Goal: Information Seeking & Learning: Check status

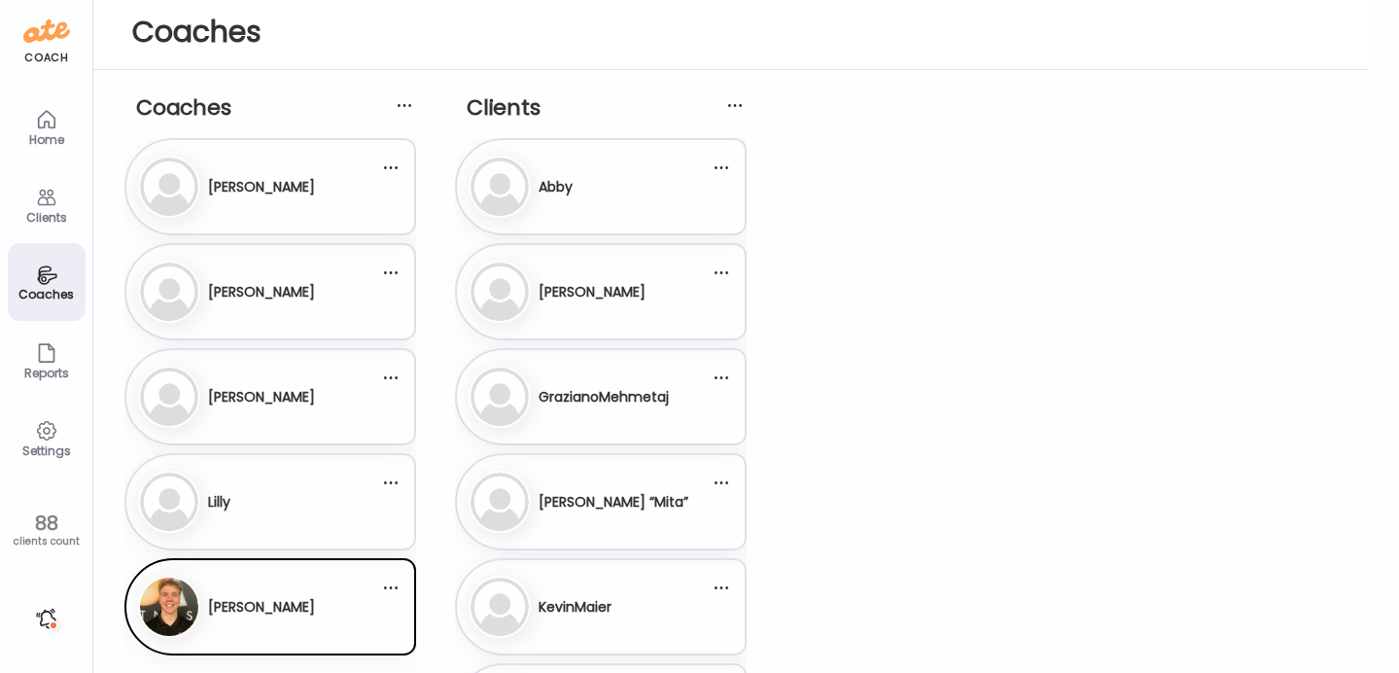
scroll to position [758, 0]
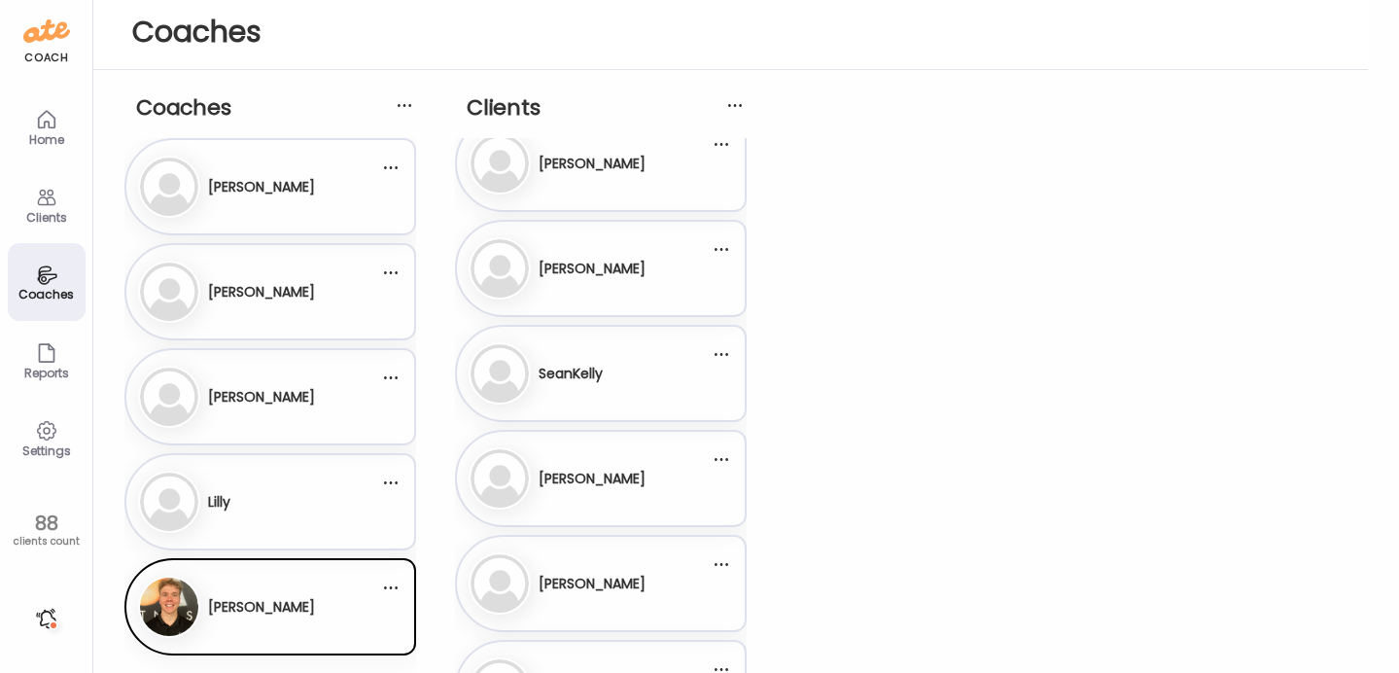
click at [45, 211] on div "Clients" at bounding box center [47, 217] width 70 height 13
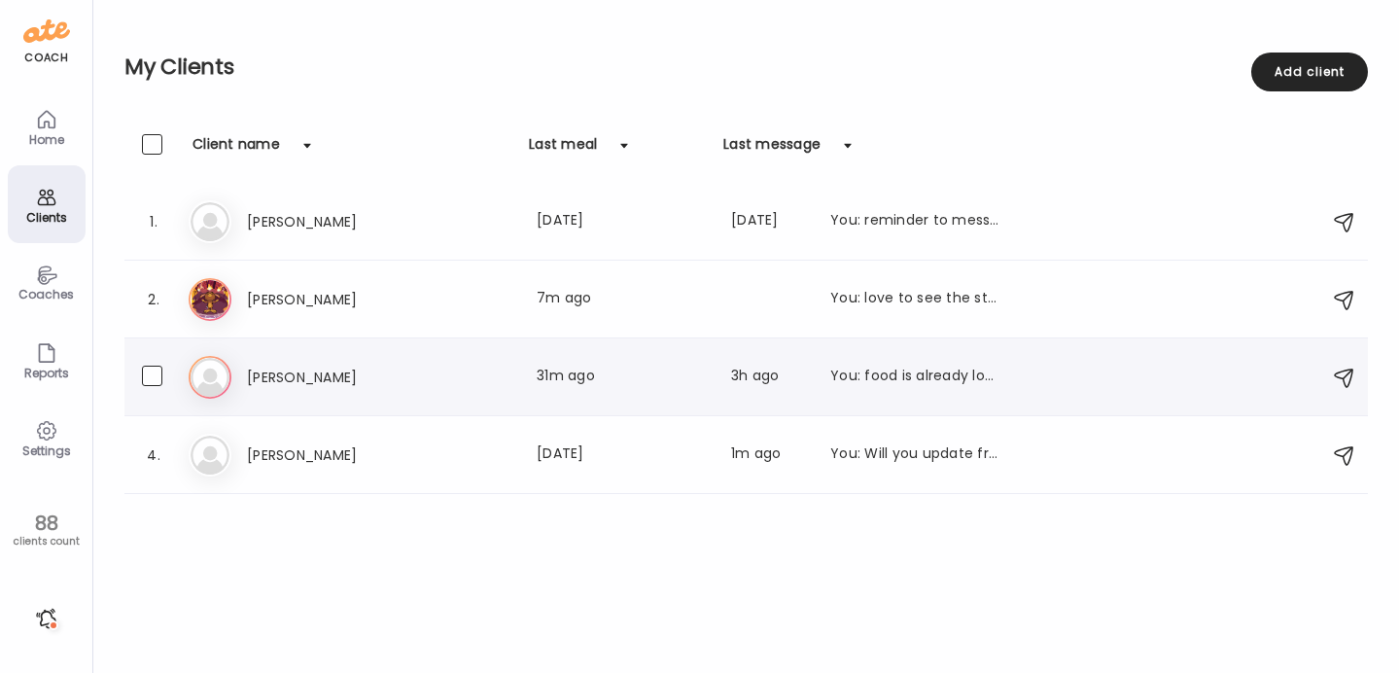
click at [335, 382] on h3 "Reva" at bounding box center [332, 376] width 171 height 23
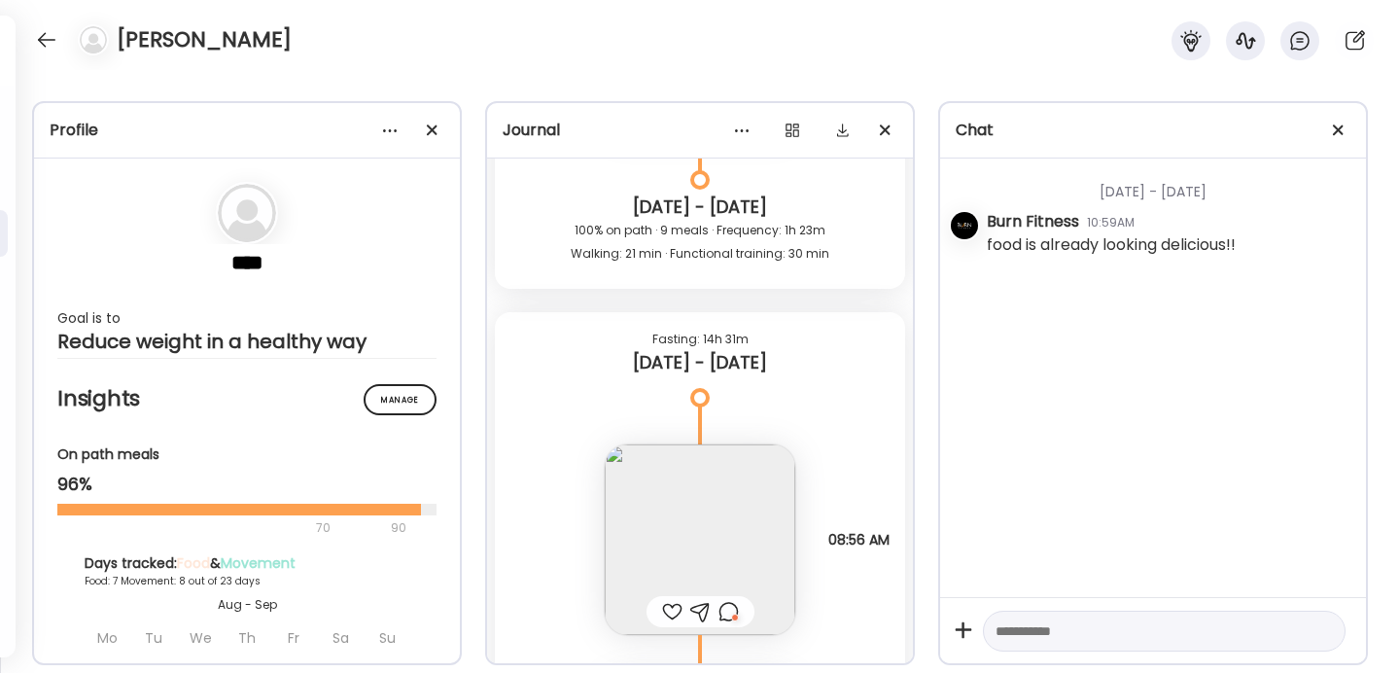
scroll to position [9066, 0]
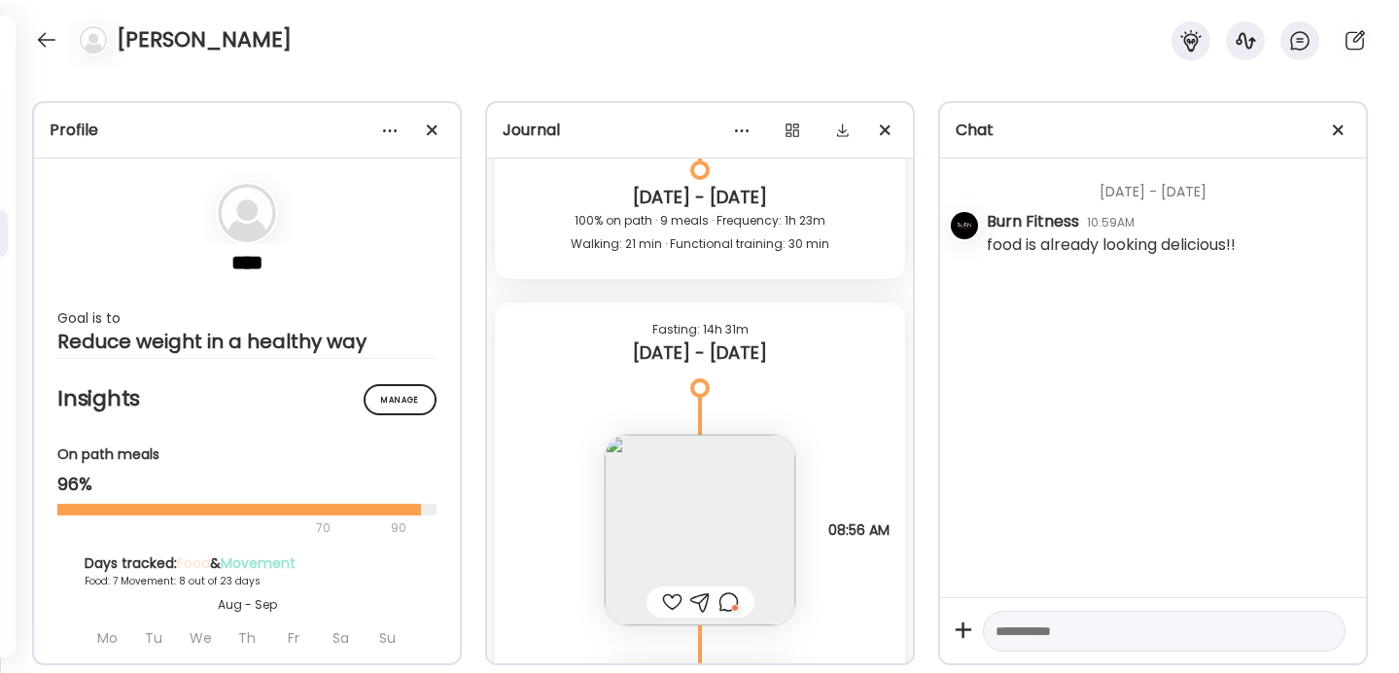
click at [731, 599] on div at bounding box center [728, 601] width 20 height 23
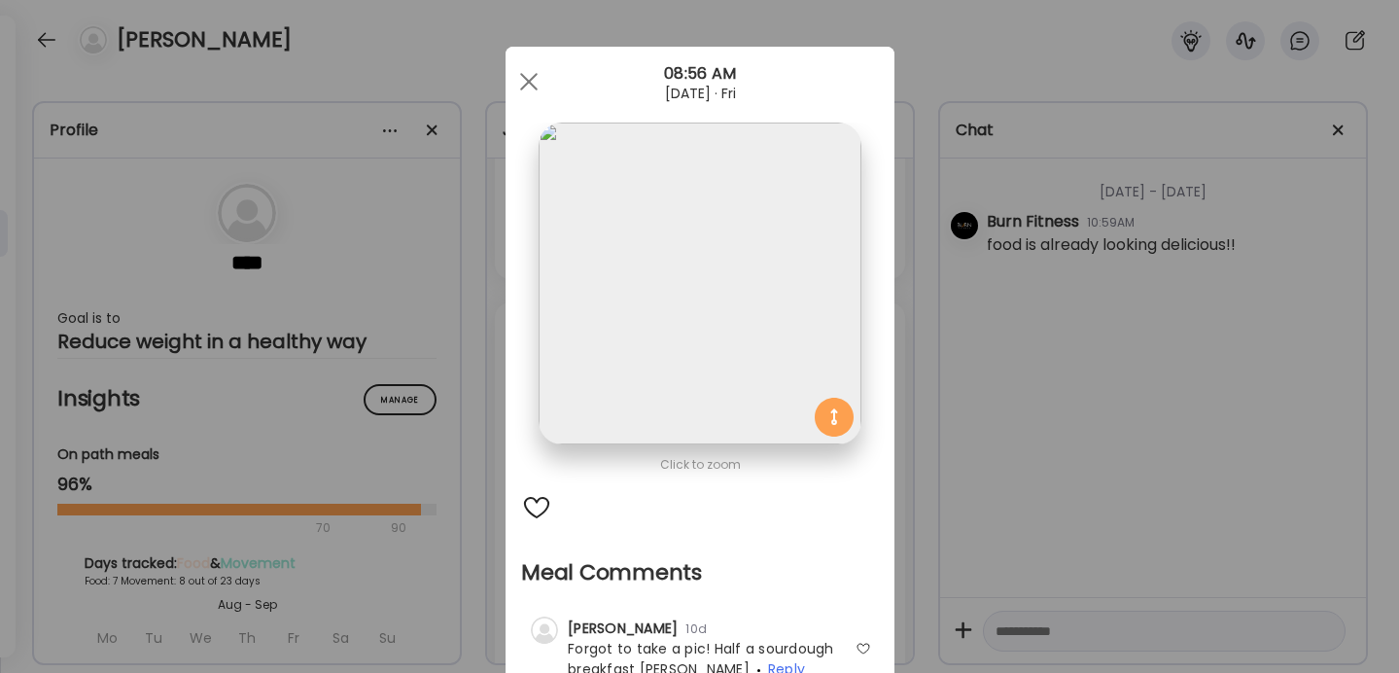
scroll to position [105, 0]
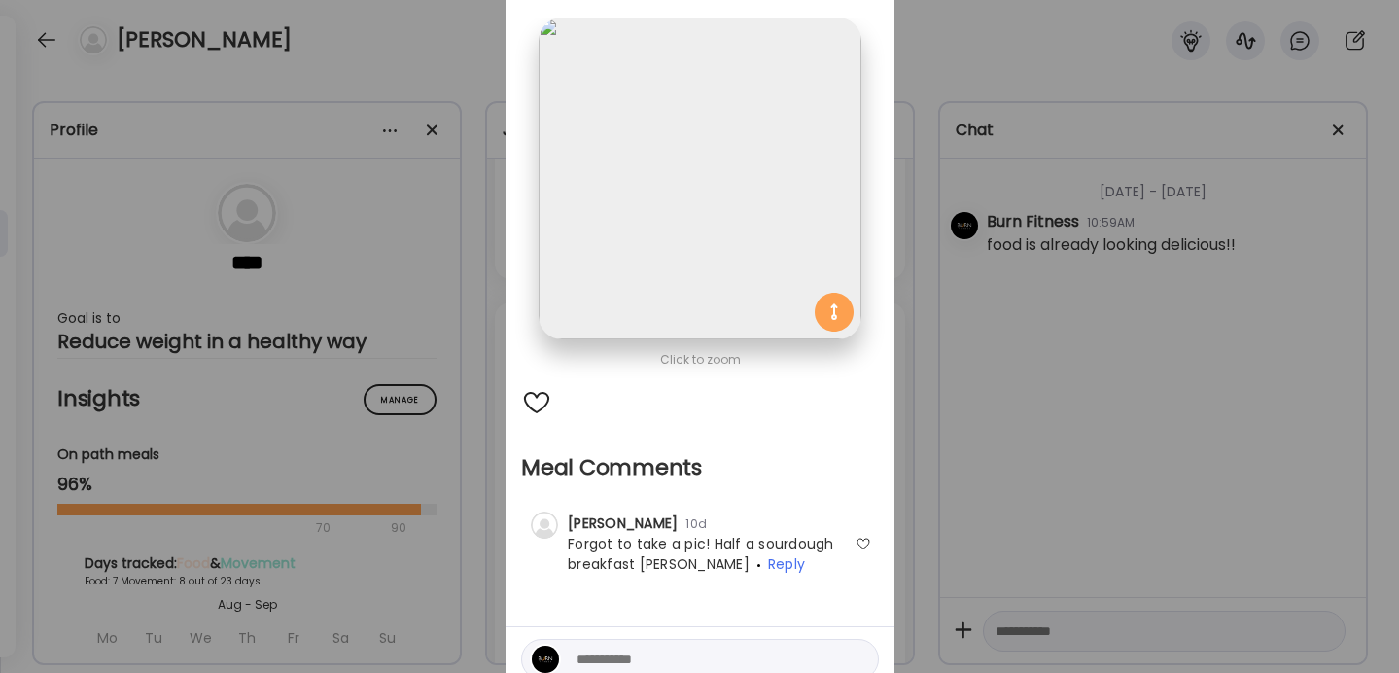
click at [959, 468] on div "Ate Coach Dashboard Wahoo! It’s official Take a moment to set up your Coach Pro…" at bounding box center [699, 336] width 1399 height 673
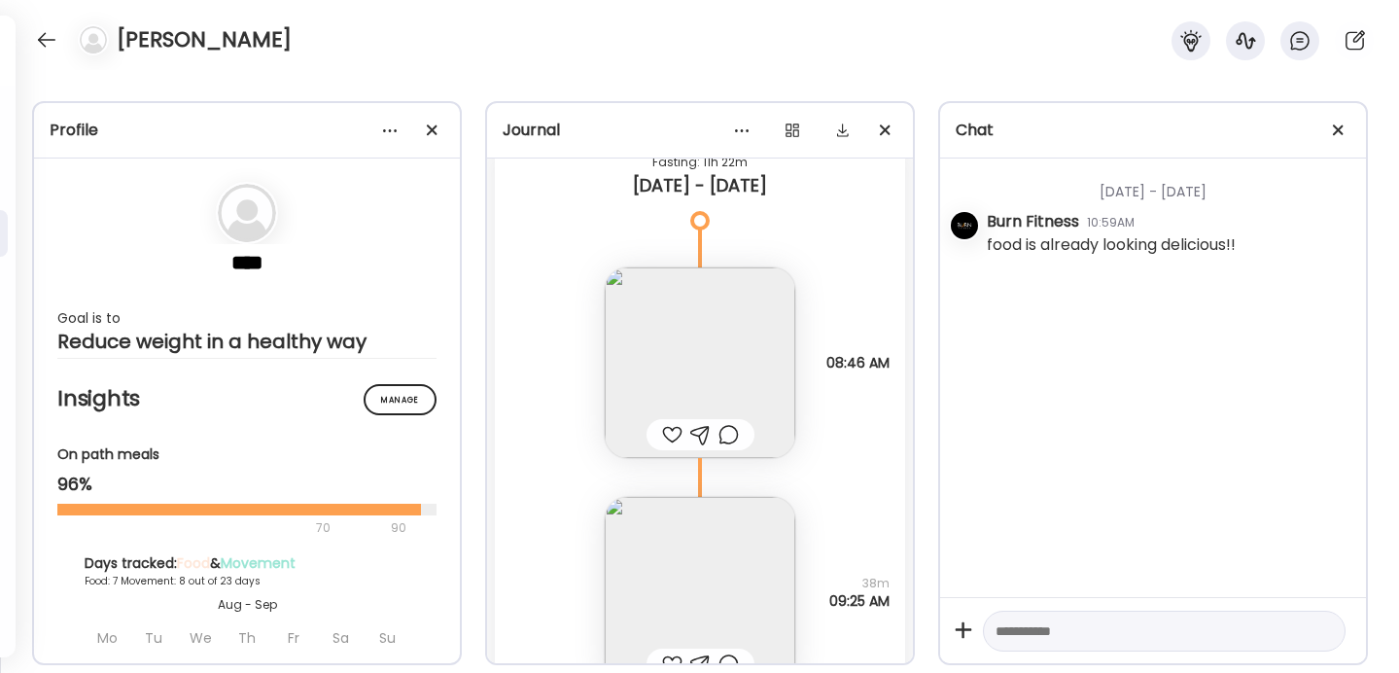
scroll to position [20299, 0]
click at [714, 371] on img at bounding box center [700, 360] width 190 height 190
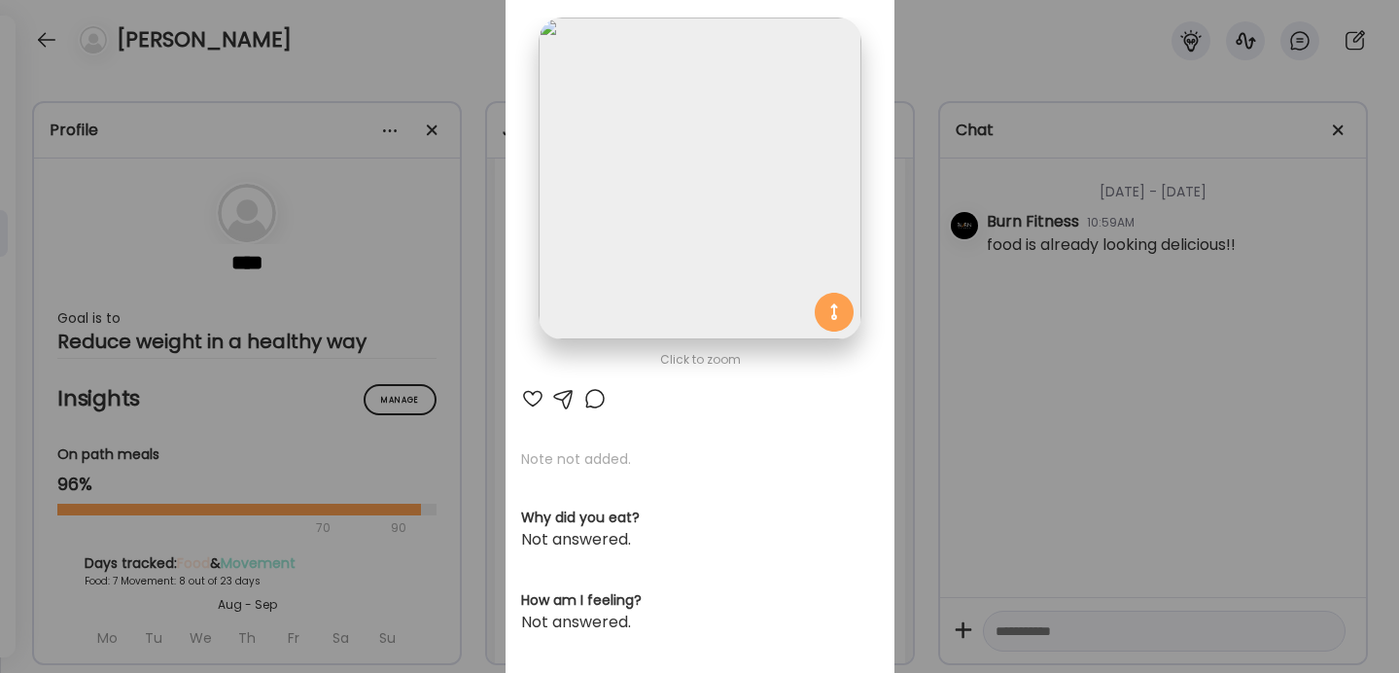
click at [929, 320] on div "Ate Coach Dashboard Wahoo! It’s official Take a moment to set up your Coach Pro…" at bounding box center [699, 336] width 1399 height 673
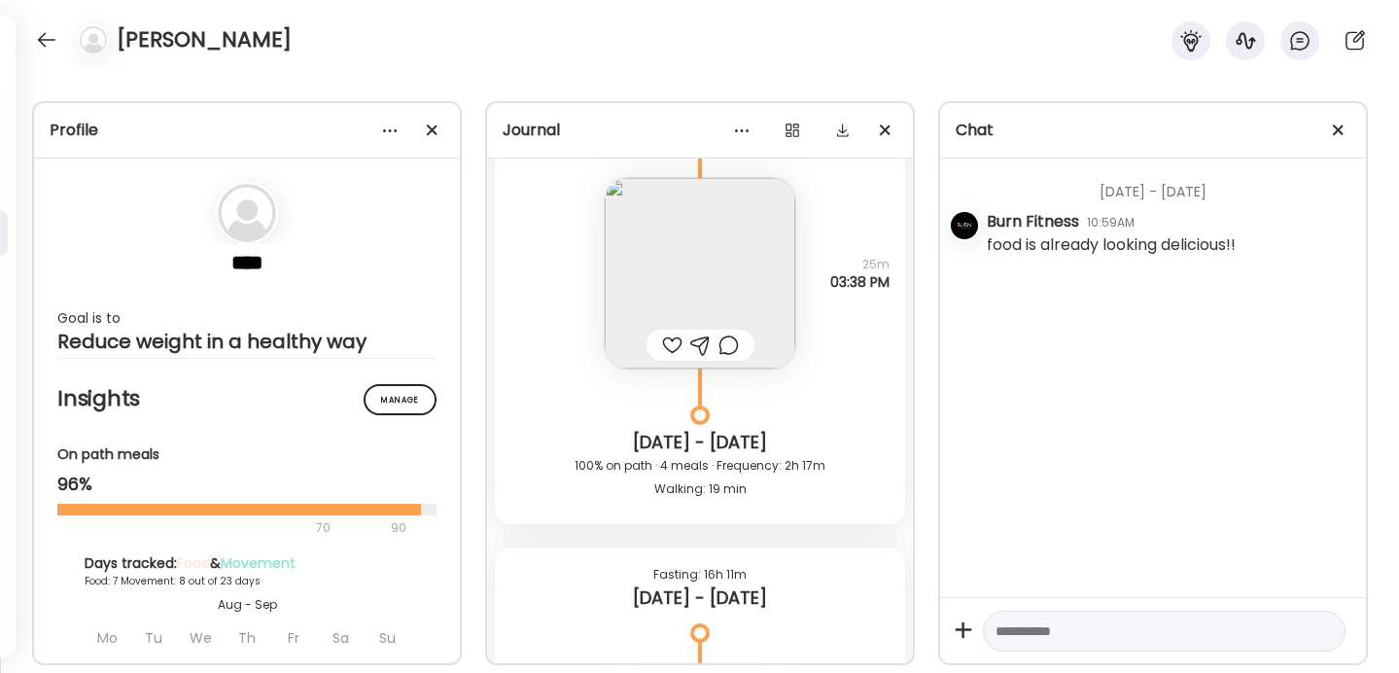
scroll to position [21178, 0]
click at [733, 263] on img at bounding box center [700, 271] width 190 height 190
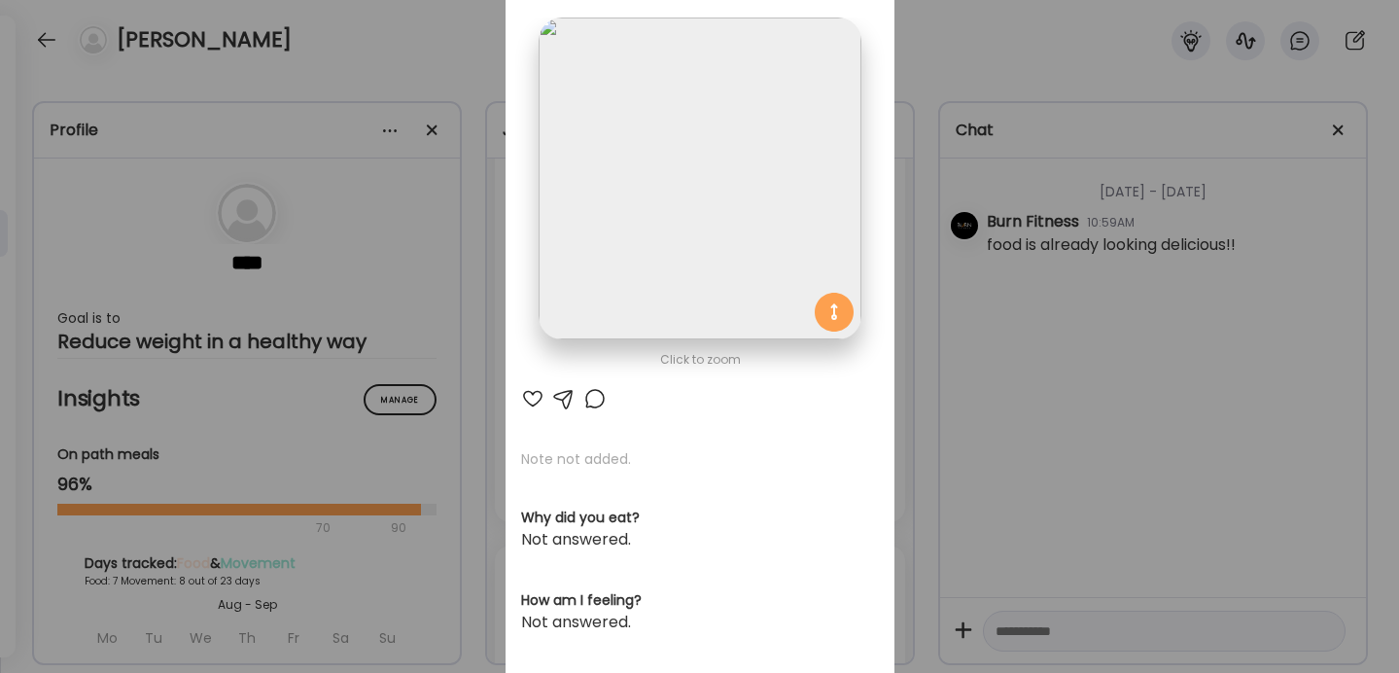
click at [961, 316] on div "Ate Coach Dashboard Wahoo! It’s official Take a moment to set up your Coach Pro…" at bounding box center [699, 336] width 1399 height 673
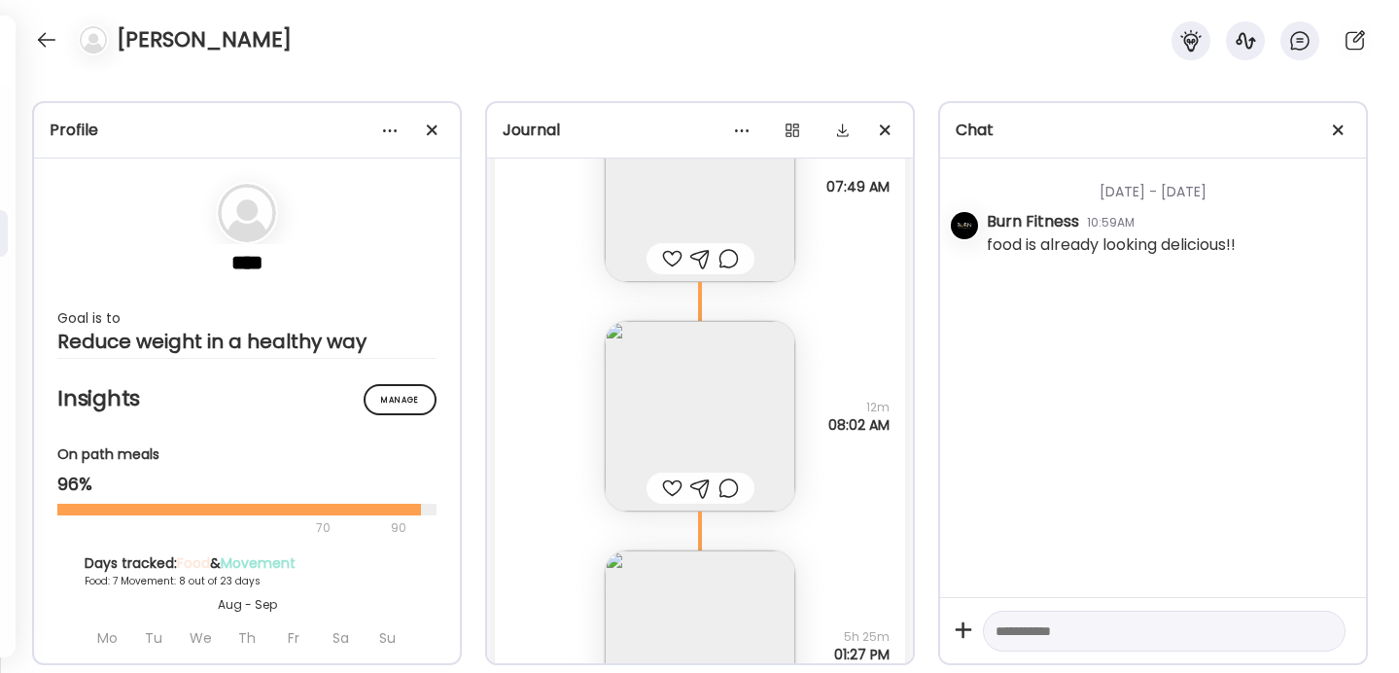
scroll to position [21754, 0]
click at [747, 232] on img at bounding box center [700, 196] width 190 height 190
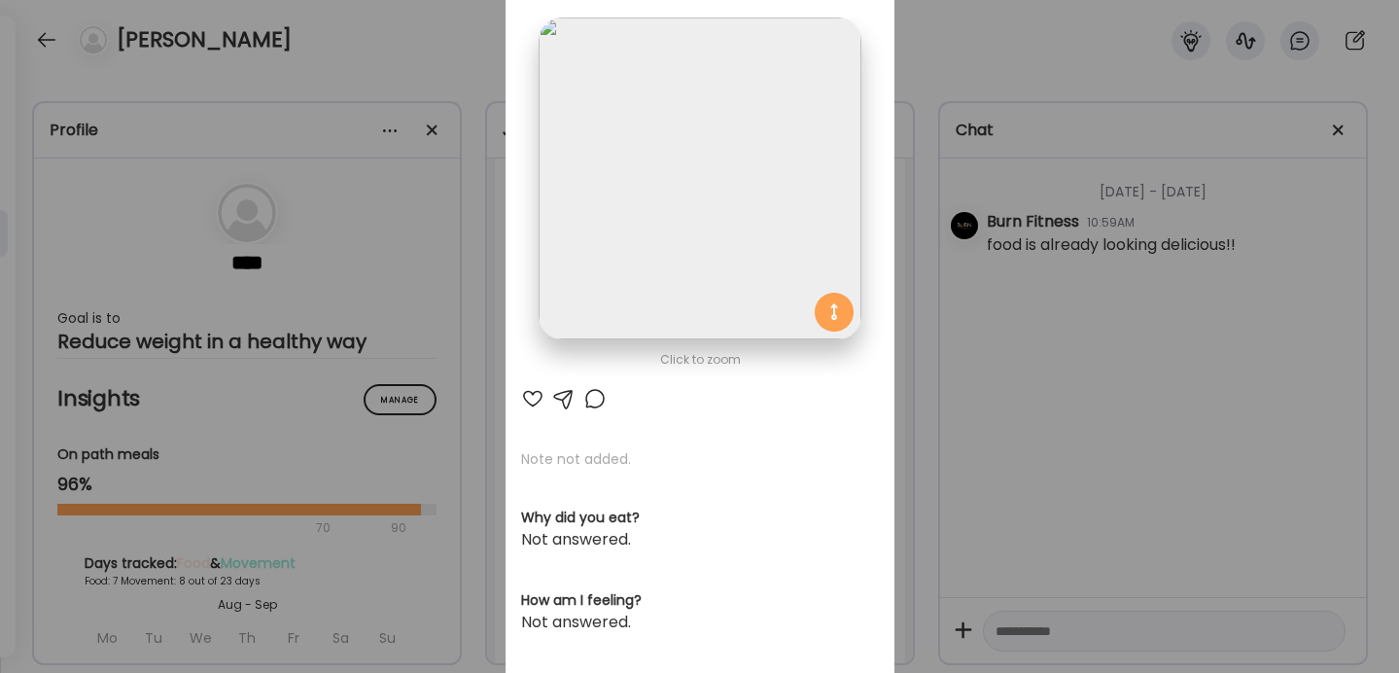
click at [972, 346] on div "Ate Coach Dashboard Wahoo! It’s official Take a moment to set up your Coach Pro…" at bounding box center [699, 336] width 1399 height 673
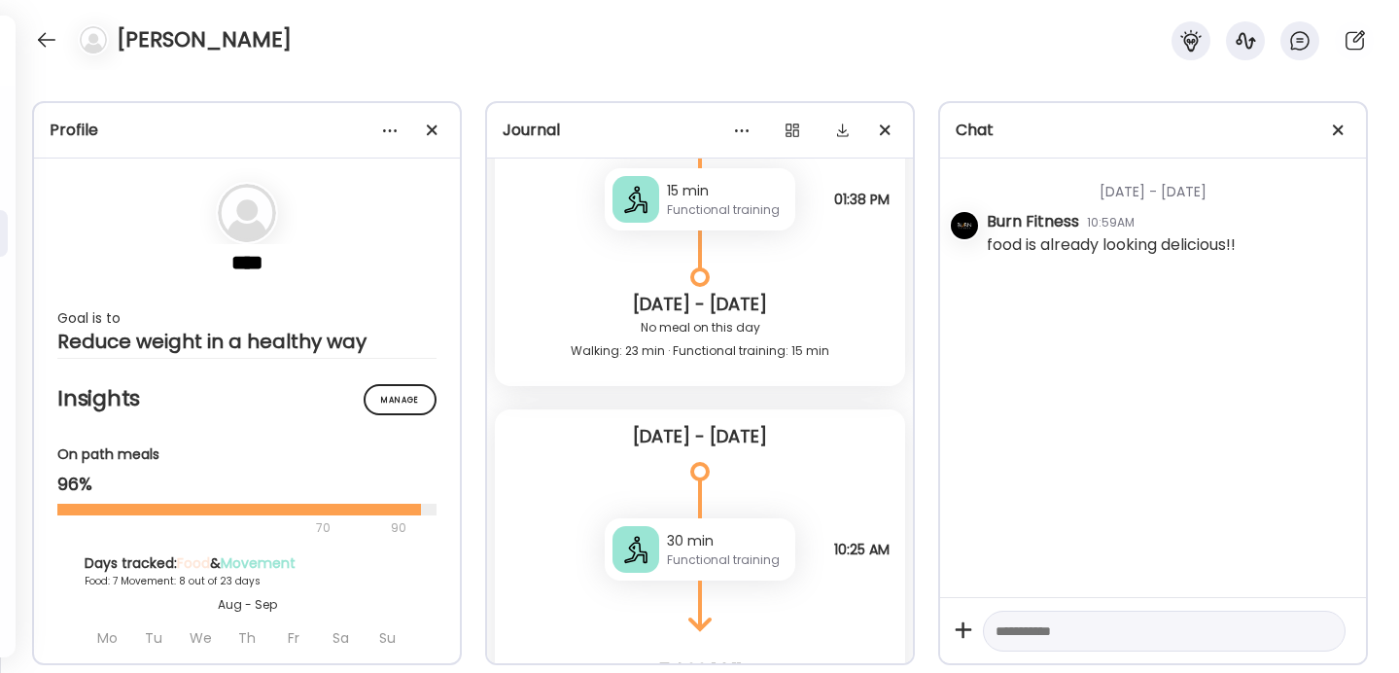
scroll to position [23241, 0]
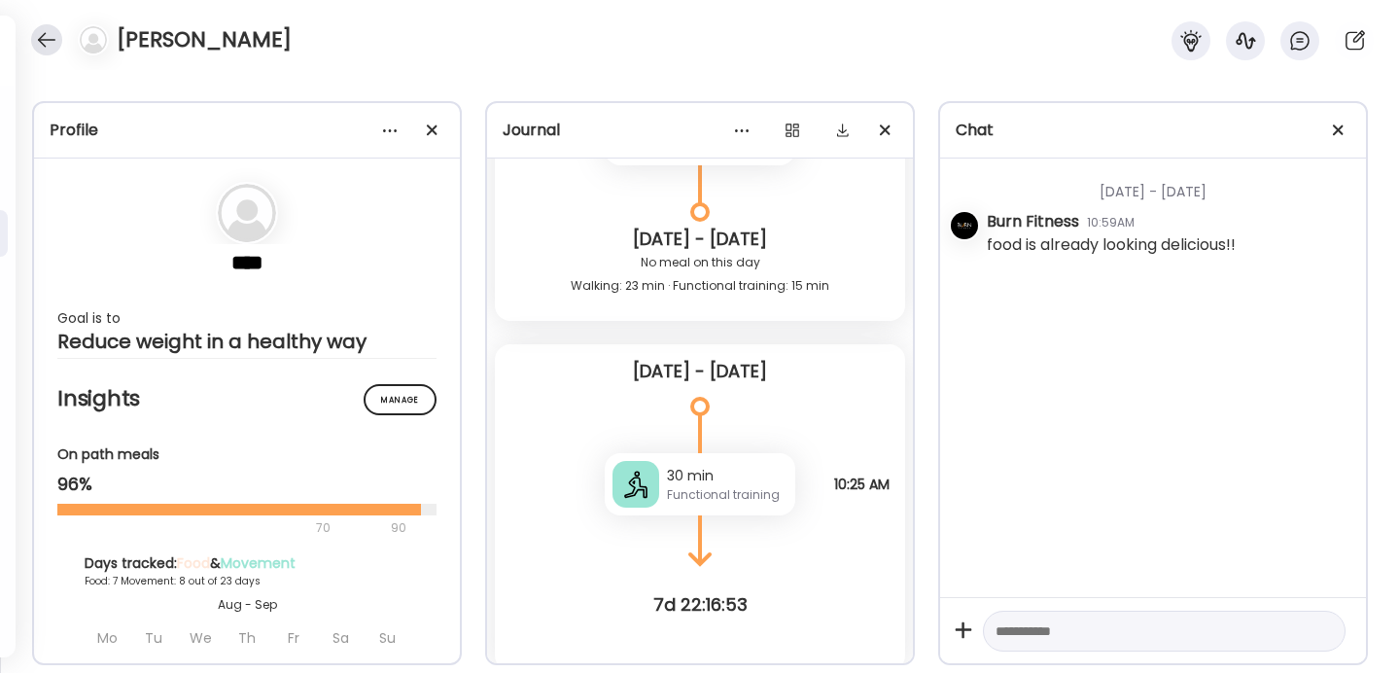
click at [40, 30] on div at bounding box center [46, 39] width 31 height 31
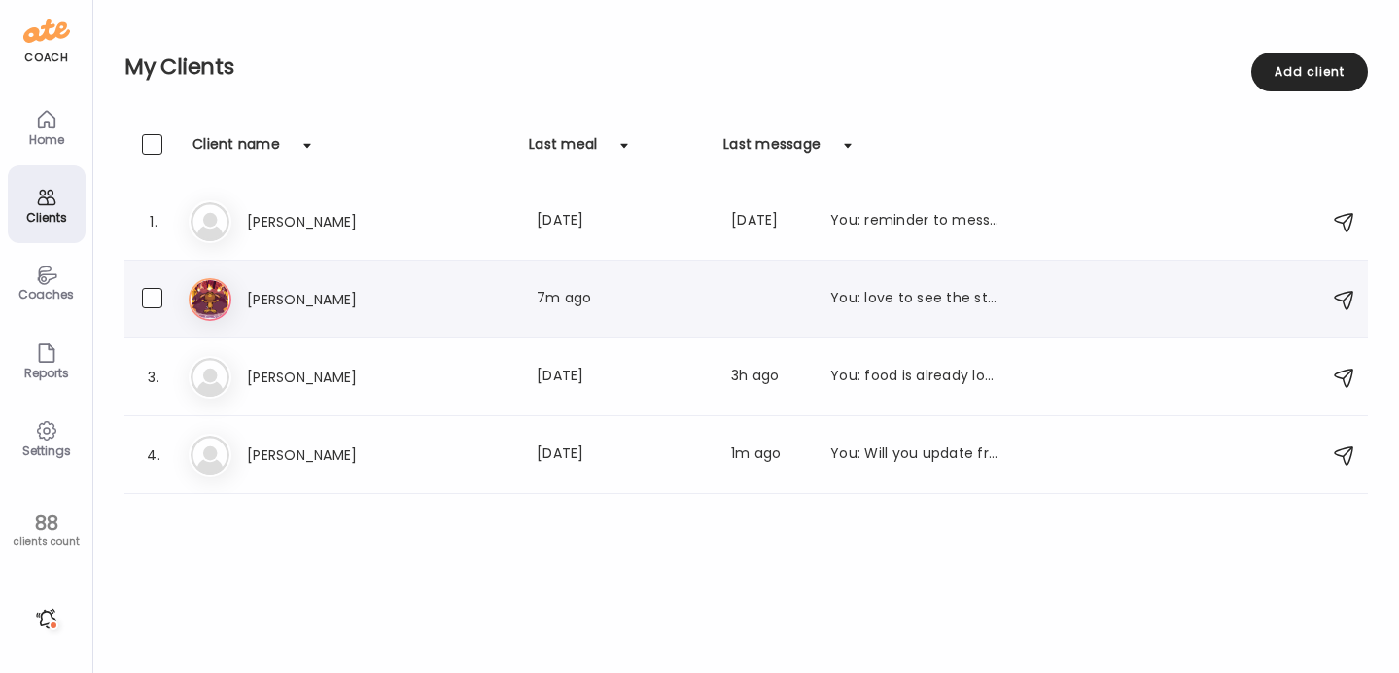
click at [291, 299] on h3 "Martha Ptashnik" at bounding box center [332, 299] width 171 height 23
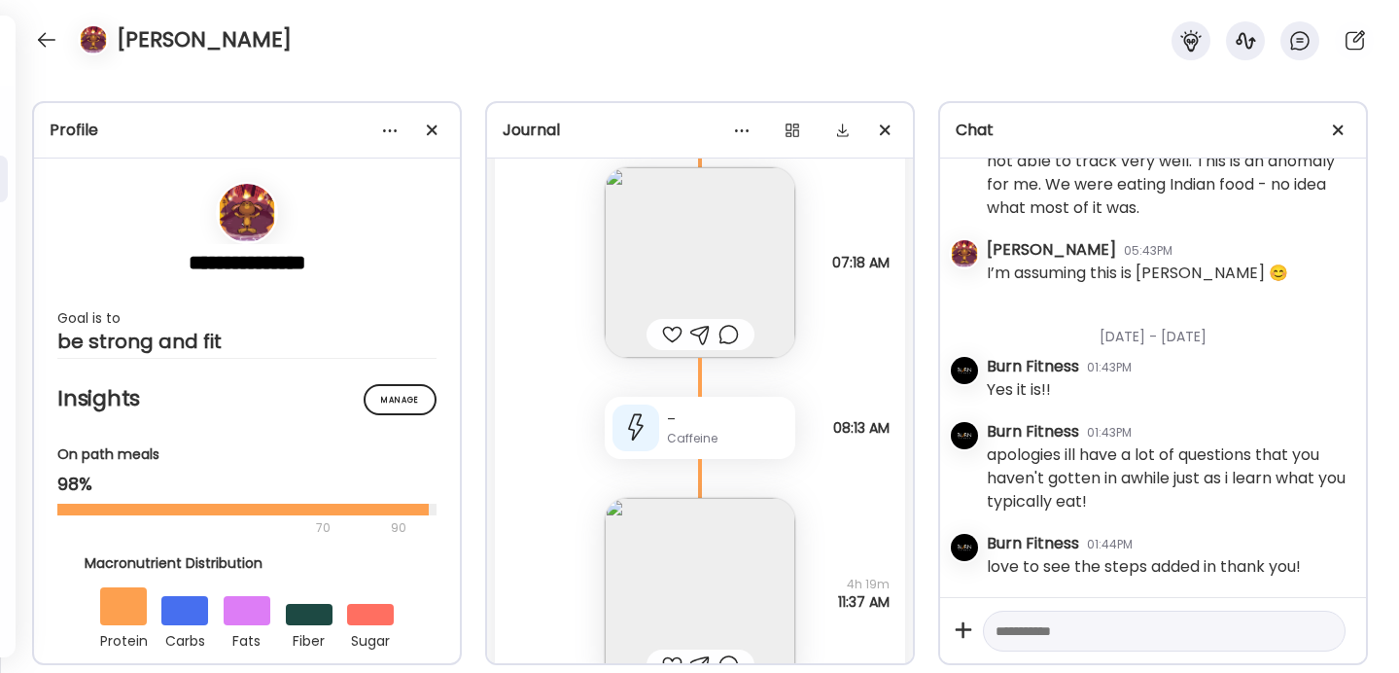
scroll to position [57327, 0]
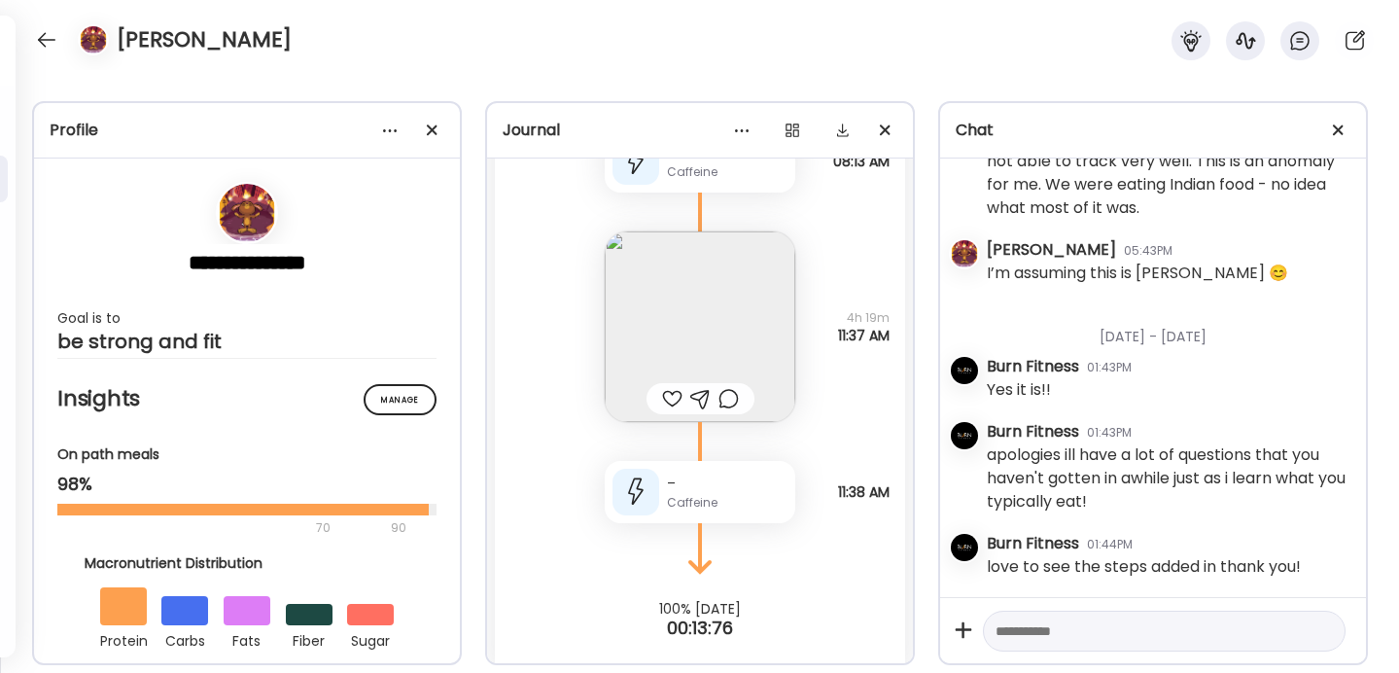
click at [671, 387] on div at bounding box center [672, 398] width 20 height 23
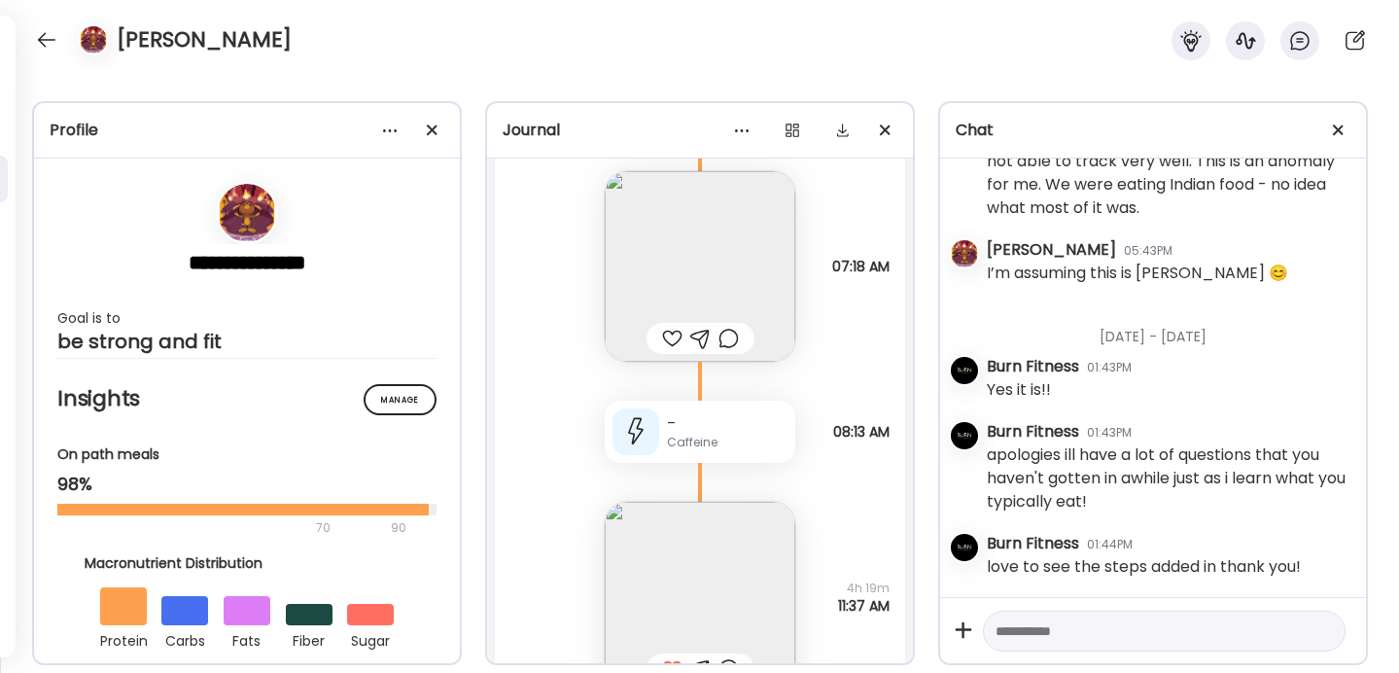
scroll to position [56994, 0]
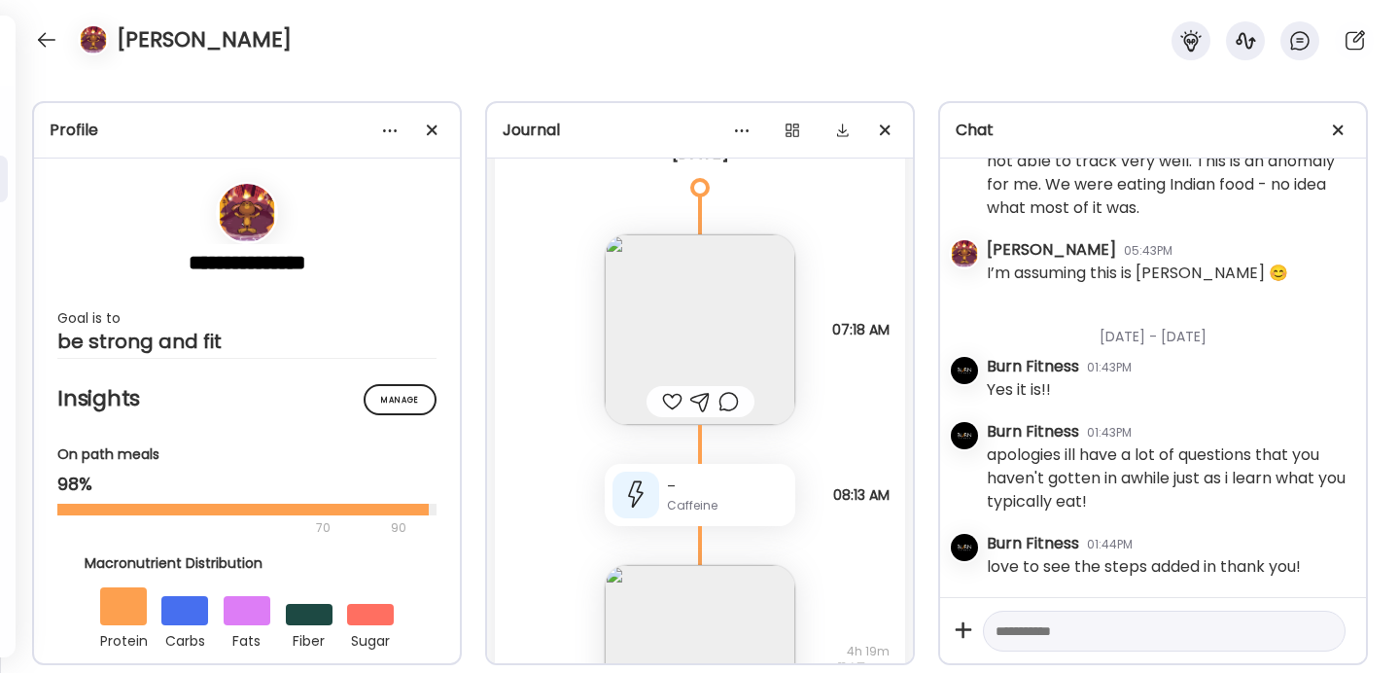
click at [666, 390] on div at bounding box center [672, 401] width 20 height 23
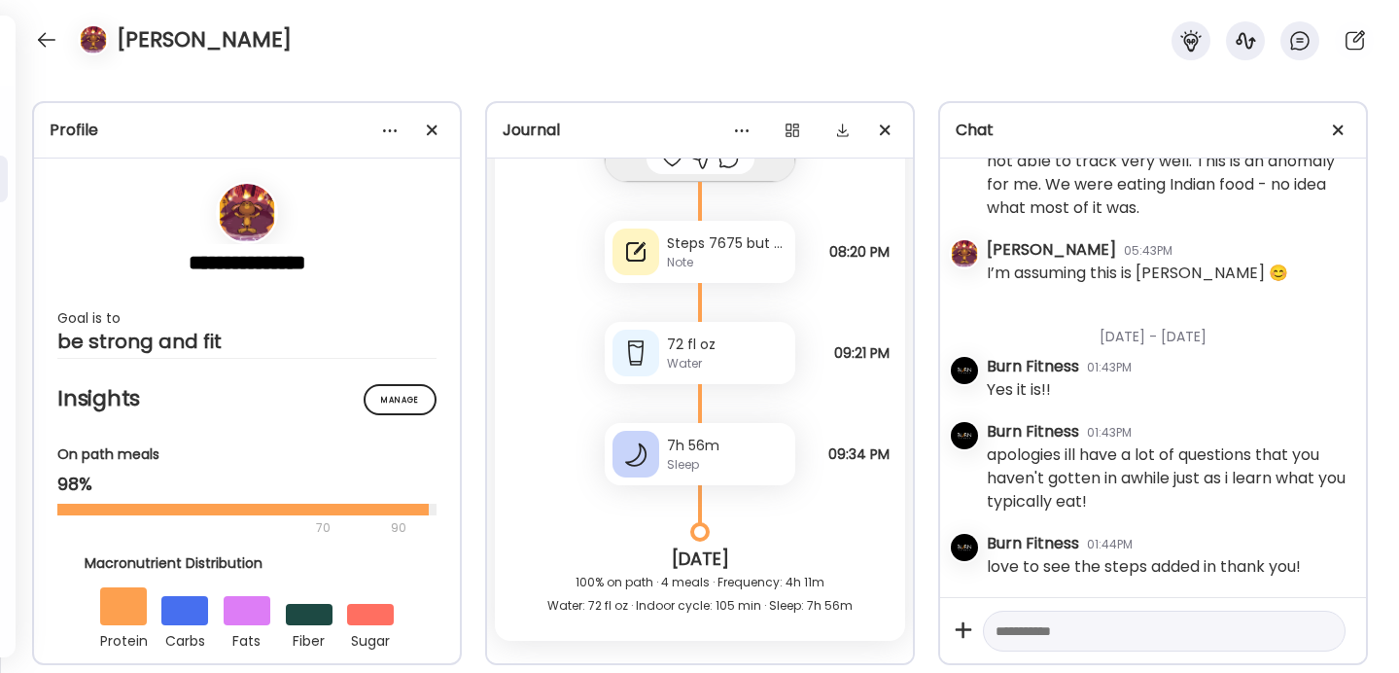
scroll to position [55977, 0]
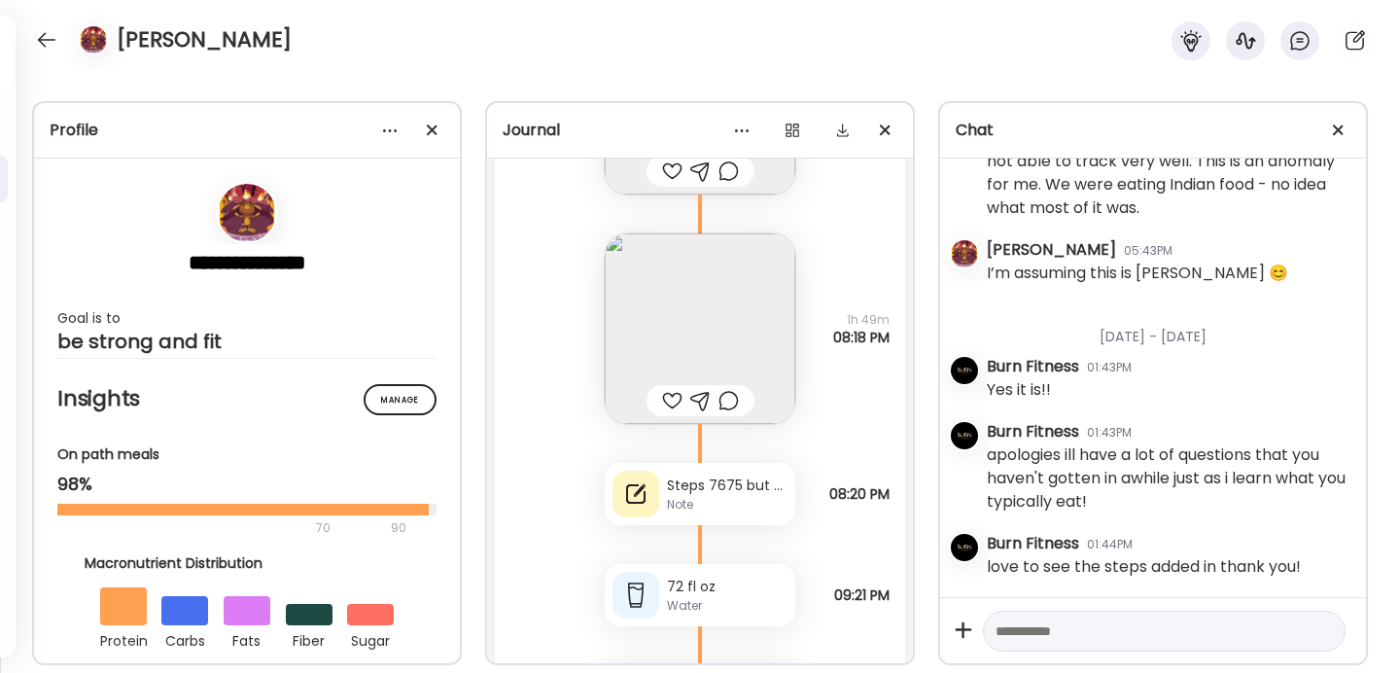
click at [722, 317] on img at bounding box center [700, 328] width 190 height 190
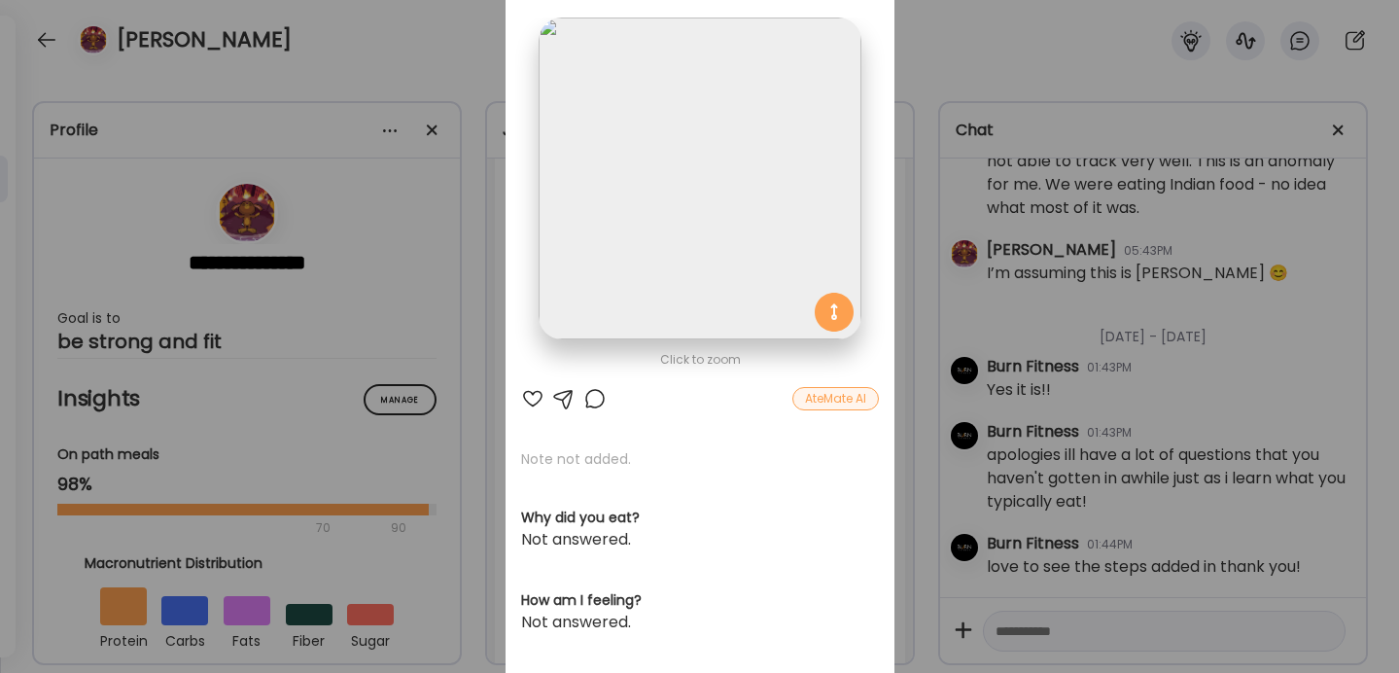
click at [941, 299] on div "Ate Coach Dashboard Wahoo! It’s official Take a moment to set up your Coach Pro…" at bounding box center [699, 336] width 1399 height 673
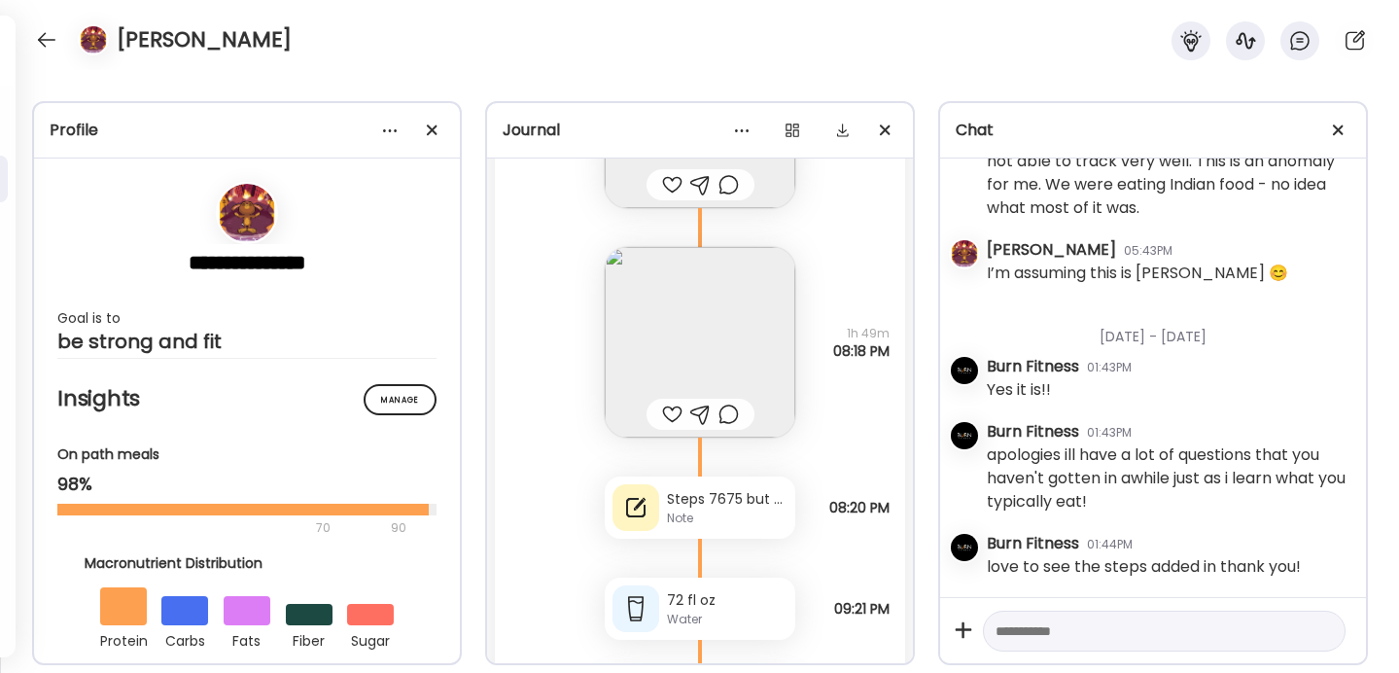
scroll to position [55962, 0]
click at [745, 298] on img at bounding box center [700, 343] width 190 height 190
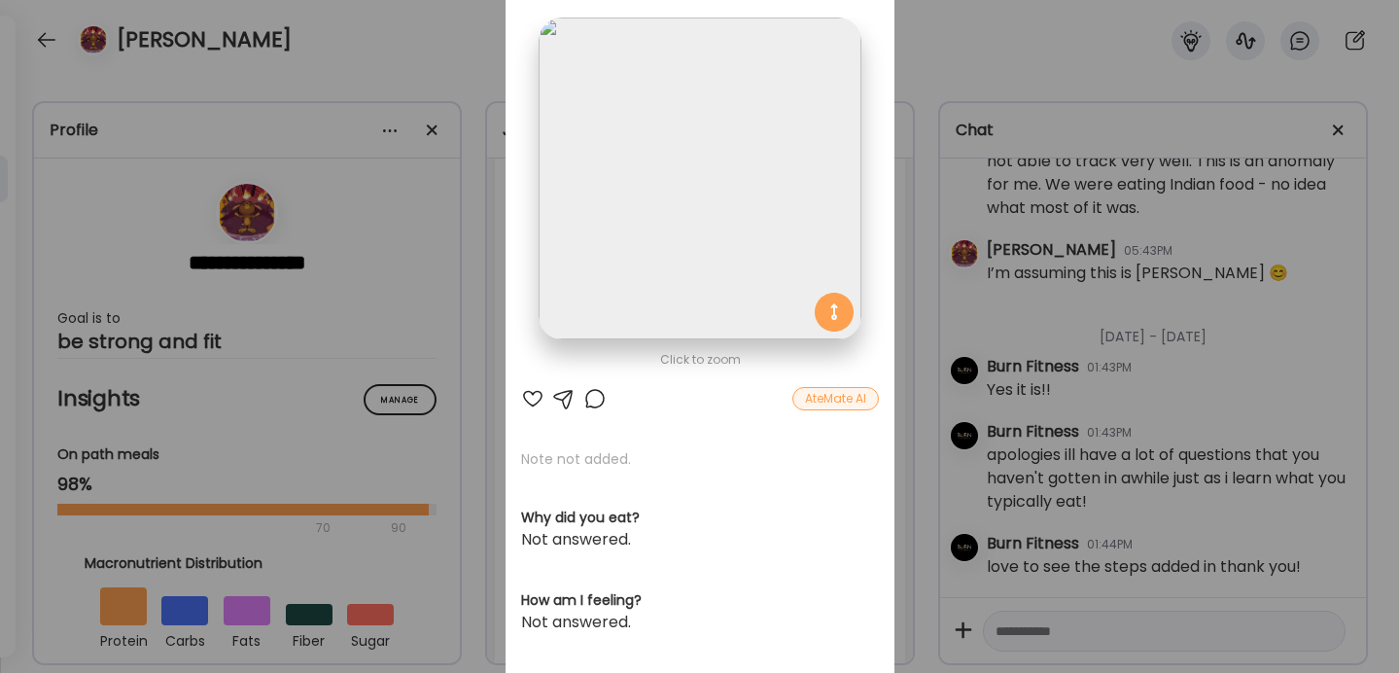
click at [930, 377] on div "Ate Coach Dashboard Wahoo! It’s official Take a moment to set up your Coach Pro…" at bounding box center [699, 336] width 1399 height 673
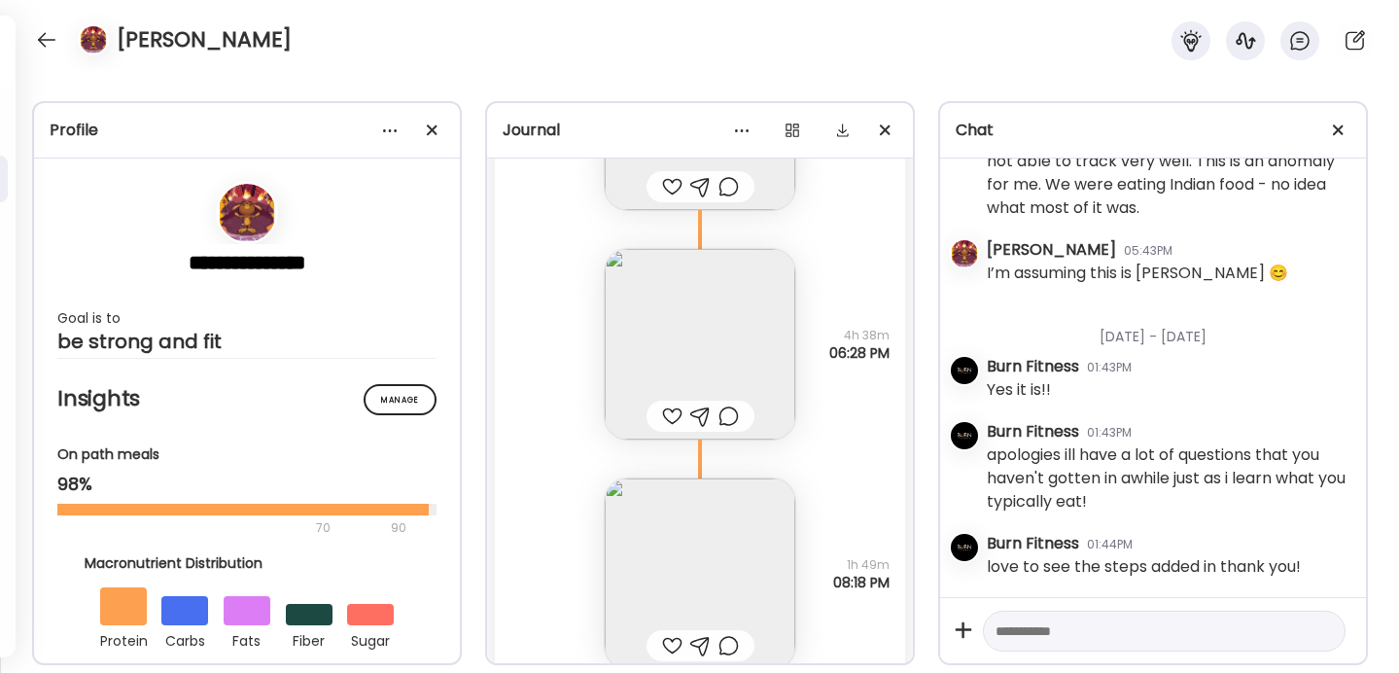
scroll to position [55729, 0]
click at [683, 594] on img at bounding box center [700, 576] width 190 height 190
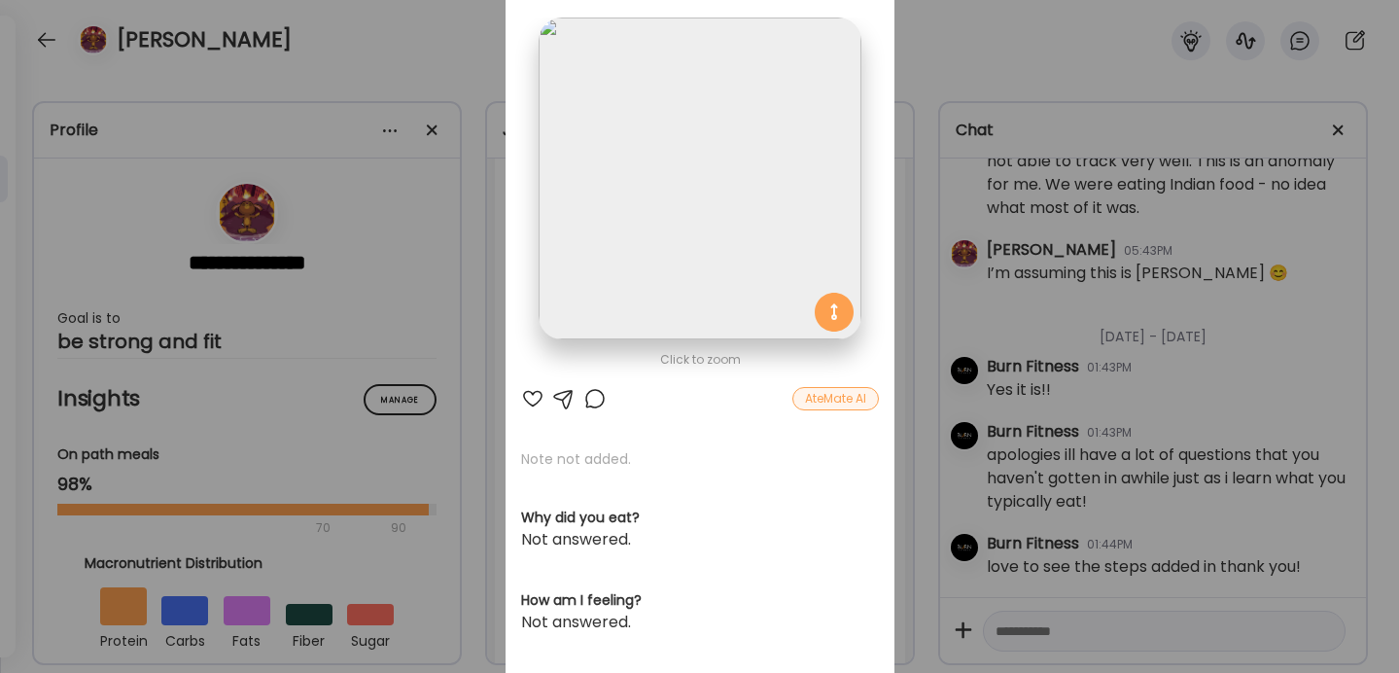
click at [930, 402] on div "Ate Coach Dashboard Wahoo! It’s official Take a moment to set up your Coach Pro…" at bounding box center [699, 336] width 1399 height 673
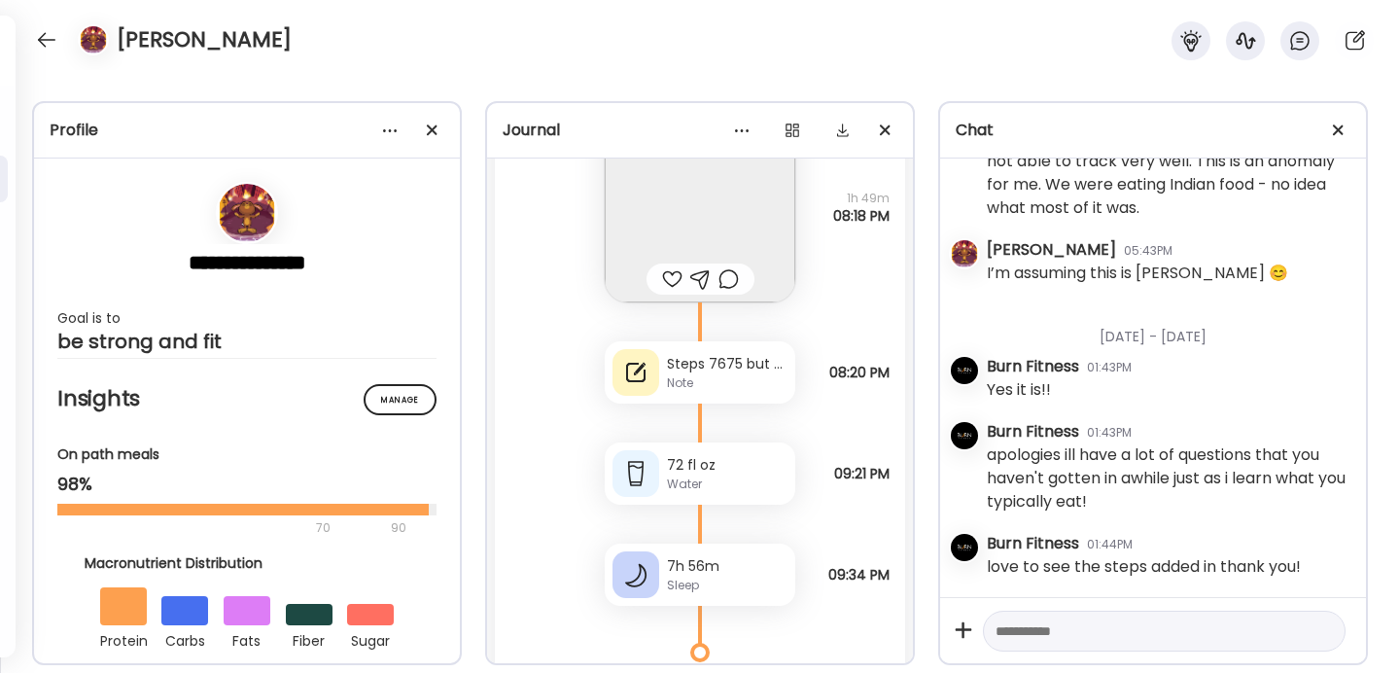
scroll to position [56125, 0]
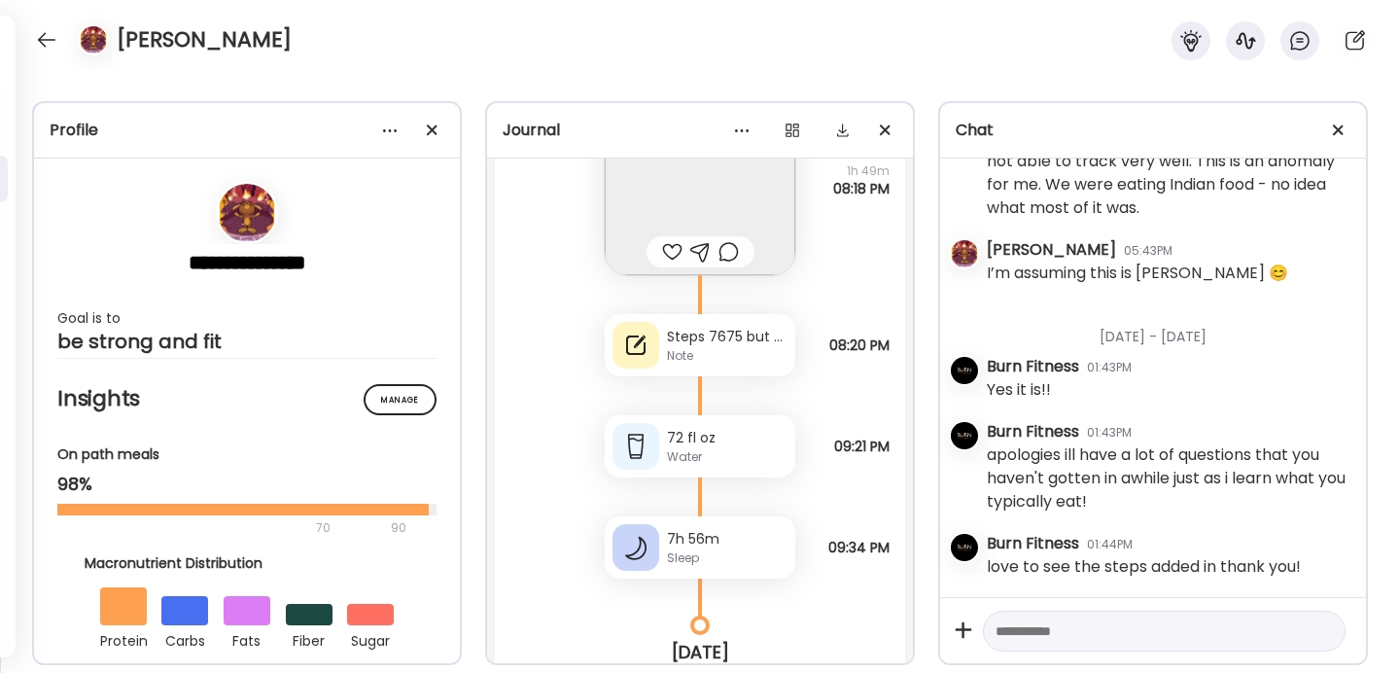
click at [729, 343] on div "Steps 7675 but did ride over 20 miles on my bike Note" at bounding box center [700, 345] width 190 height 62
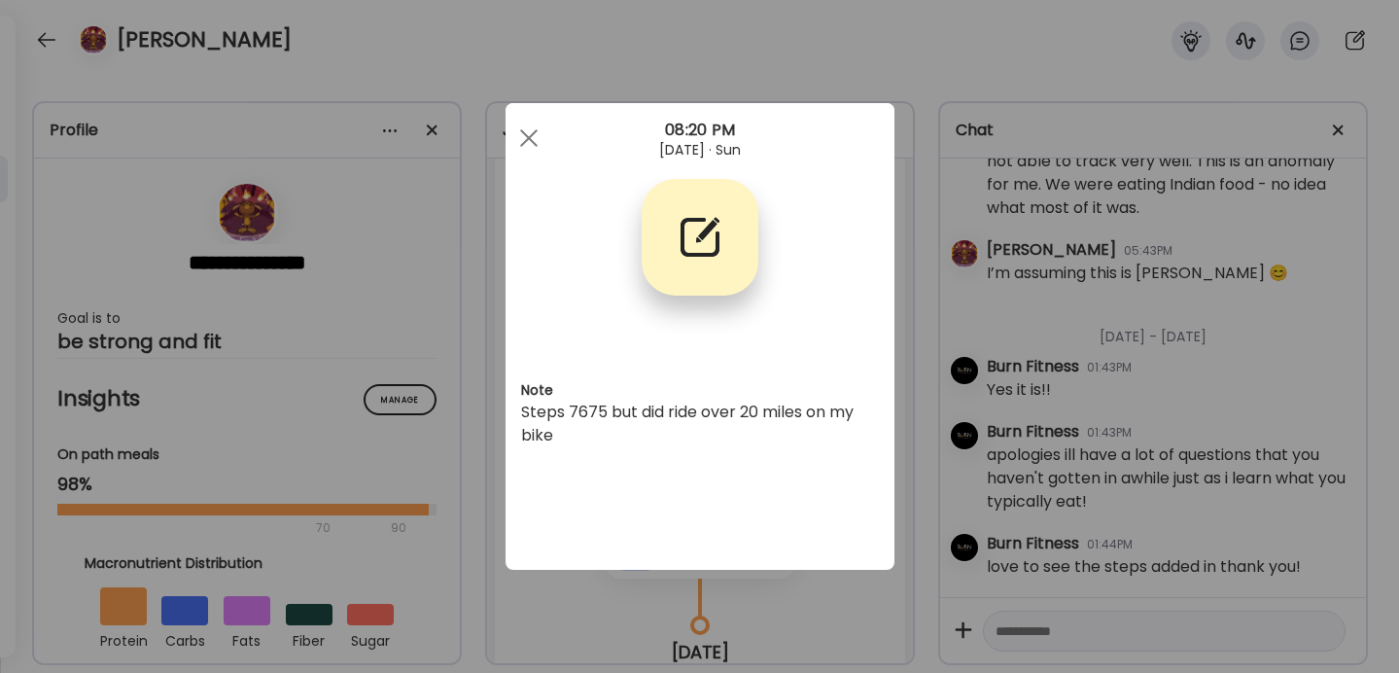
scroll to position [0, 0]
click at [951, 339] on div "Ate Coach Dashboard Wahoo! It’s official Take a moment to set up your Coach Pro…" at bounding box center [699, 336] width 1399 height 673
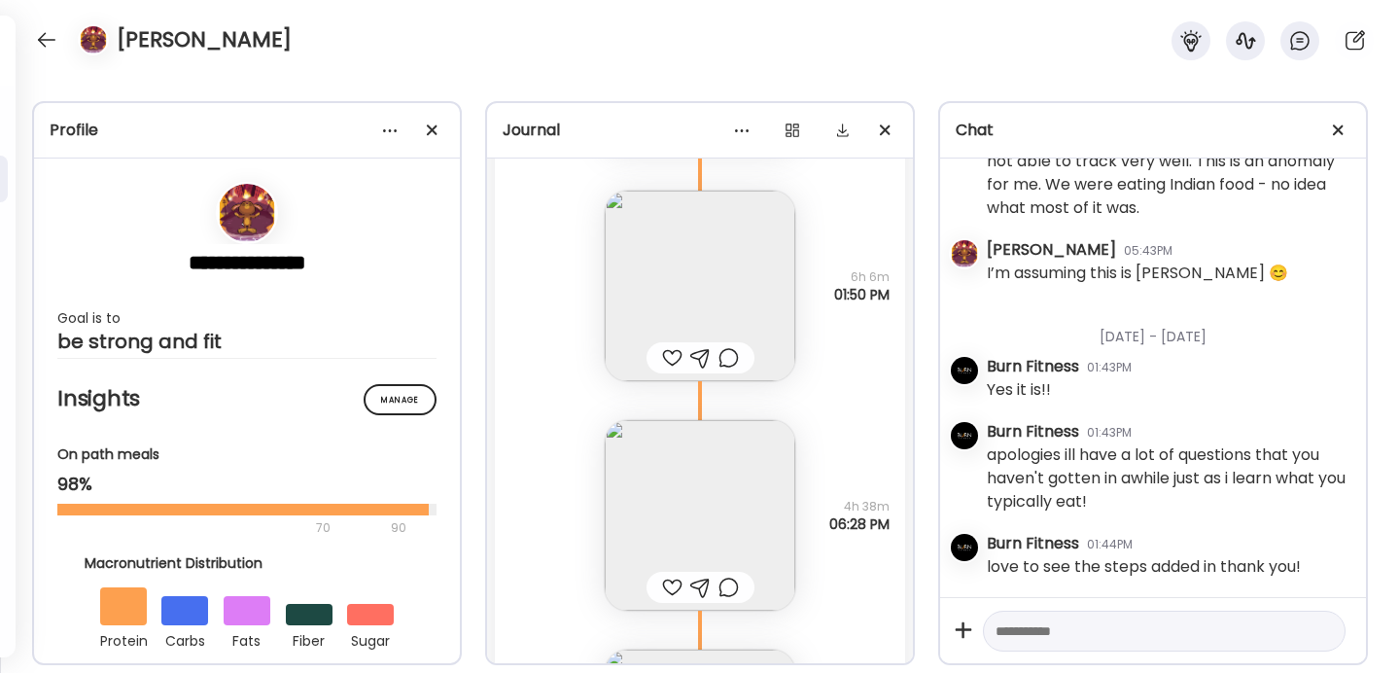
scroll to position [55518, 0]
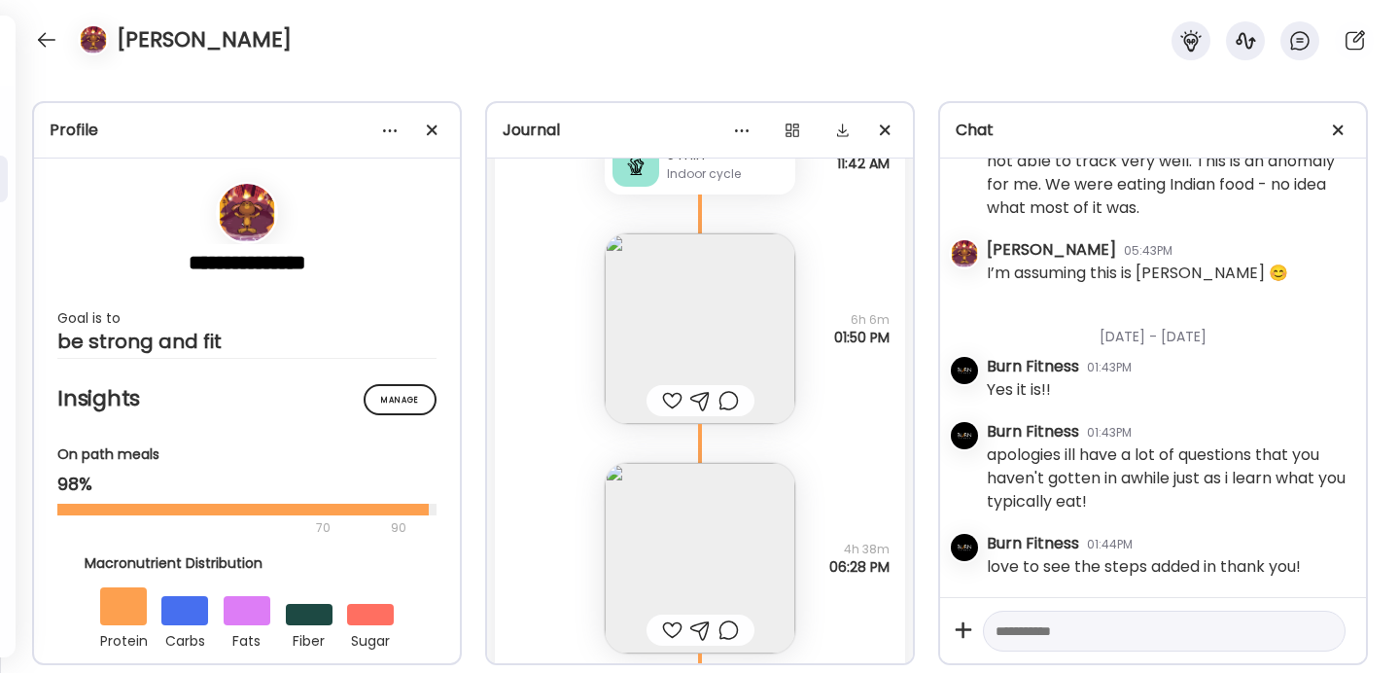
click at [725, 330] on img at bounding box center [700, 328] width 190 height 190
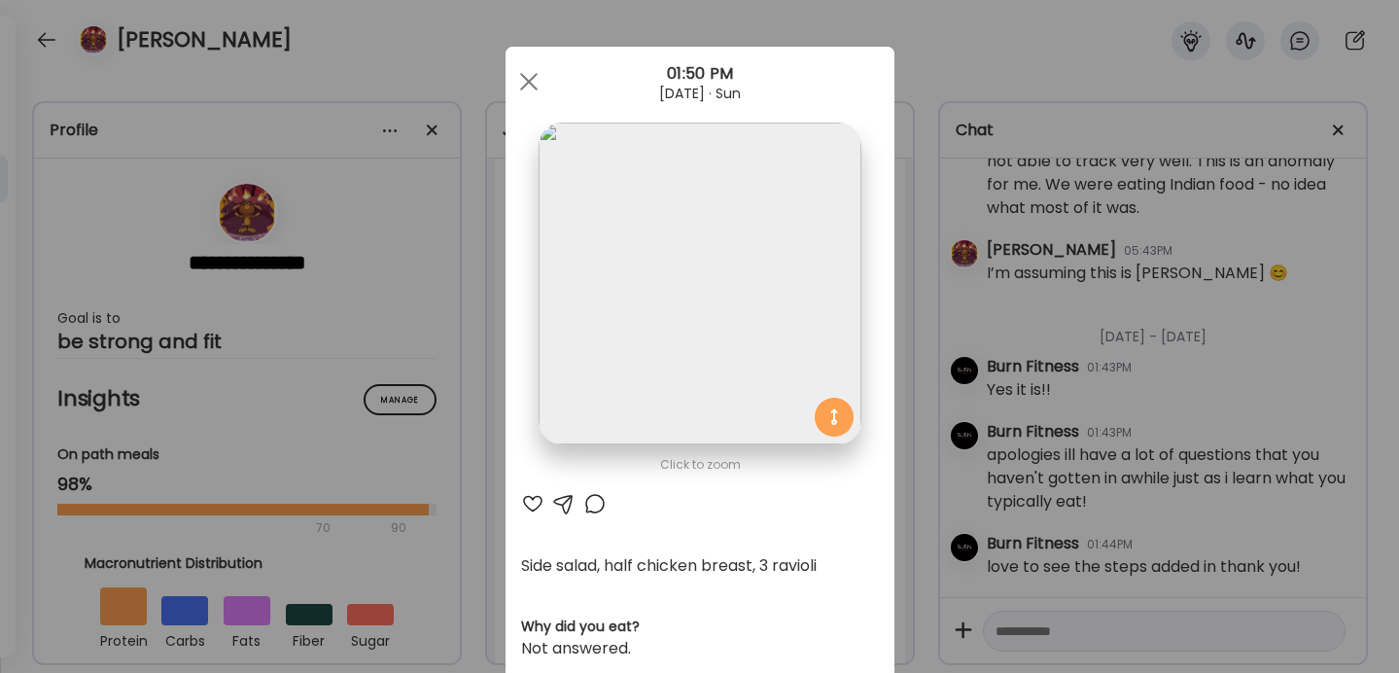
click at [932, 373] on div "Ate Coach Dashboard Wahoo! It’s official Take a moment to set up your Coach Pro…" at bounding box center [699, 336] width 1399 height 673
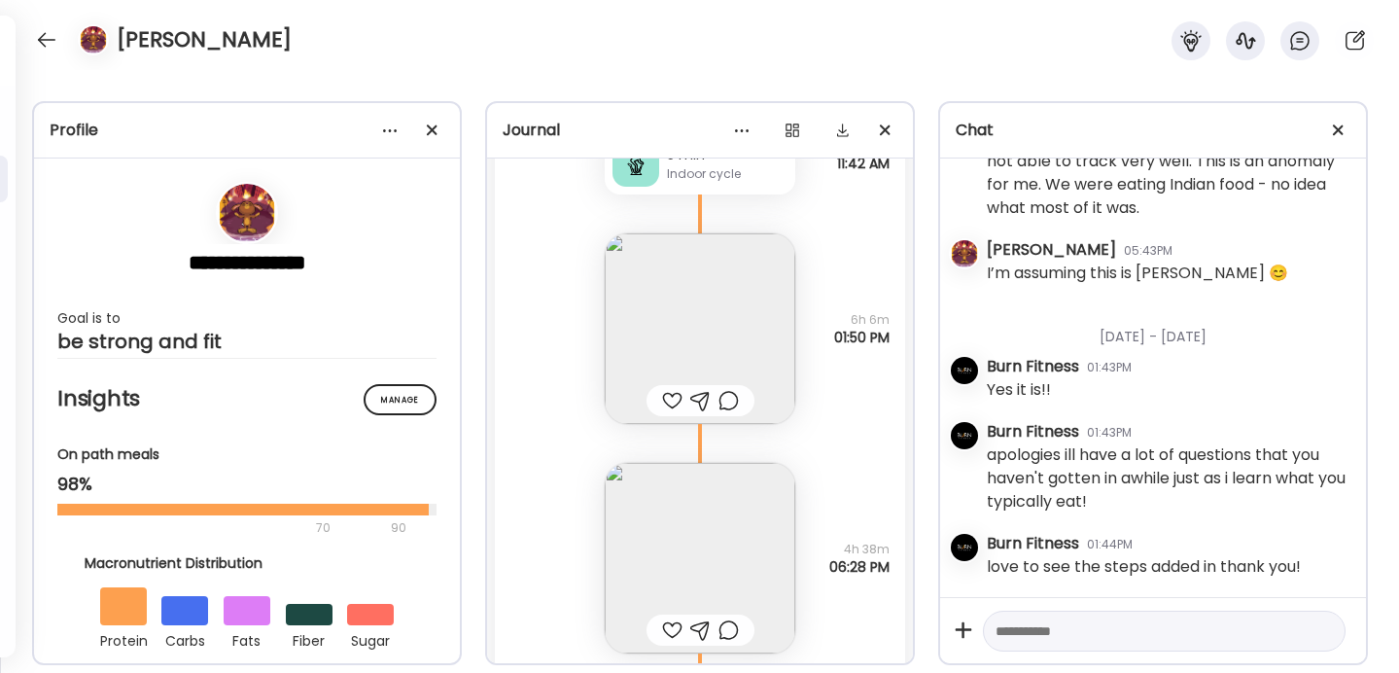
click at [704, 514] on img at bounding box center [700, 558] width 190 height 190
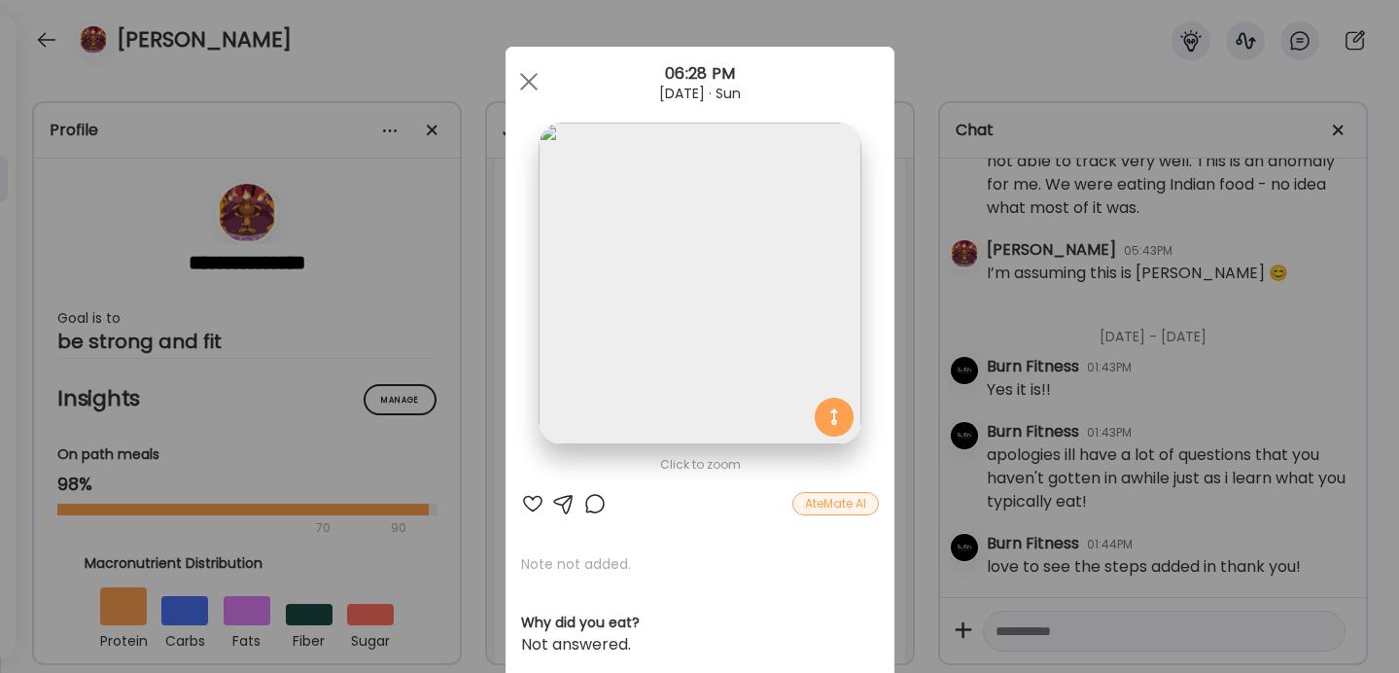
click at [918, 361] on div "Ate Coach Dashboard Wahoo! It’s official Take a moment to set up your Coach Pro…" at bounding box center [699, 336] width 1399 height 673
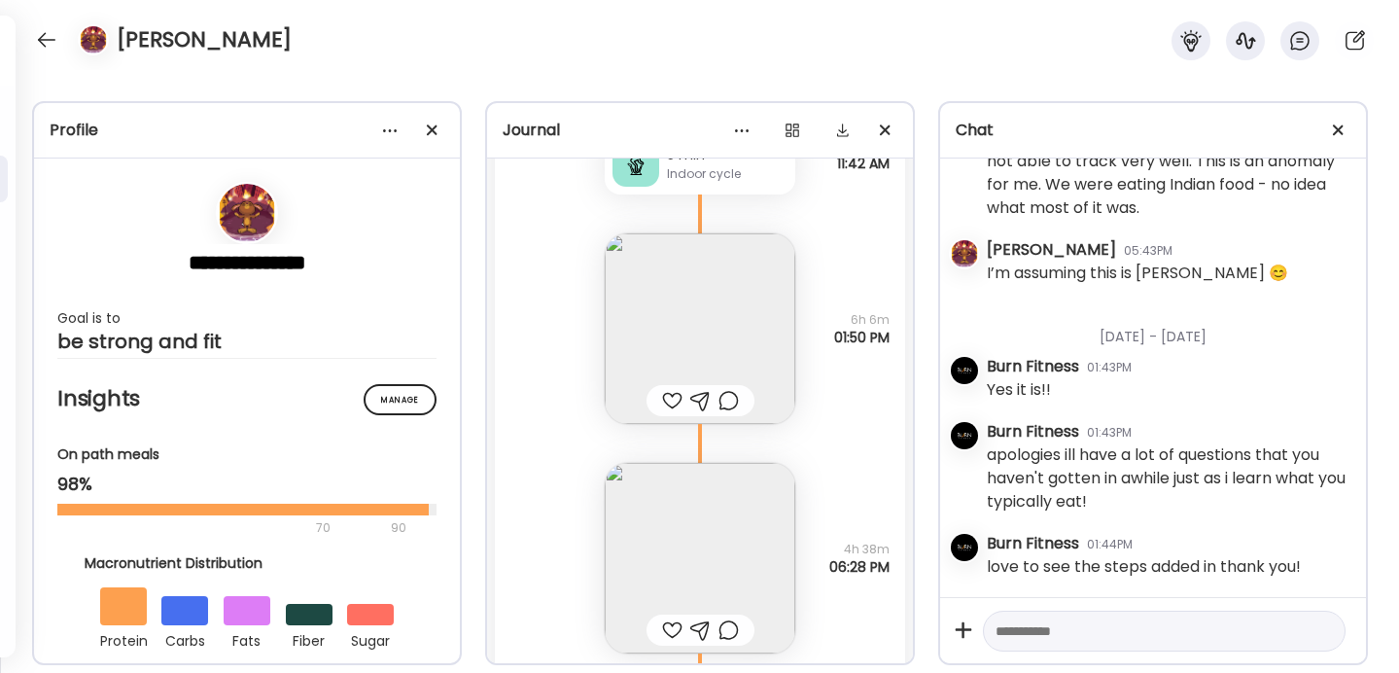
click at [720, 300] on img at bounding box center [700, 328] width 190 height 190
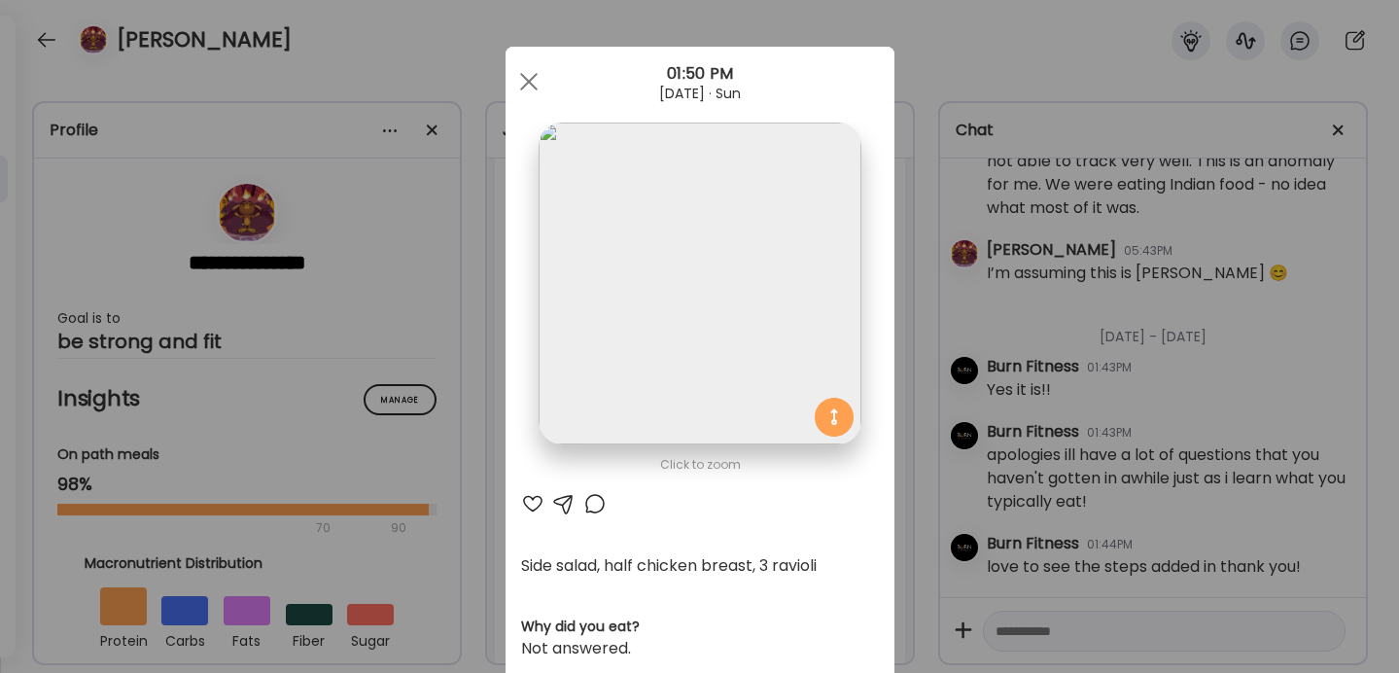
click at [917, 318] on div "Ate Coach Dashboard Wahoo! It’s official Take a moment to set up your Coach Pro…" at bounding box center [699, 336] width 1399 height 673
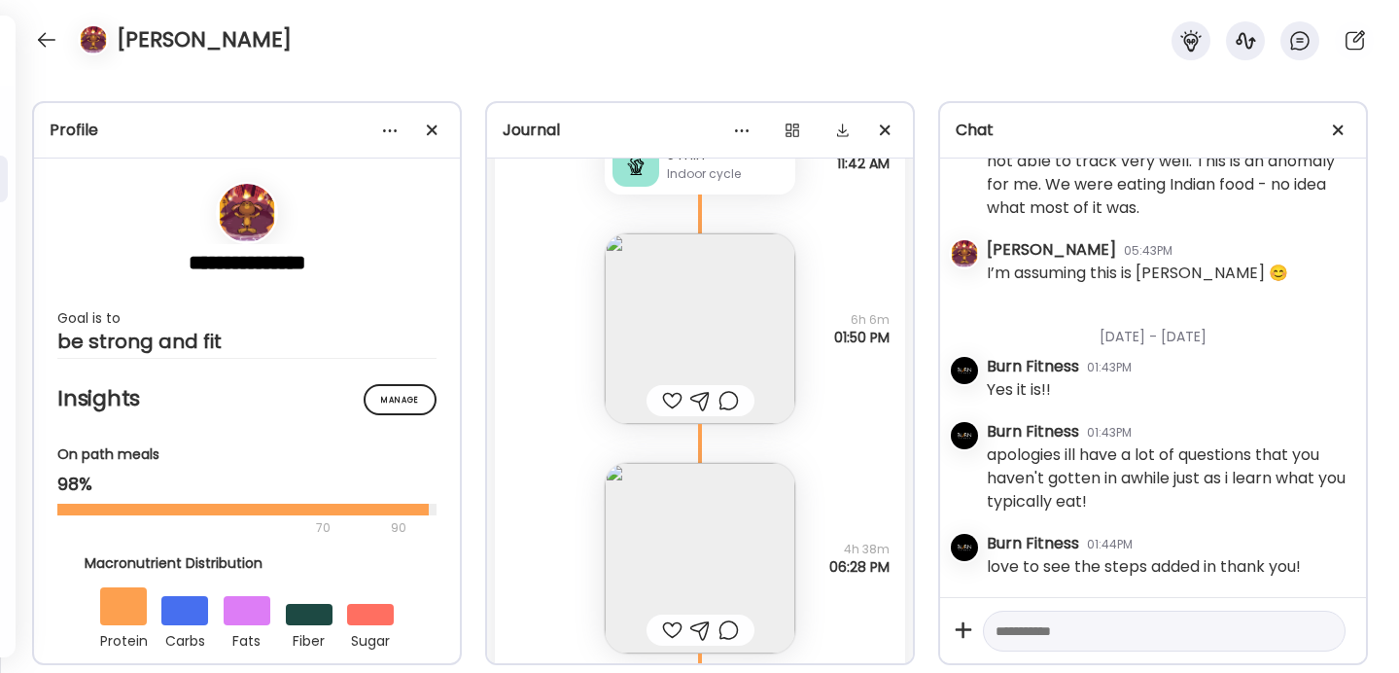
click at [730, 346] on img at bounding box center [700, 328] width 190 height 190
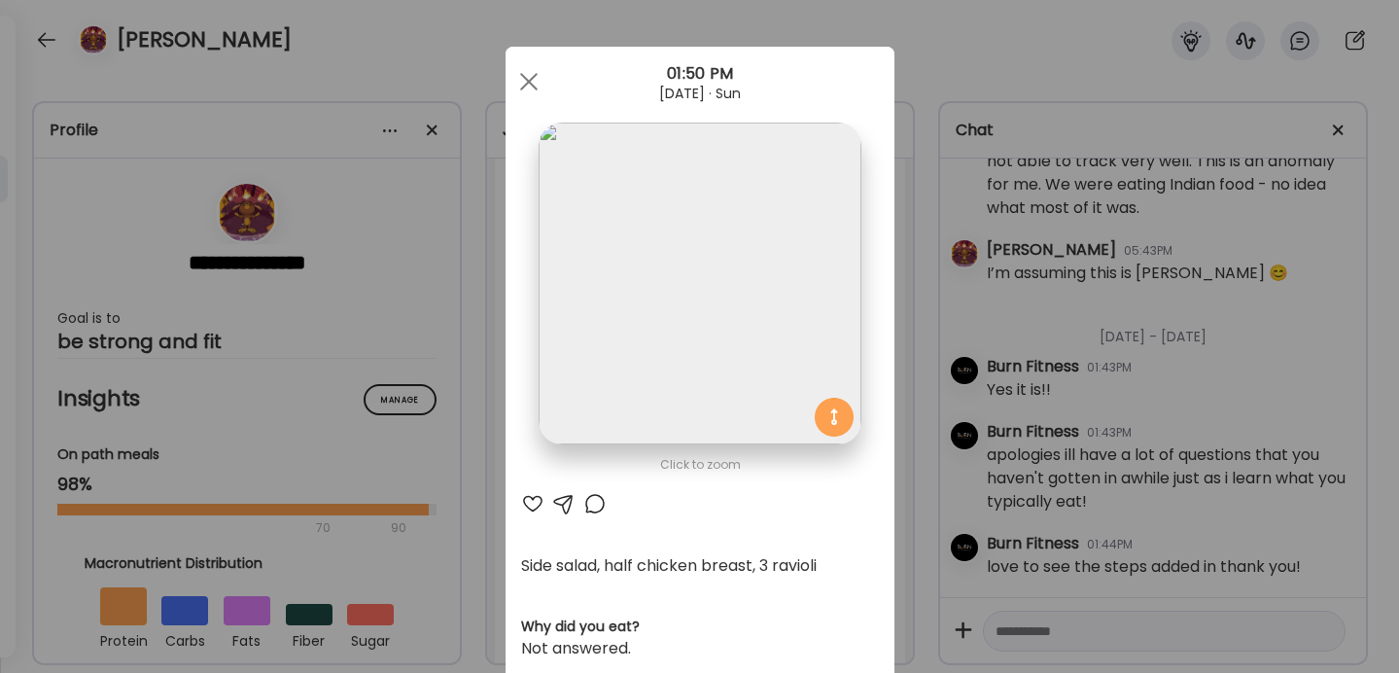
click at [897, 337] on div "Ate Coach Dashboard Wahoo! It’s official Take a moment to set up your Coach Pro…" at bounding box center [699, 336] width 1399 height 673
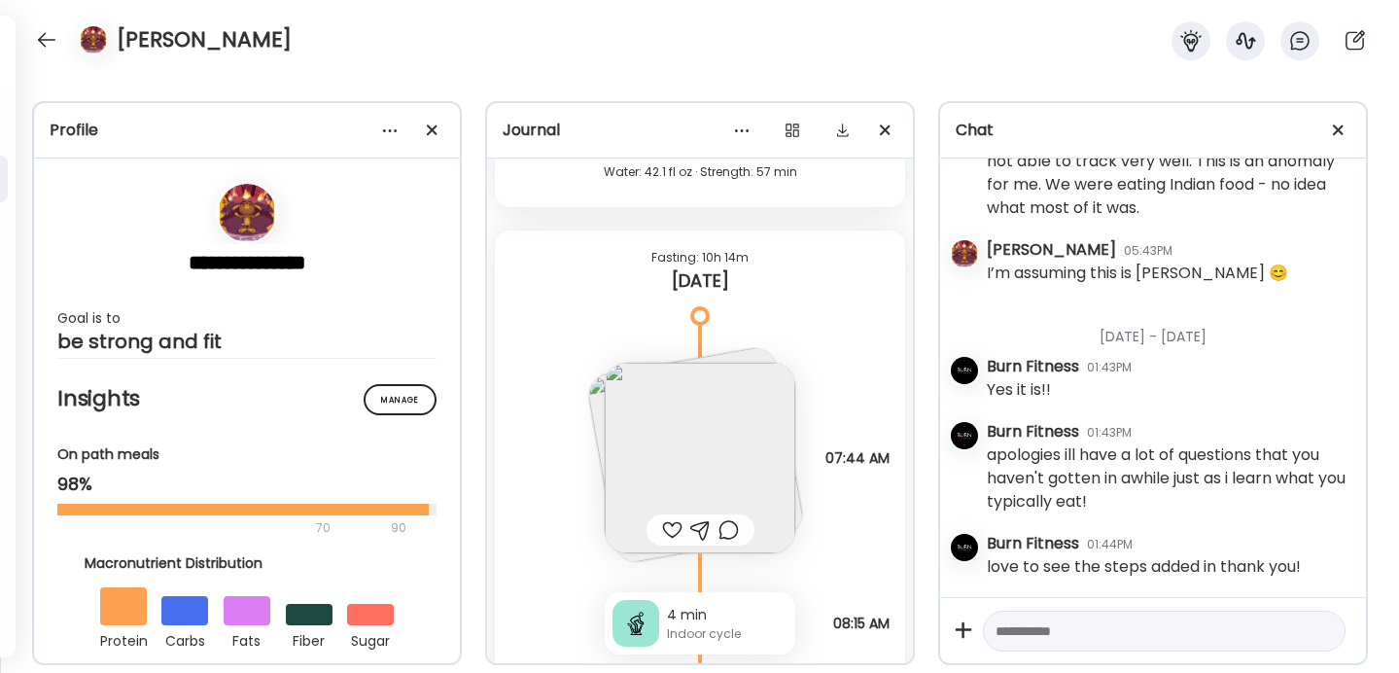
scroll to position [54657, 0]
click at [687, 385] on img at bounding box center [700, 455] width 190 height 190
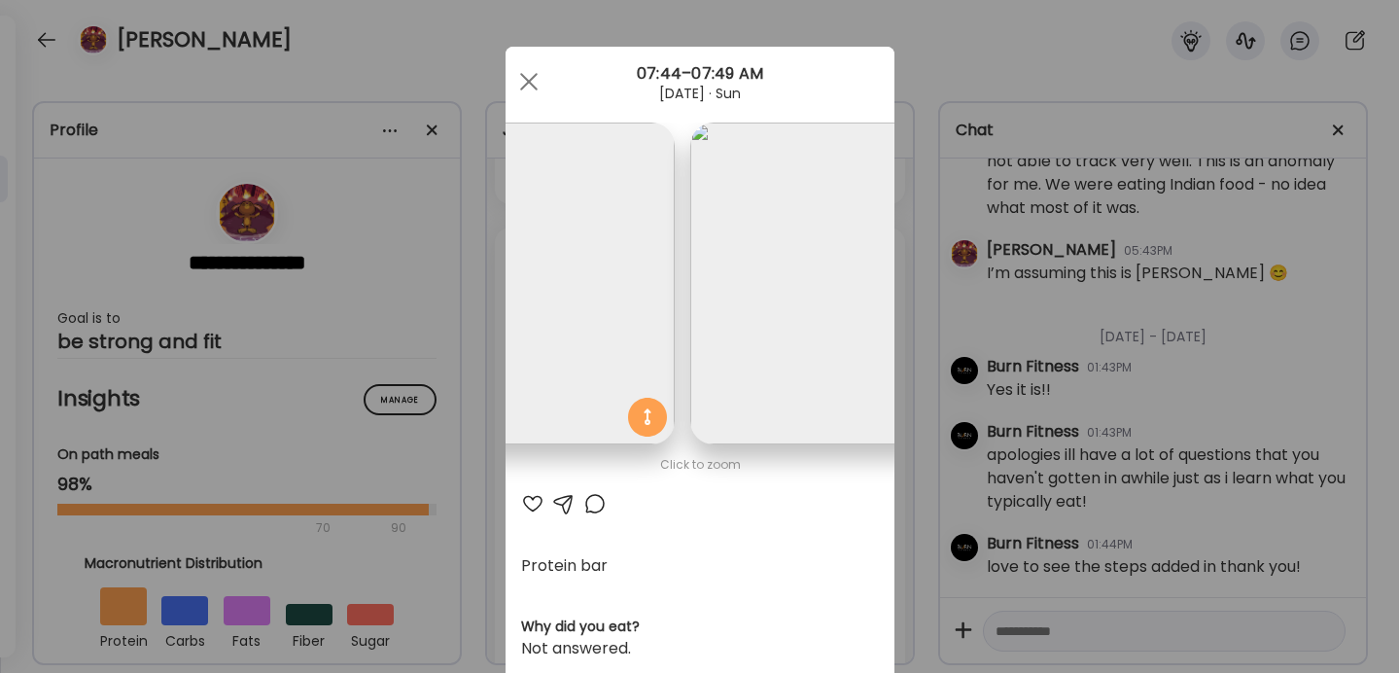
scroll to position [0, 0]
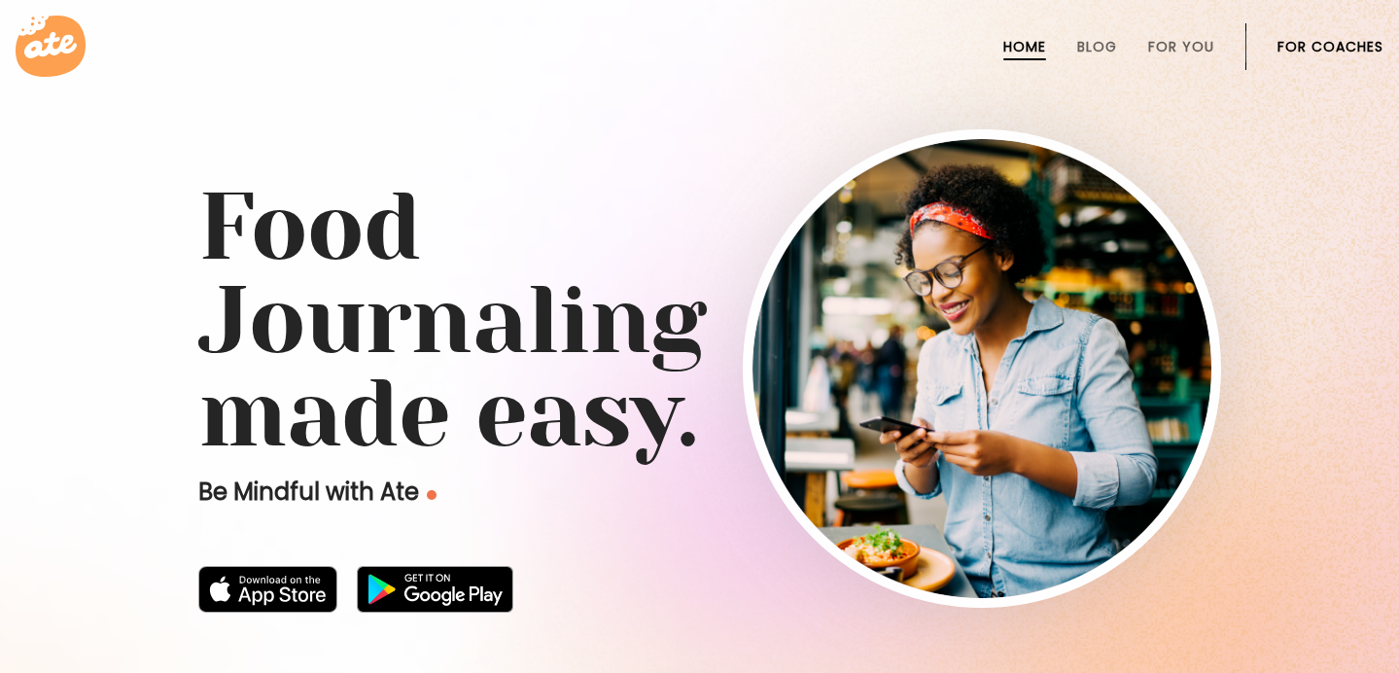
click at [1323, 40] on link "For Coaches" at bounding box center [1330, 47] width 106 height 16
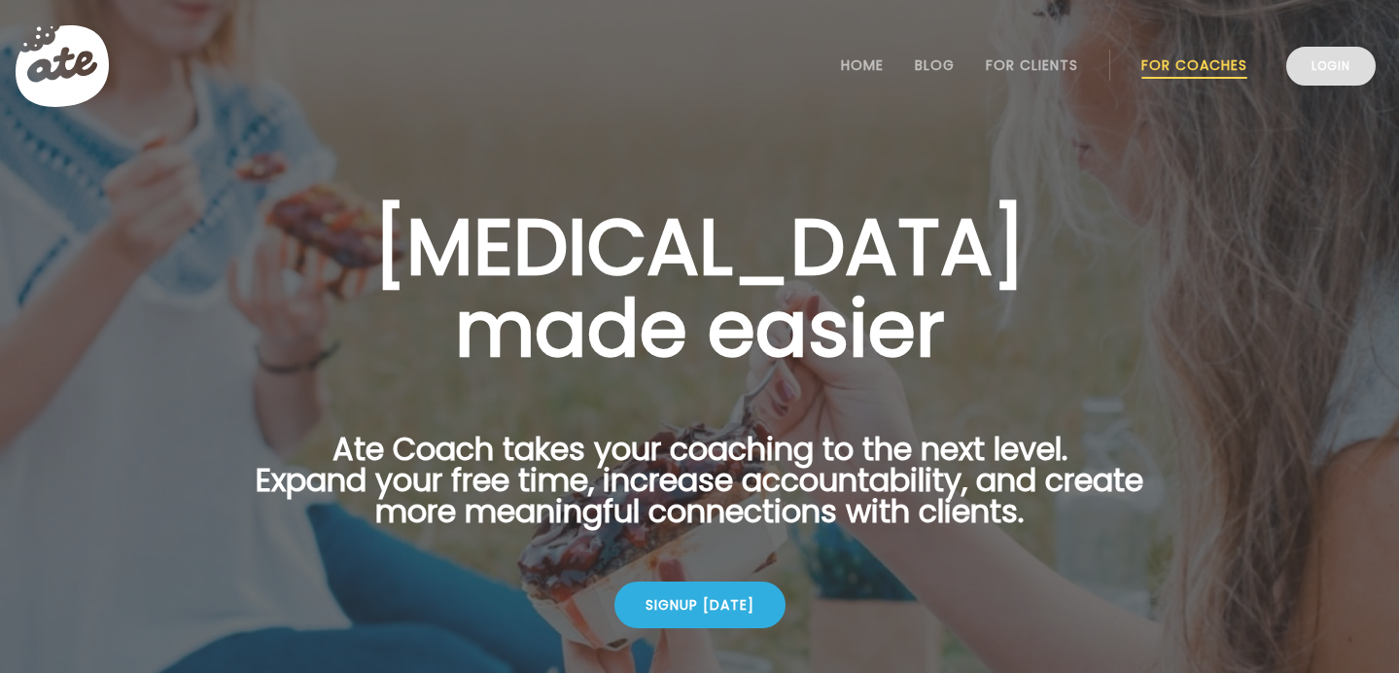
click at [1325, 54] on link "Login" at bounding box center [1330, 66] width 89 height 39
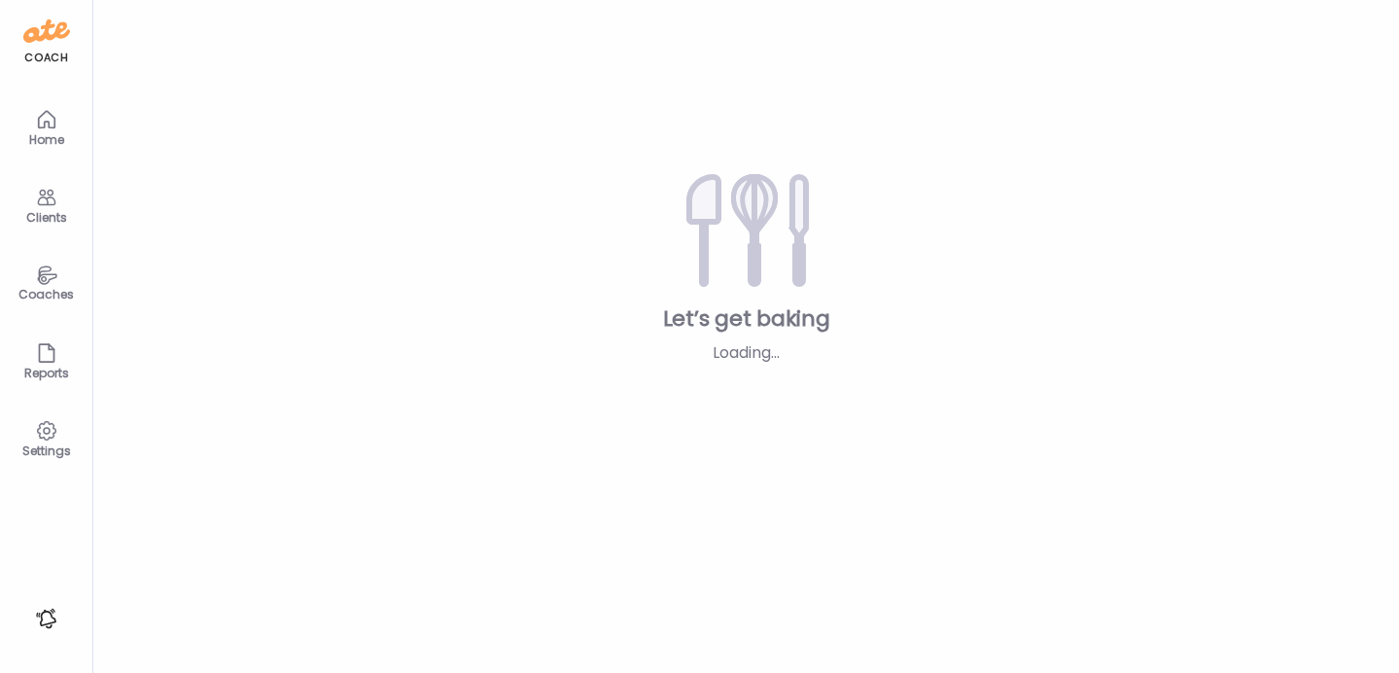
type input "**********"
click at [39, 453] on div "Settings" at bounding box center [47, 450] width 70 height 13
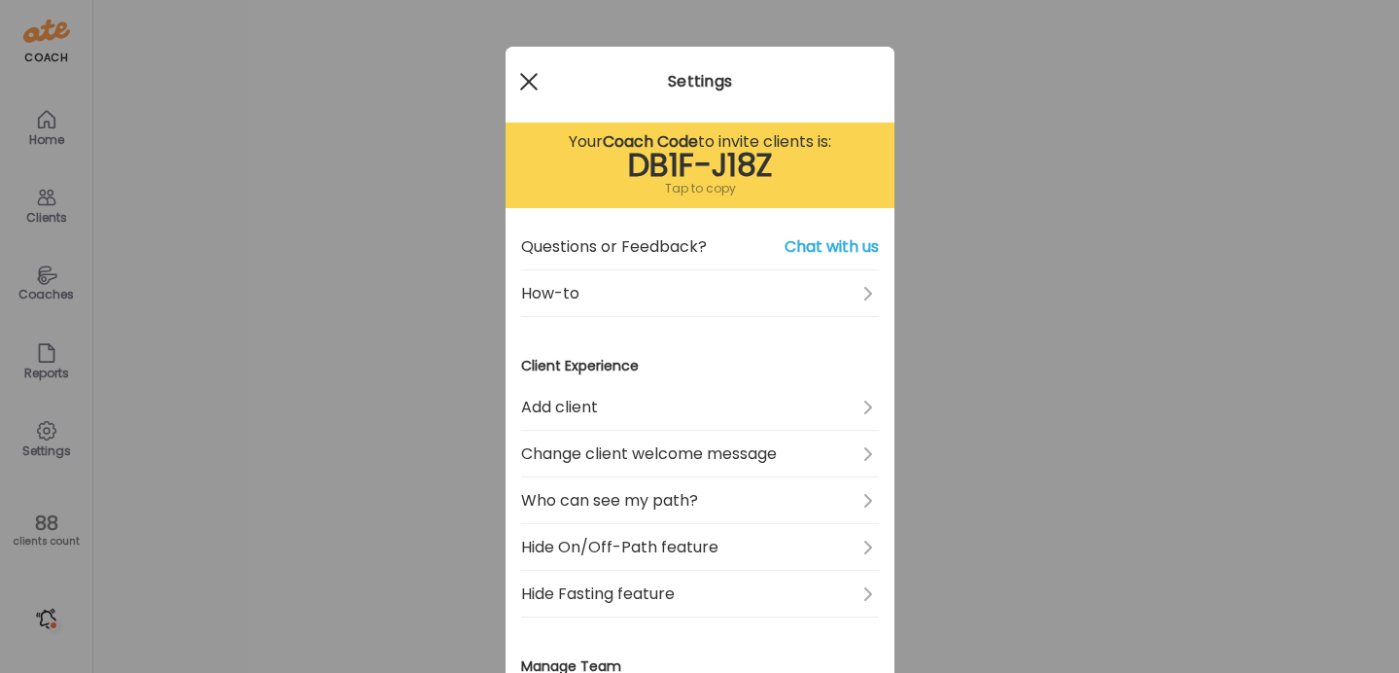
click at [527, 88] on div at bounding box center [528, 81] width 39 height 39
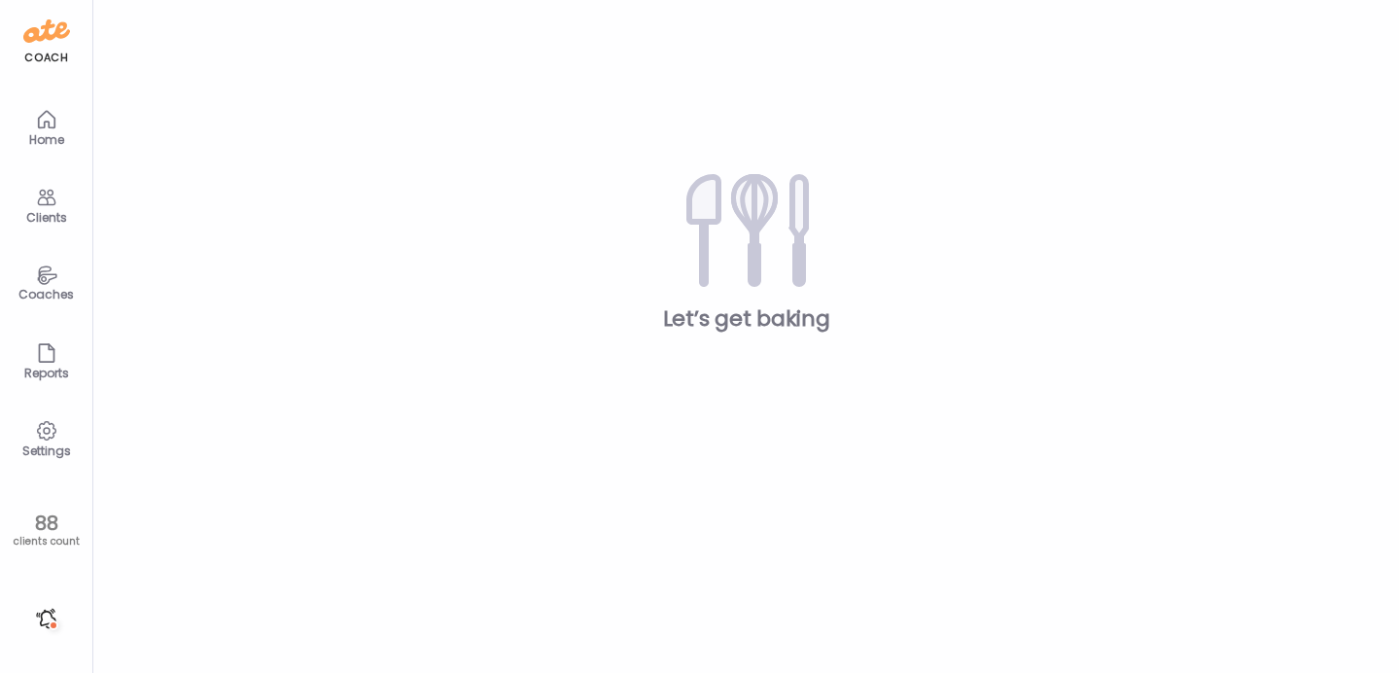
click at [62, 133] on div "Home" at bounding box center [47, 139] width 70 height 13
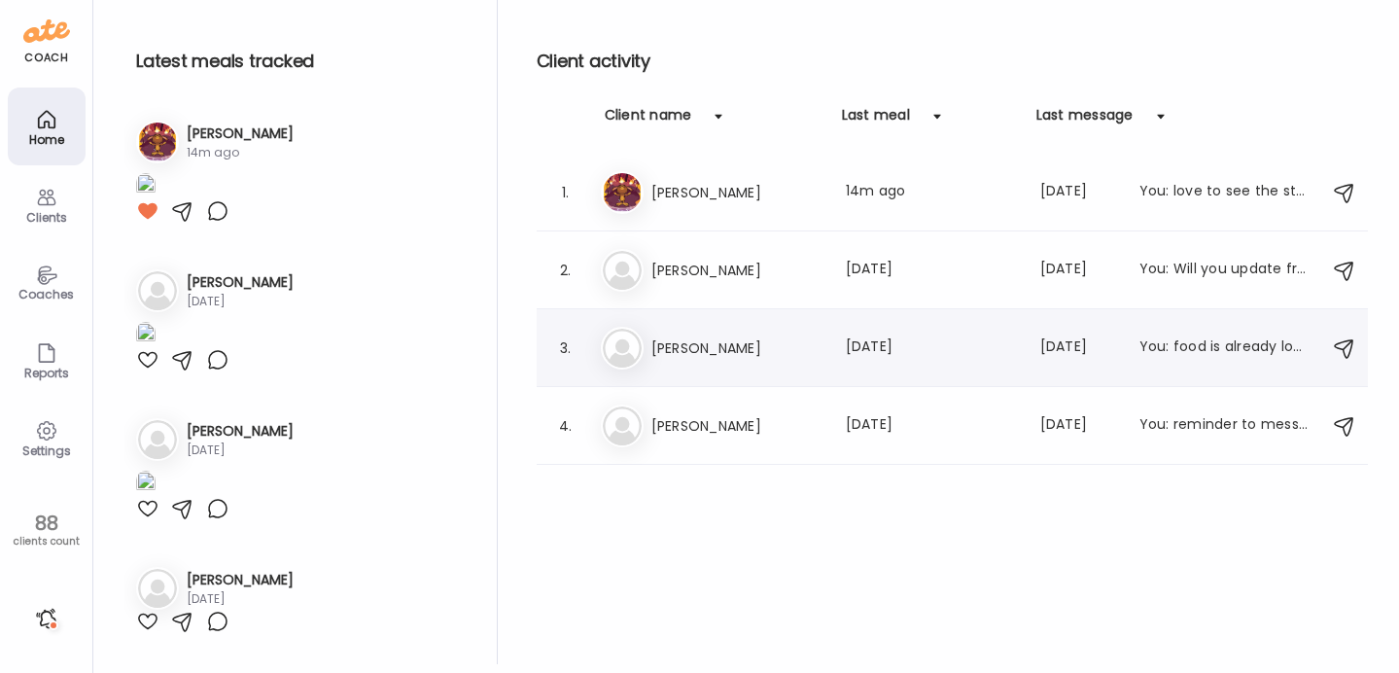
click at [716, 358] on h3 "Reva" at bounding box center [736, 347] width 171 height 23
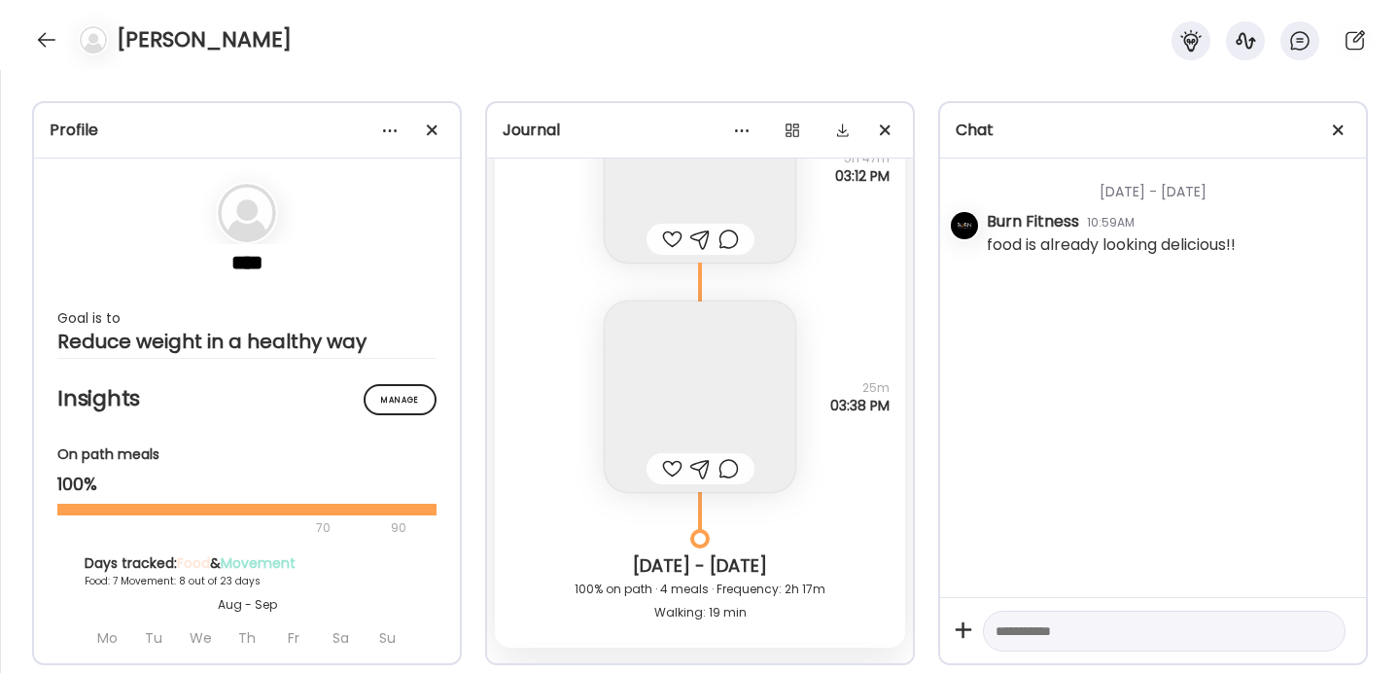
scroll to position [12414, 0]
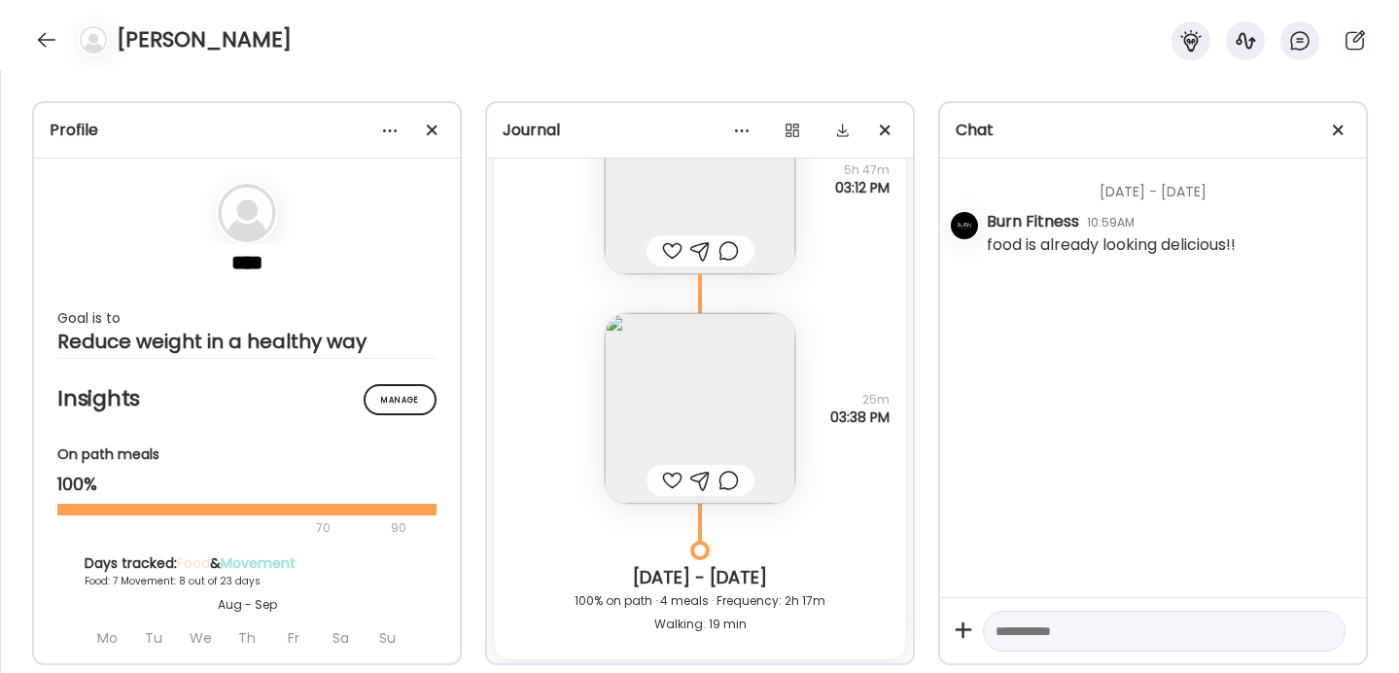
click at [672, 400] on img at bounding box center [700, 408] width 190 height 190
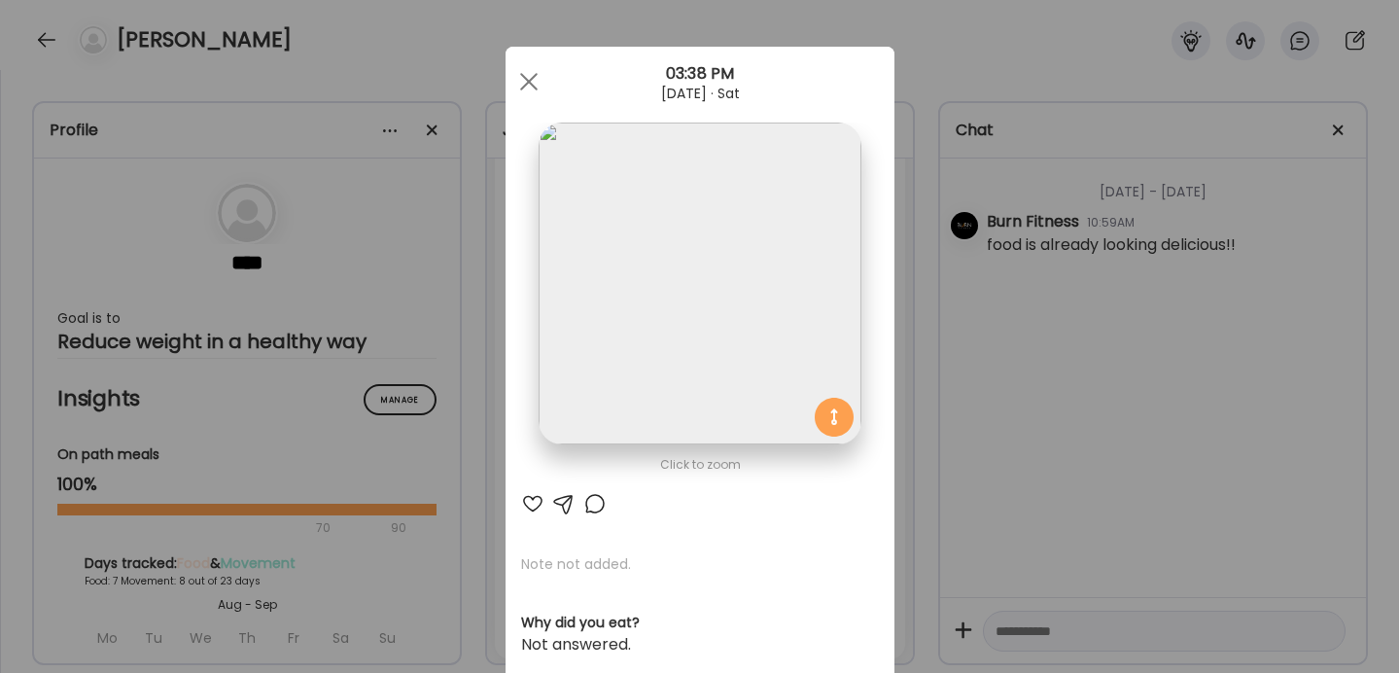
click at [919, 378] on div "Ate Coach Dashboard Wahoo! It’s official Take a moment to set up your Coach Pro…" at bounding box center [699, 336] width 1399 height 673
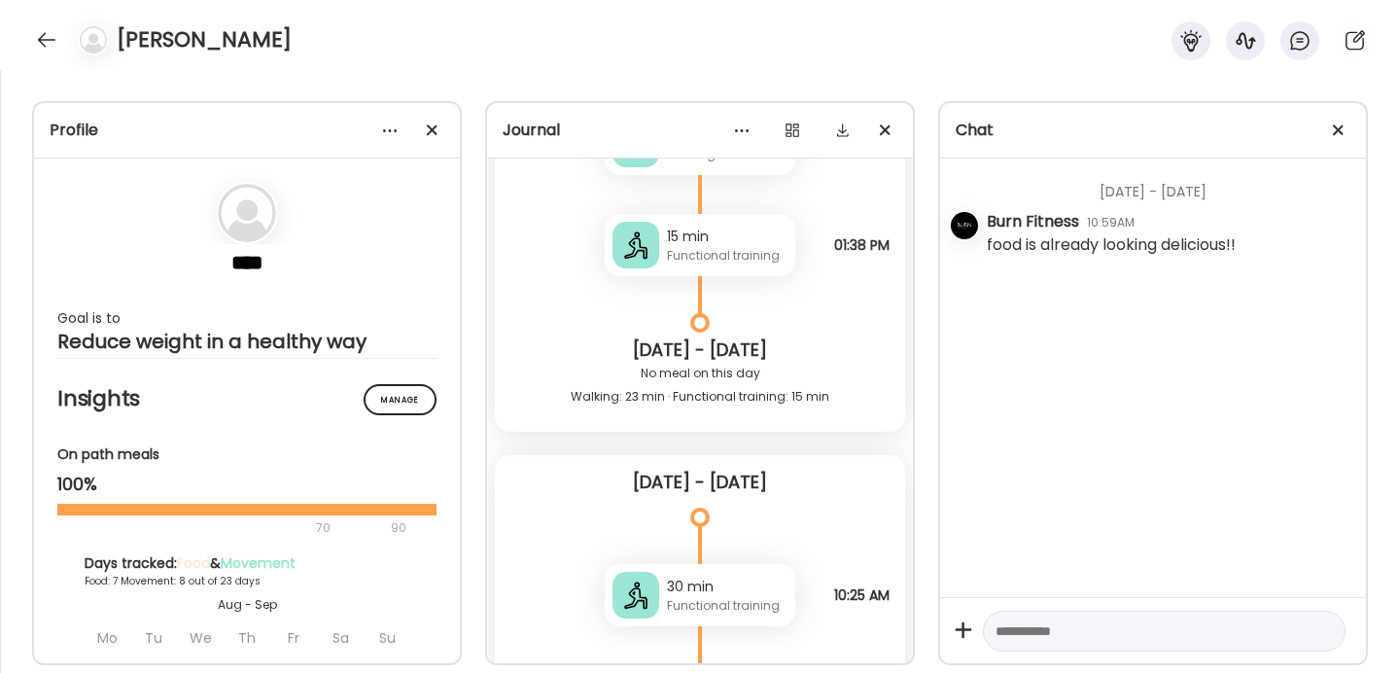
scroll to position [14614, 0]
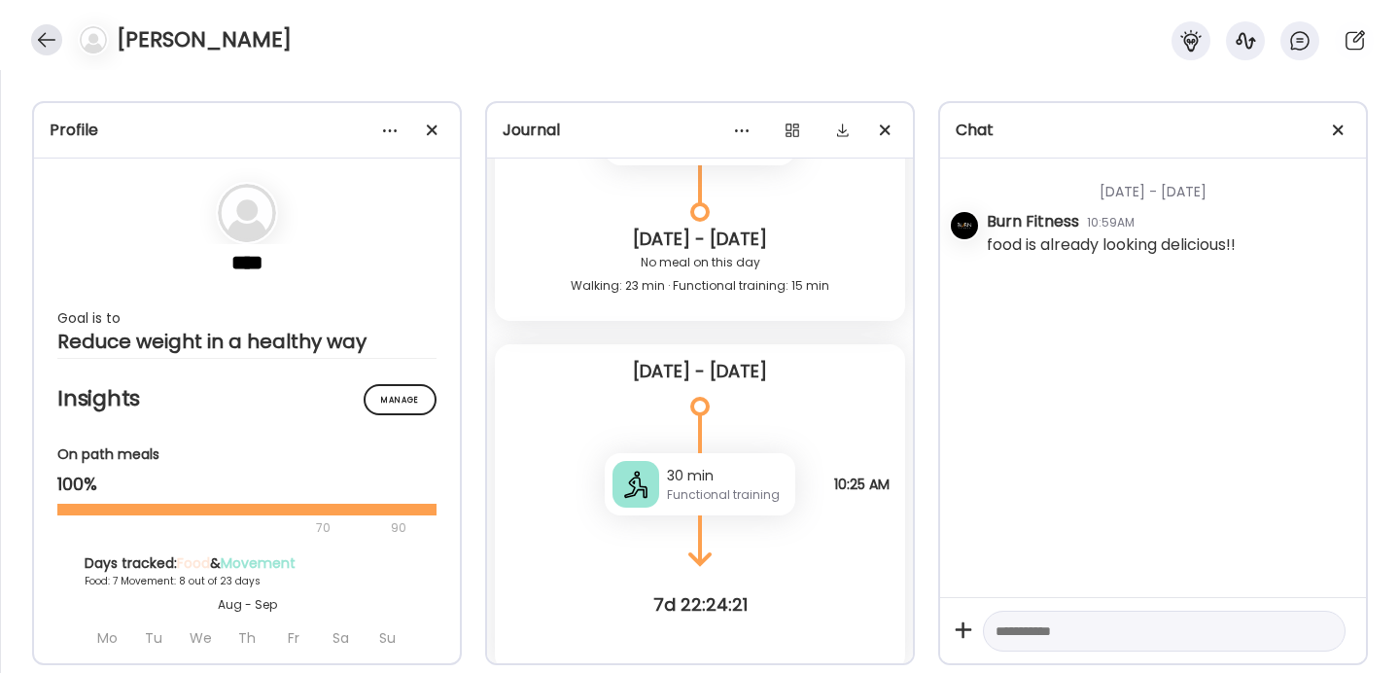
click at [47, 37] on div at bounding box center [46, 39] width 31 height 31
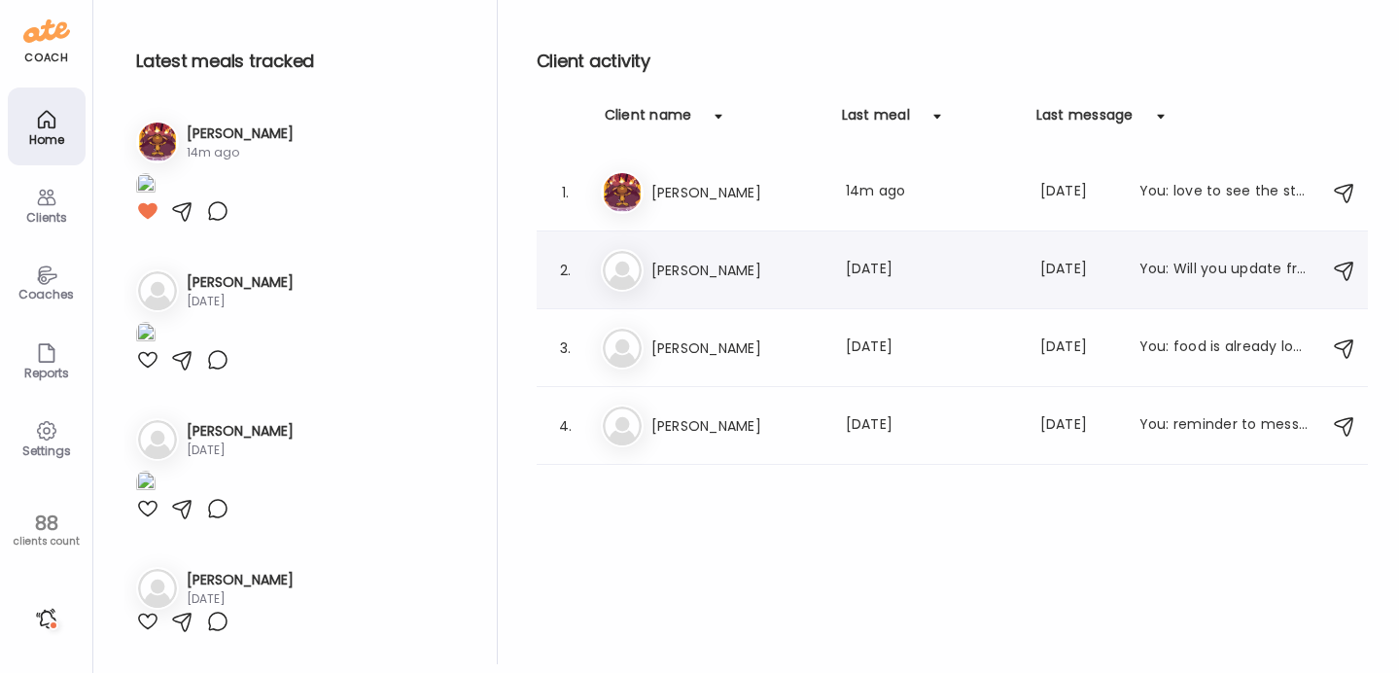
click at [730, 259] on h3 "Stephanie" at bounding box center [736, 270] width 171 height 23
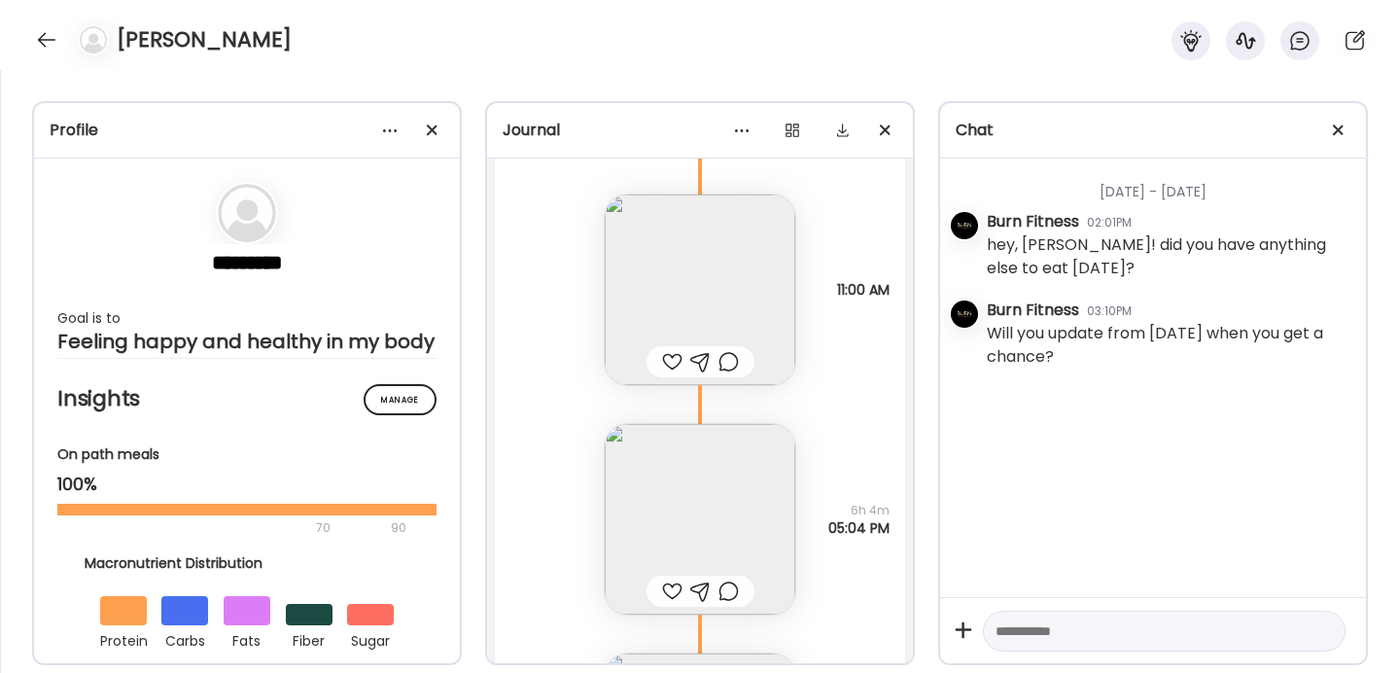
scroll to position [17916, 0]
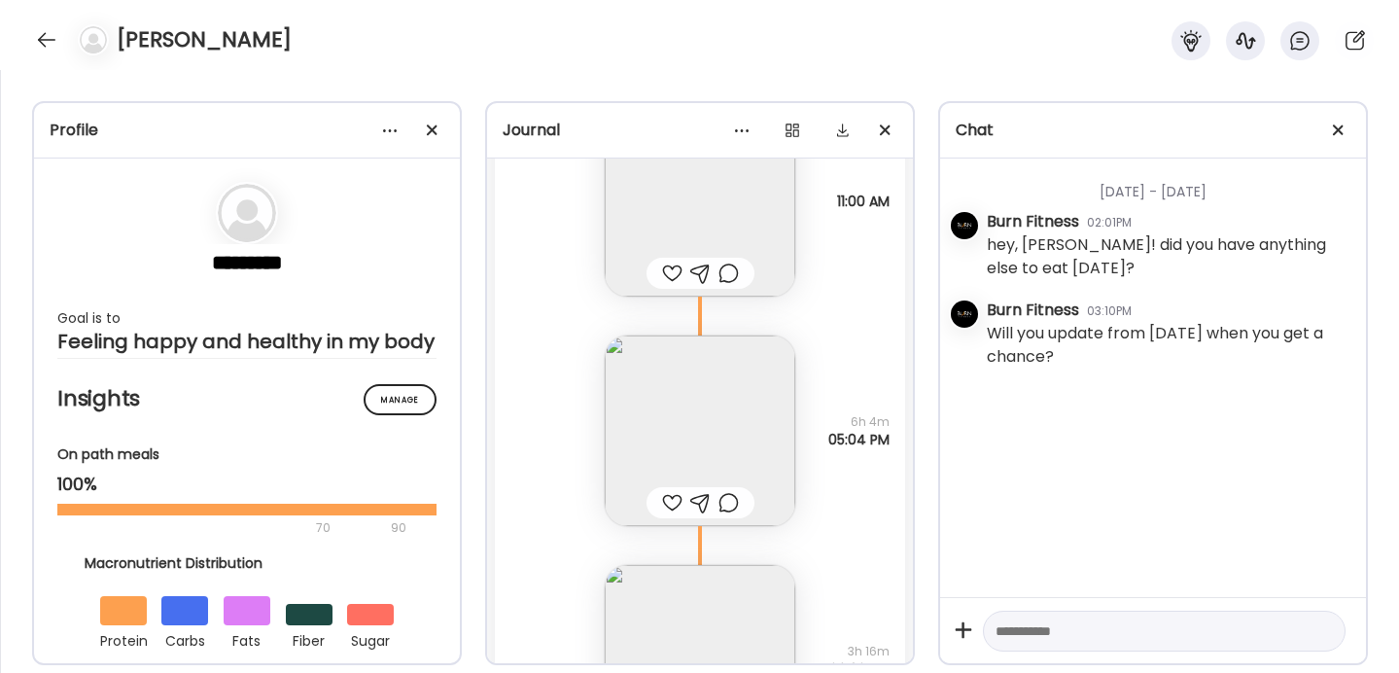
click at [674, 467] on img at bounding box center [700, 430] width 190 height 190
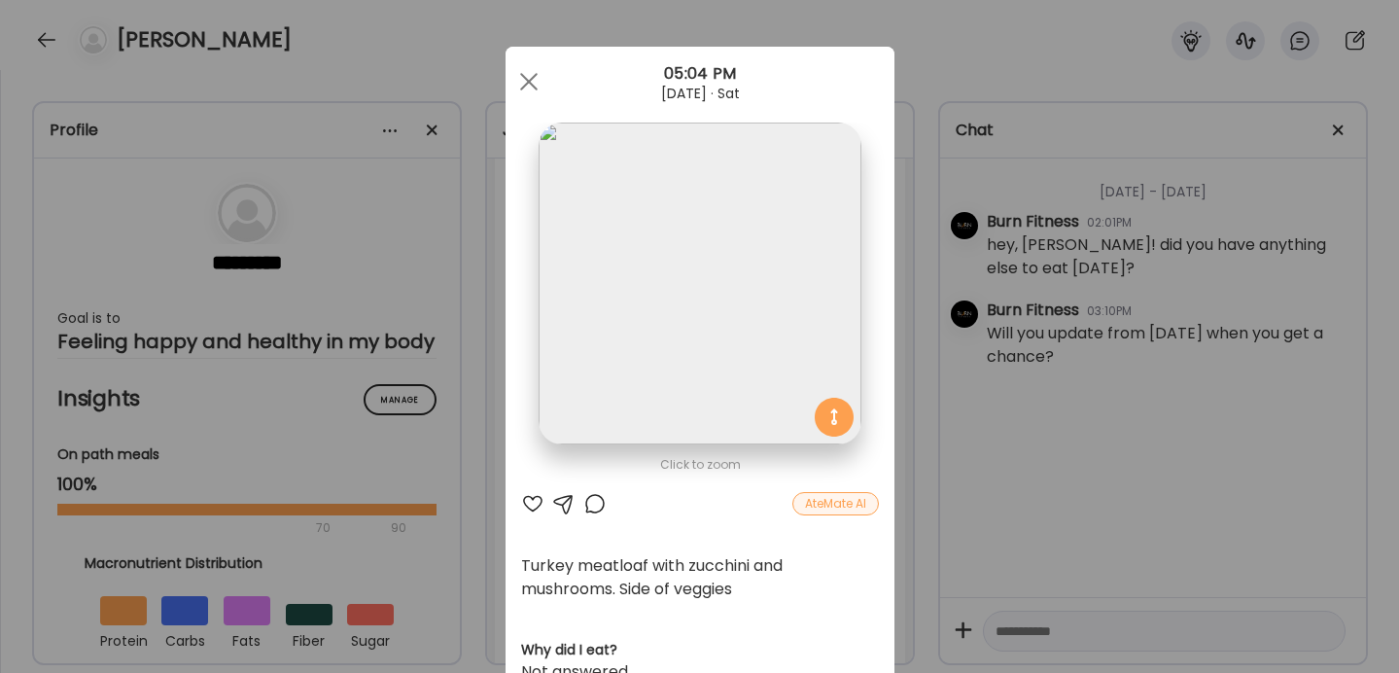
click at [913, 370] on div "Ate Coach Dashboard Wahoo! It’s official Take a moment to set up your Coach Pro…" at bounding box center [699, 336] width 1399 height 673
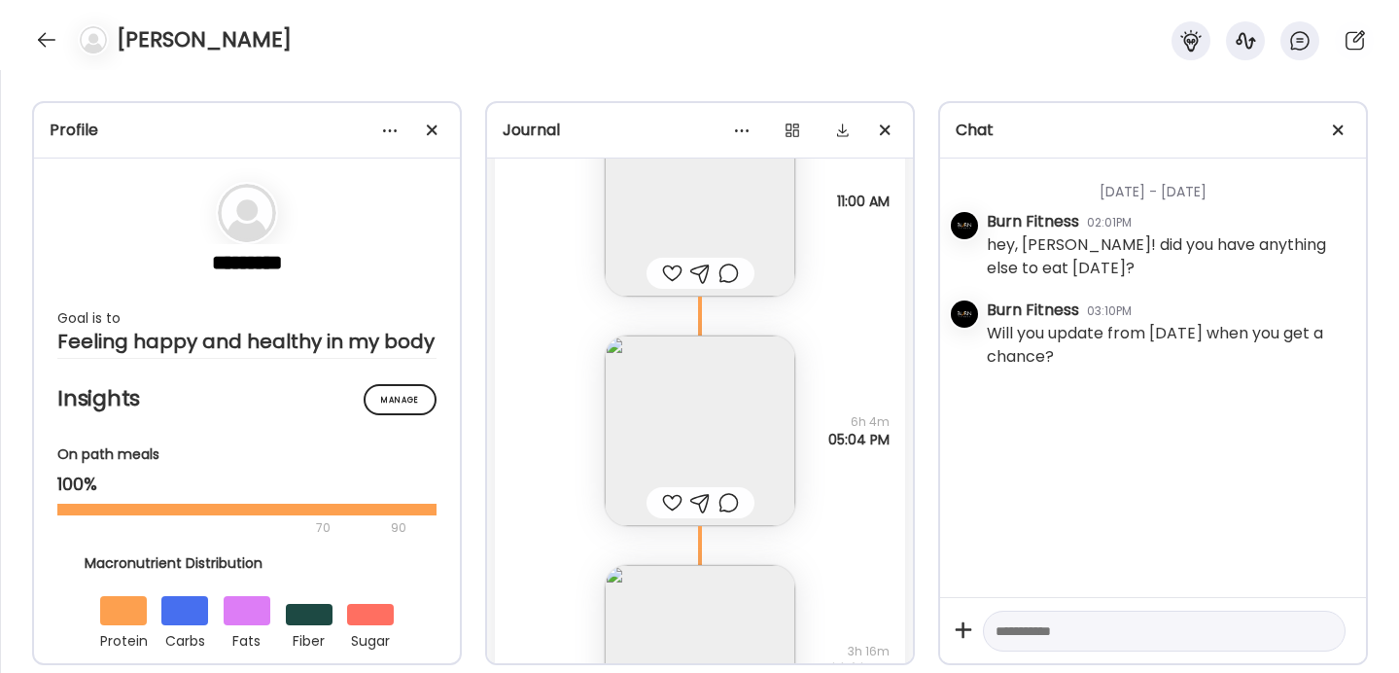
scroll to position [18172, 0]
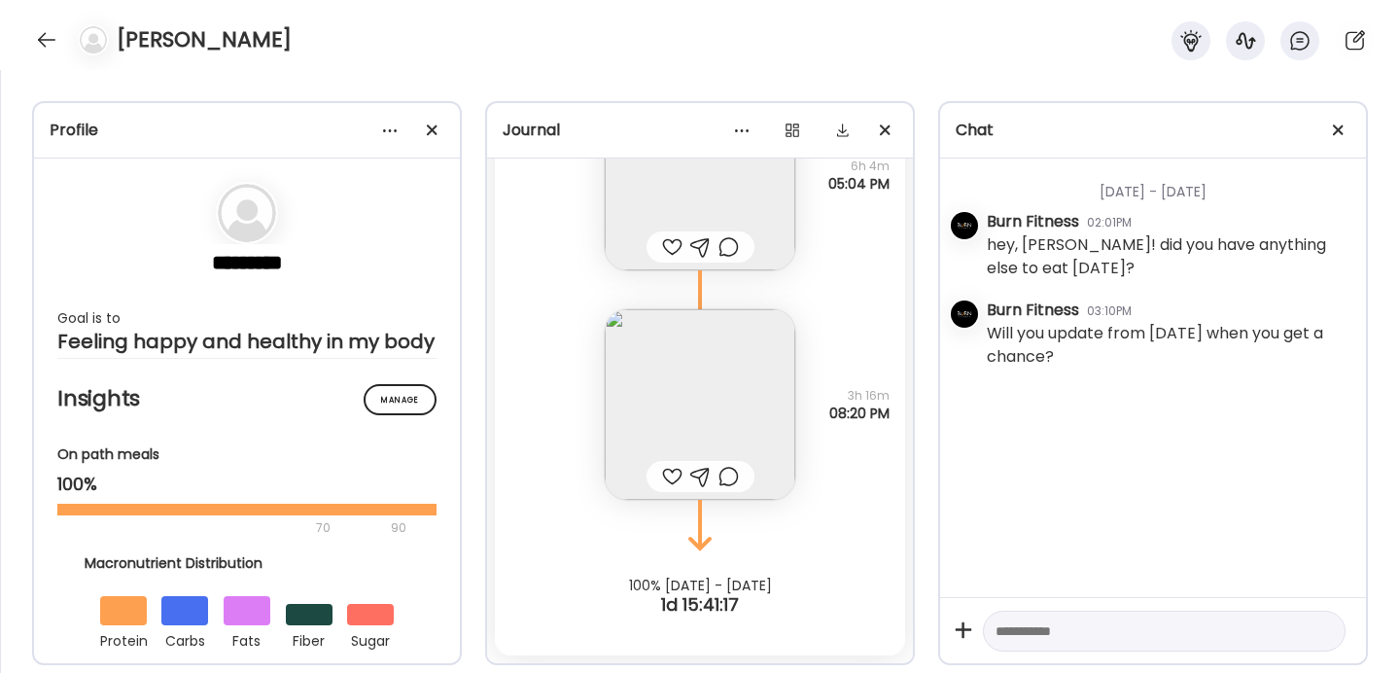
click at [716, 418] on img at bounding box center [700, 404] width 190 height 190
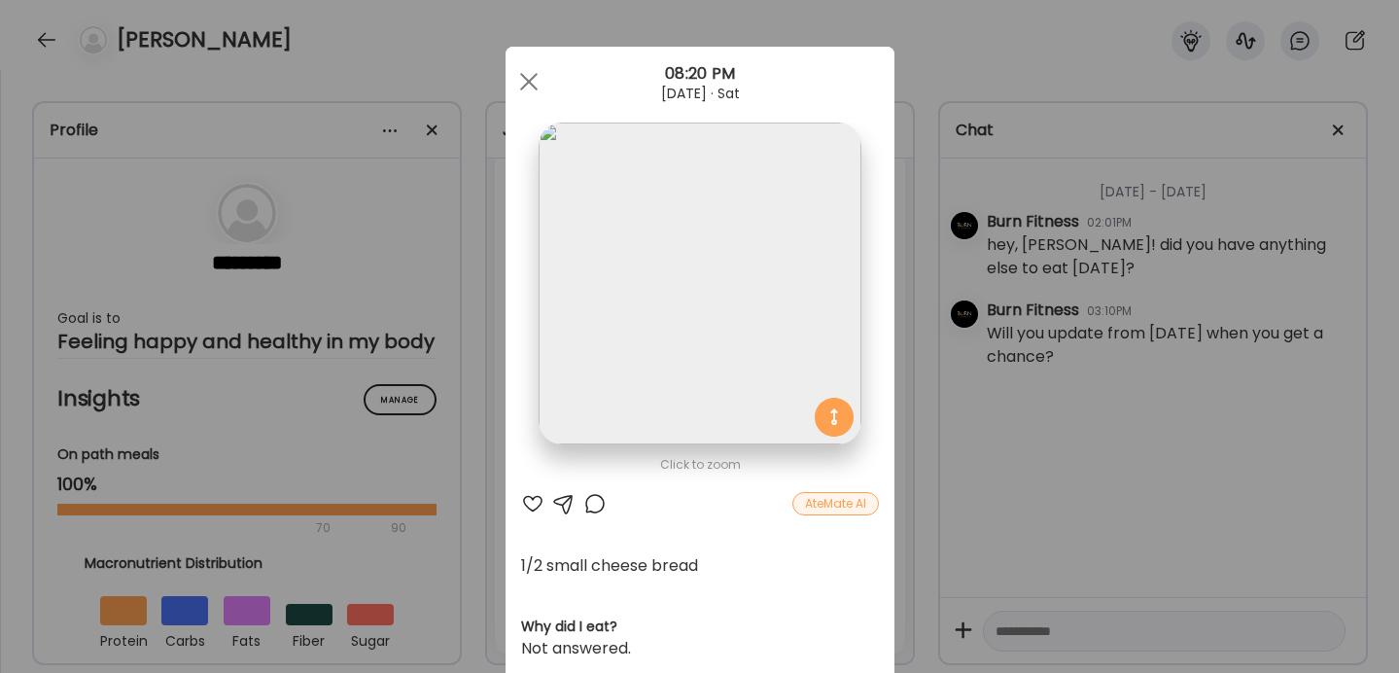
click at [915, 367] on div "Ate Coach Dashboard Wahoo! It’s official Take a moment to set up your Coach Pro…" at bounding box center [699, 336] width 1399 height 673
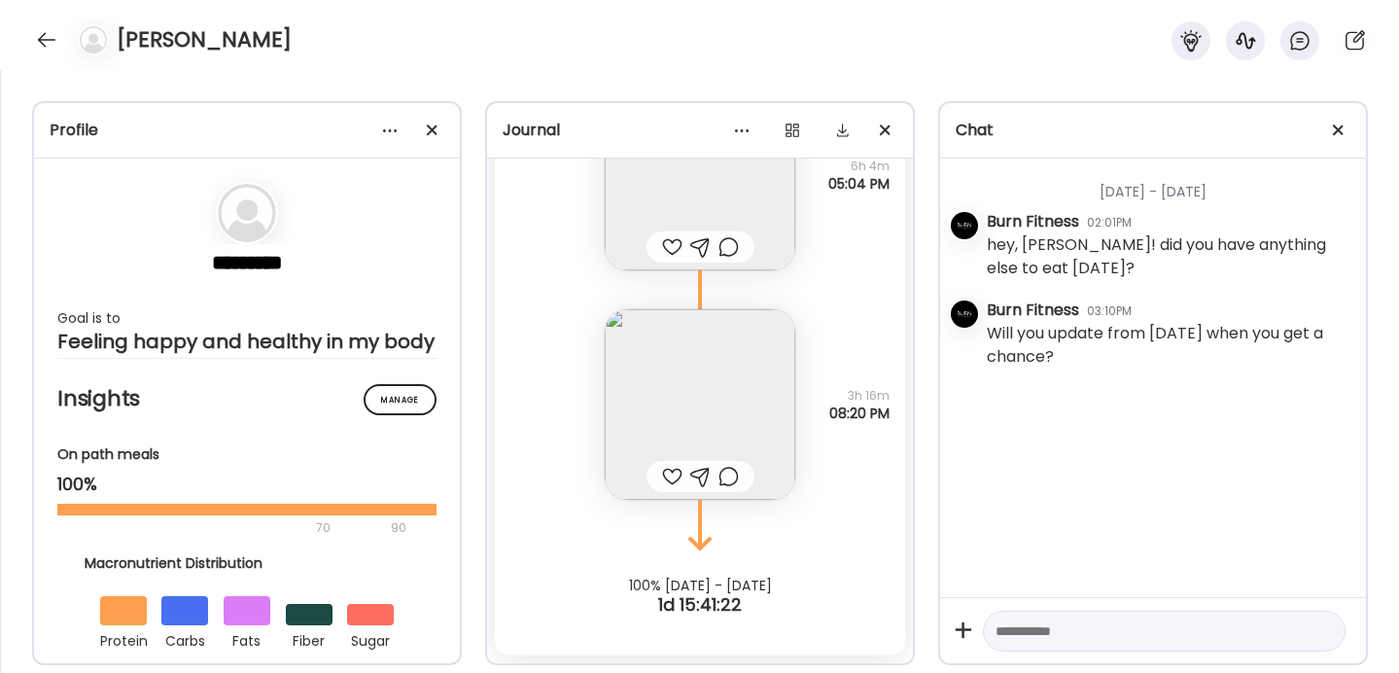
click at [667, 471] on div at bounding box center [672, 476] width 20 height 23
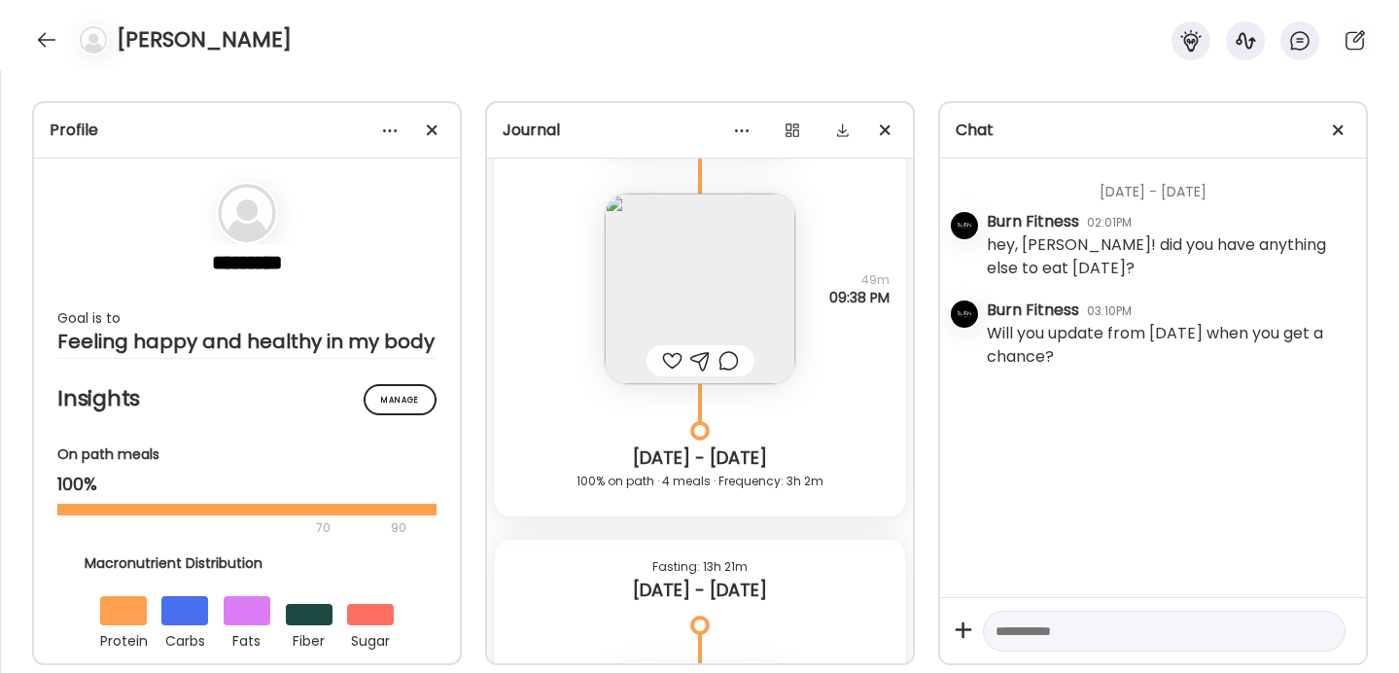
scroll to position [17124, 0]
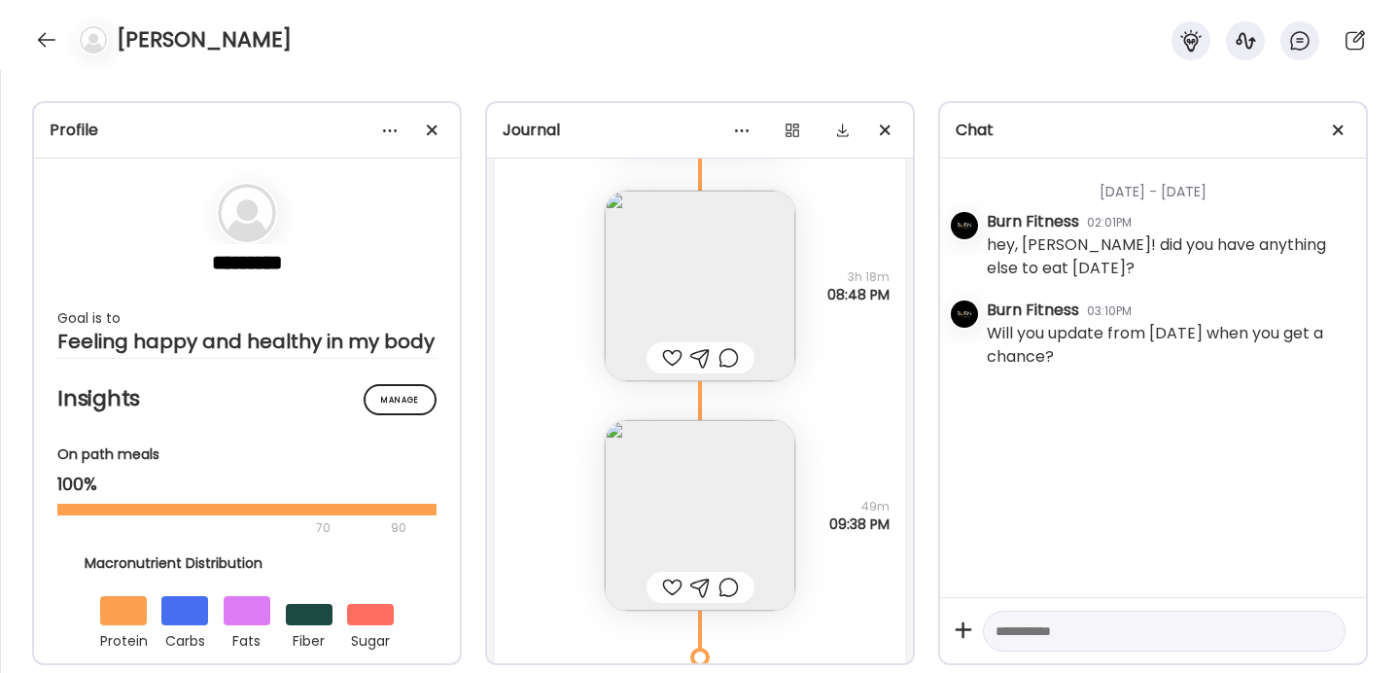
click at [670, 497] on img at bounding box center [700, 515] width 190 height 190
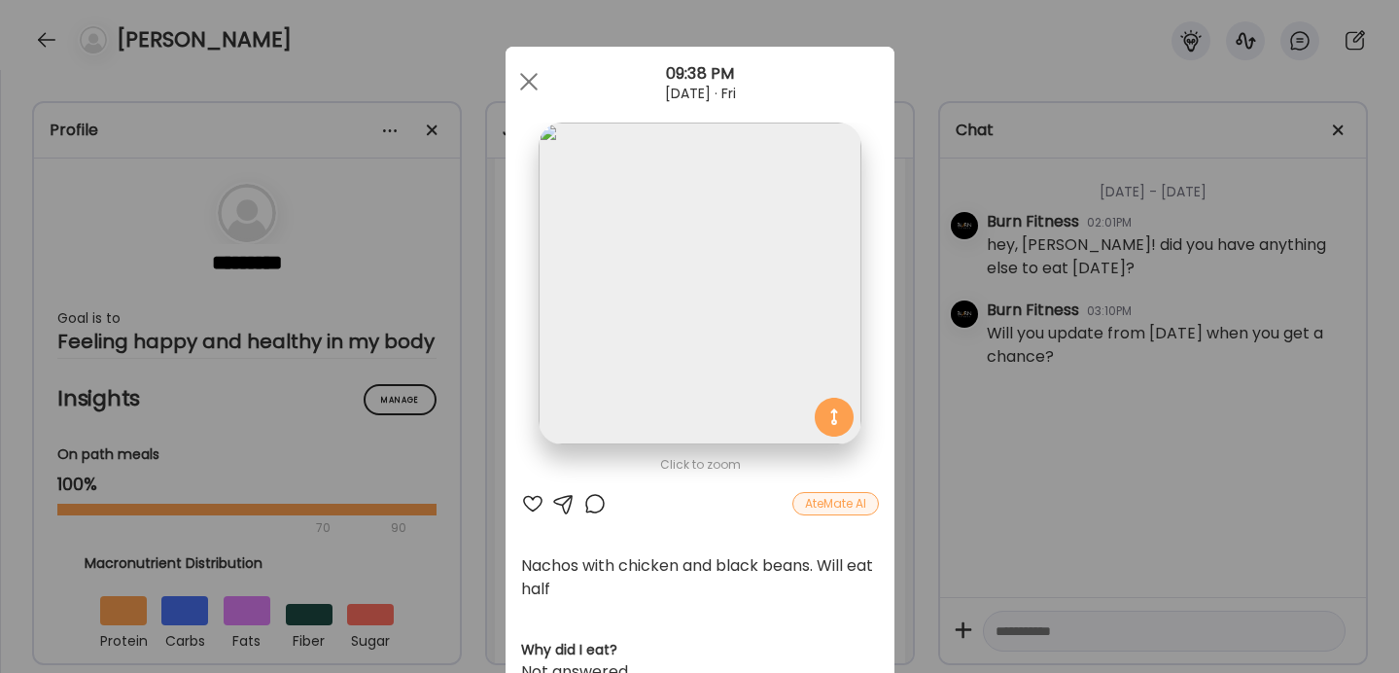
click at [923, 441] on div "Ate Coach Dashboard Wahoo! It’s official Take a moment to set up your Coach Pro…" at bounding box center [699, 336] width 1399 height 673
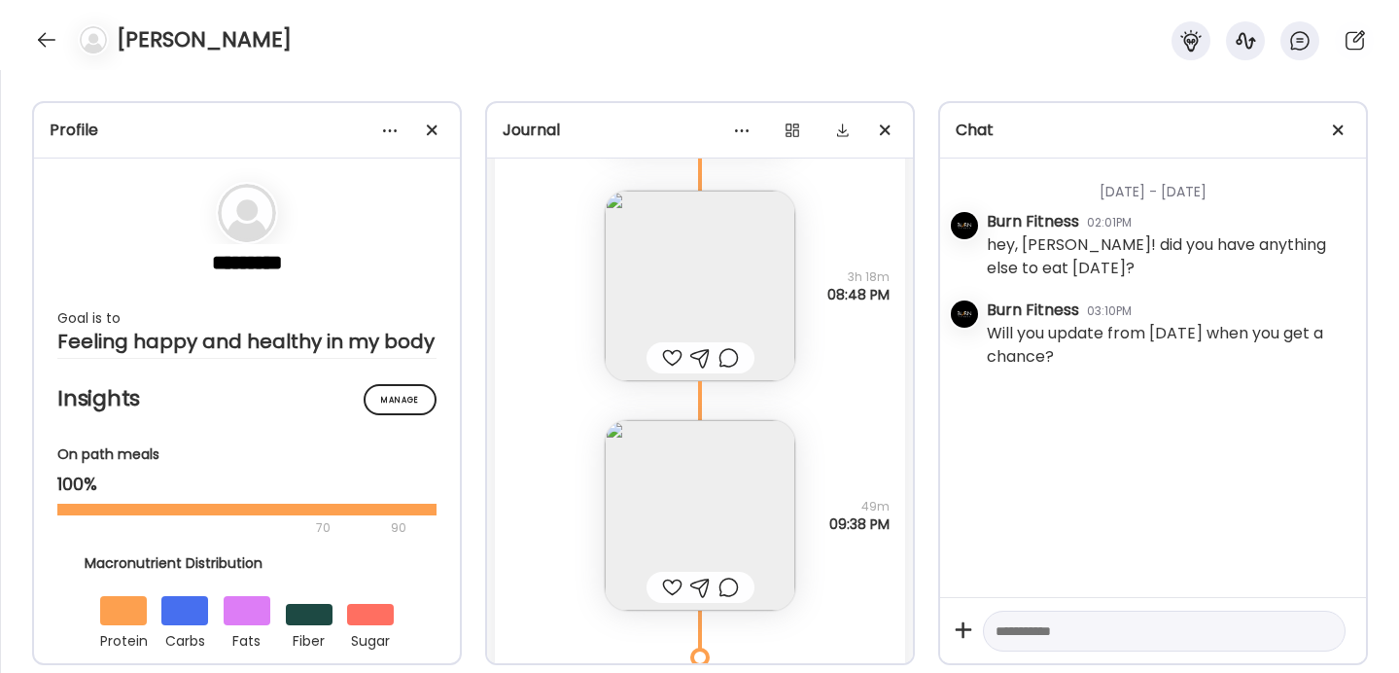
click at [694, 310] on img at bounding box center [700, 285] width 190 height 190
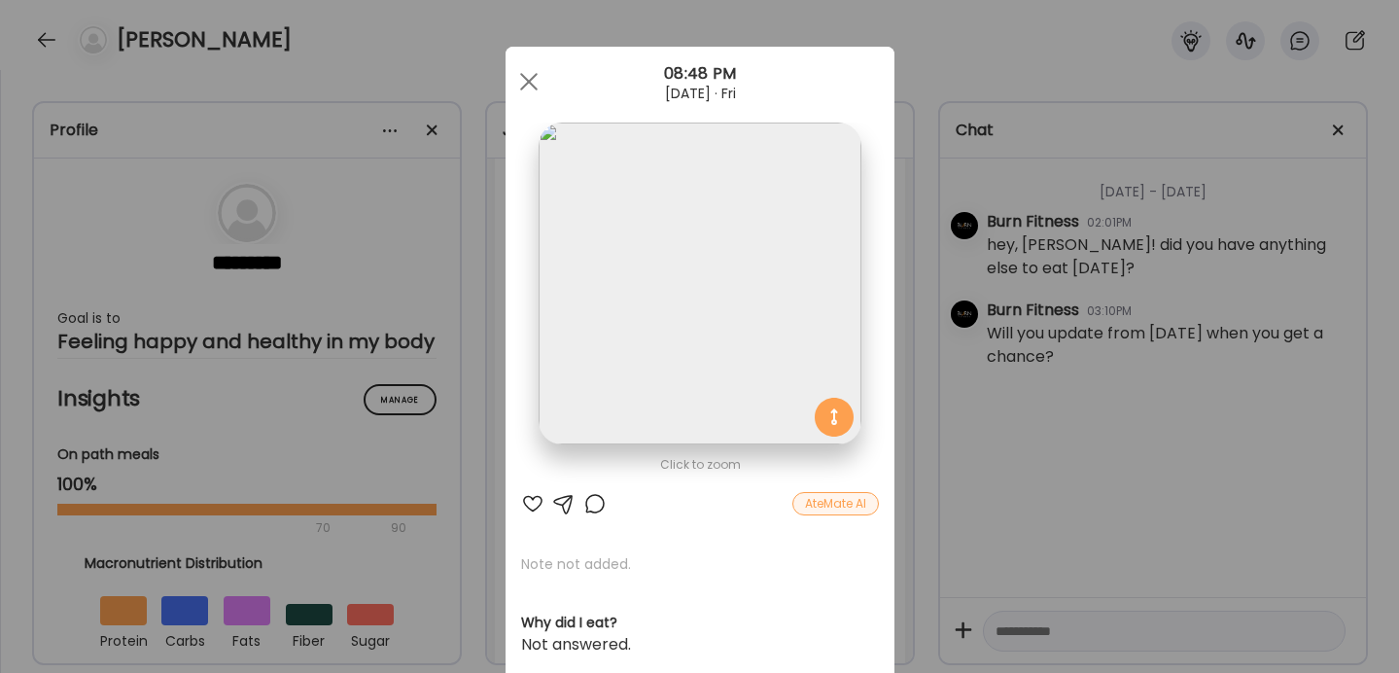
click at [913, 323] on div "Ate Coach Dashboard Wahoo! It’s official Take a moment to set up your Coach Pro…" at bounding box center [699, 336] width 1399 height 673
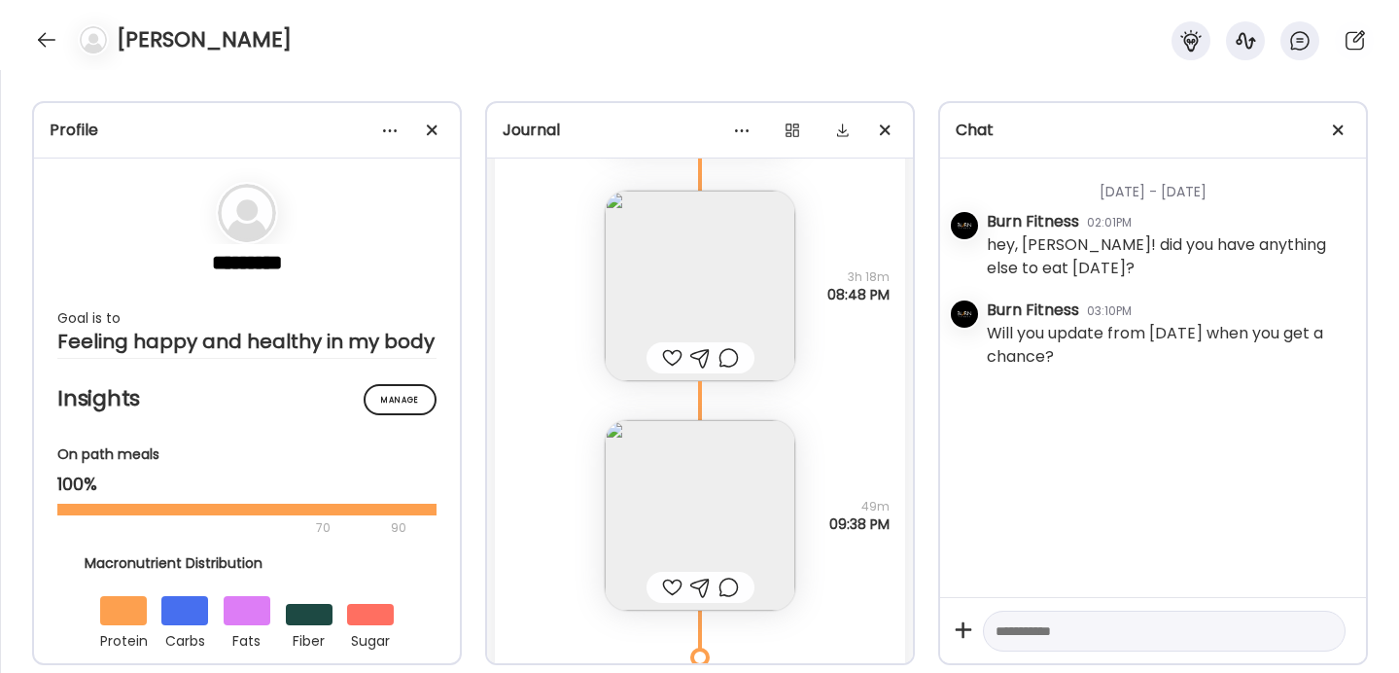
click at [676, 359] on div at bounding box center [672, 357] width 20 height 23
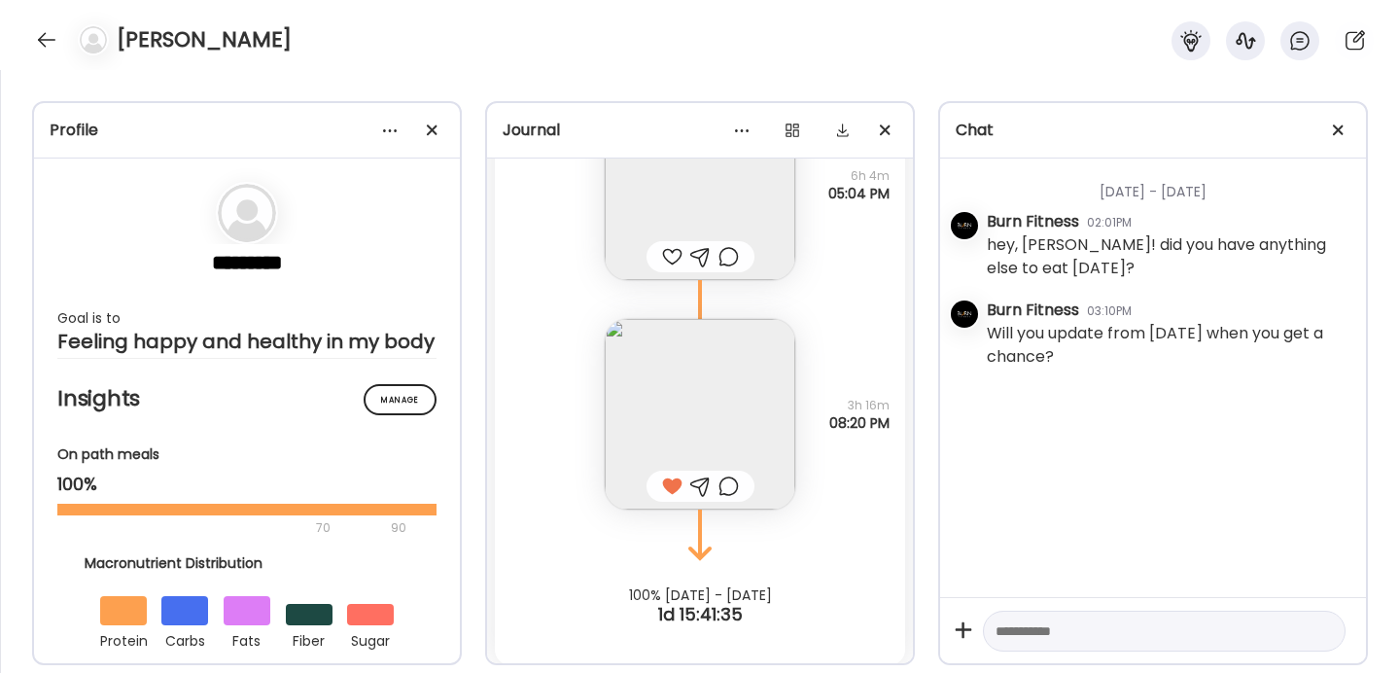
scroll to position [18172, 0]
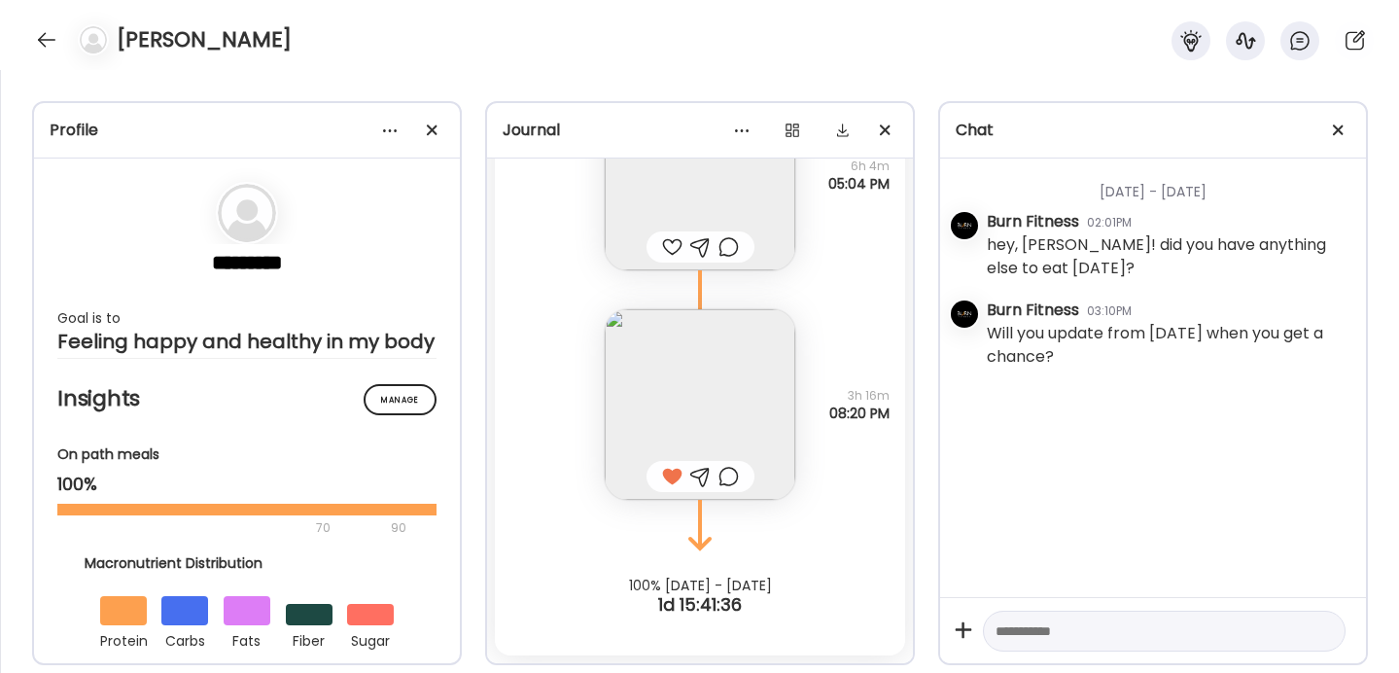
click at [1140, 616] on div at bounding box center [1164, 631] width 363 height 42
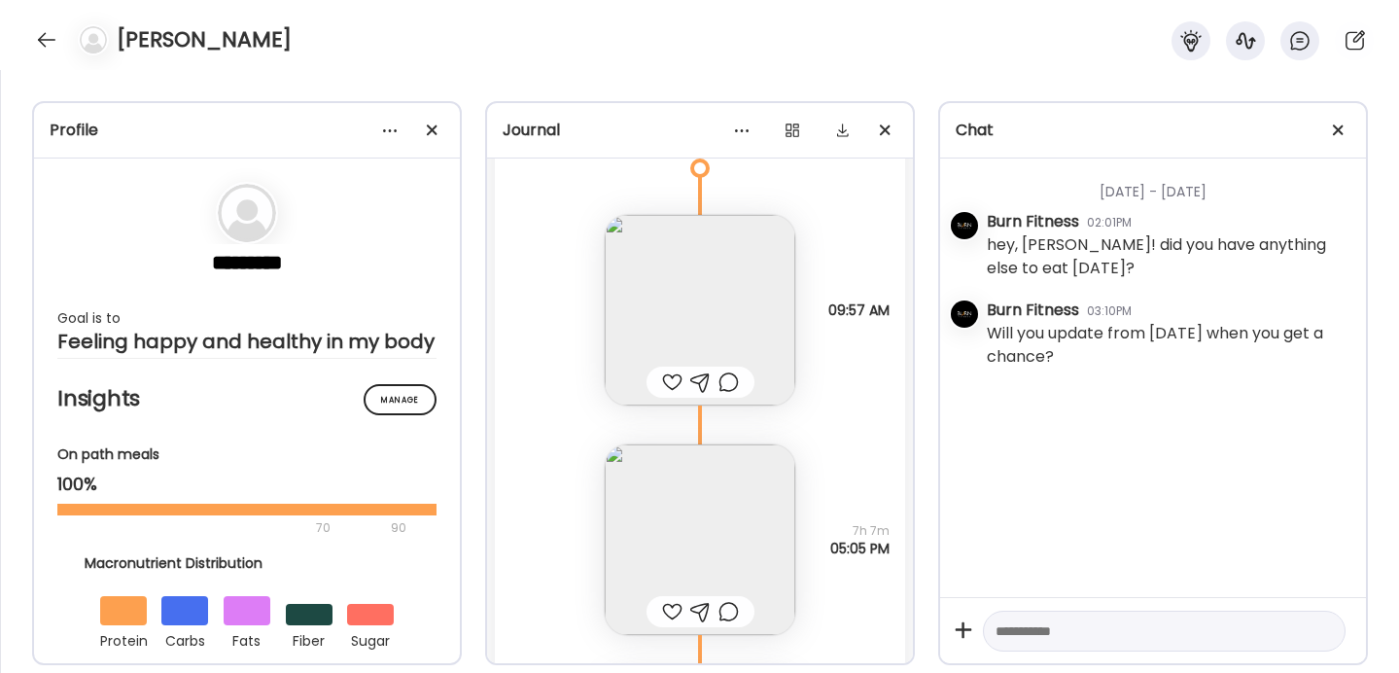
scroll to position [14992, 0]
click at [692, 325] on img at bounding box center [700, 315] width 190 height 190
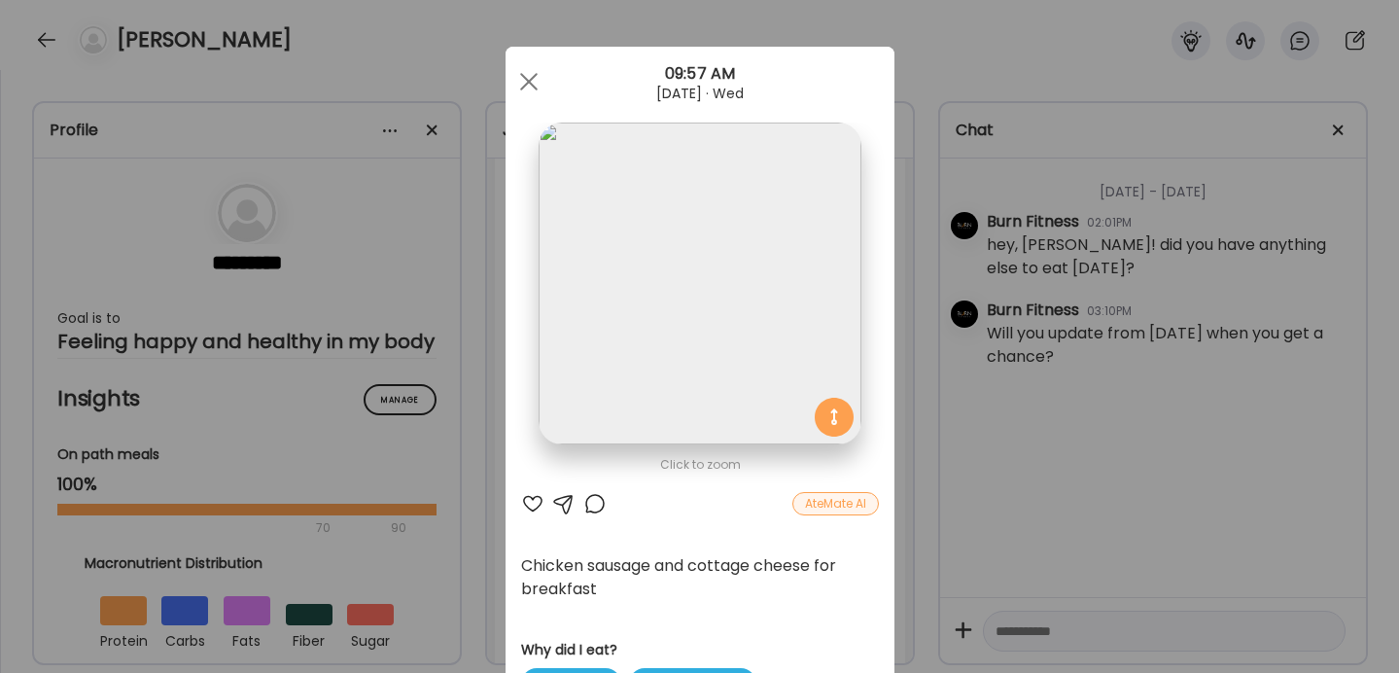
click at [931, 322] on div "Ate Coach Dashboard Wahoo! It’s official Take a moment to set up your Coach Pro…" at bounding box center [699, 336] width 1399 height 673
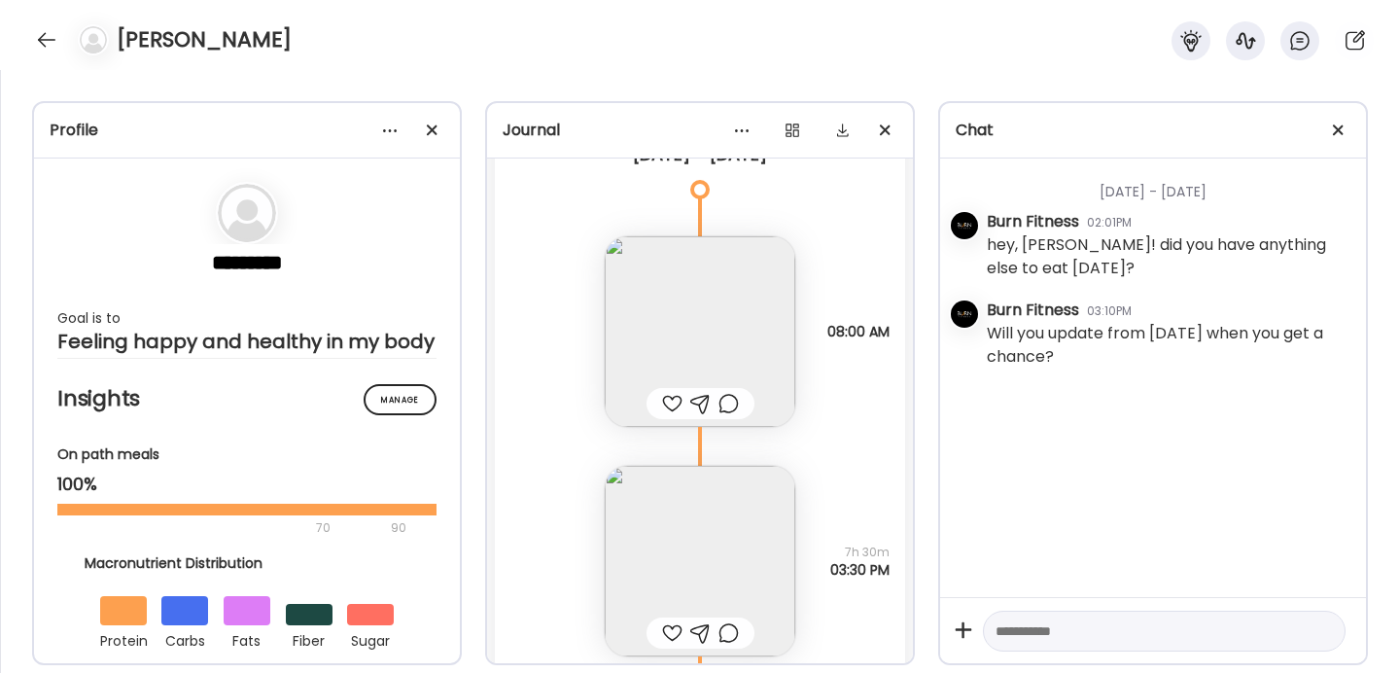
scroll to position [13606, 0]
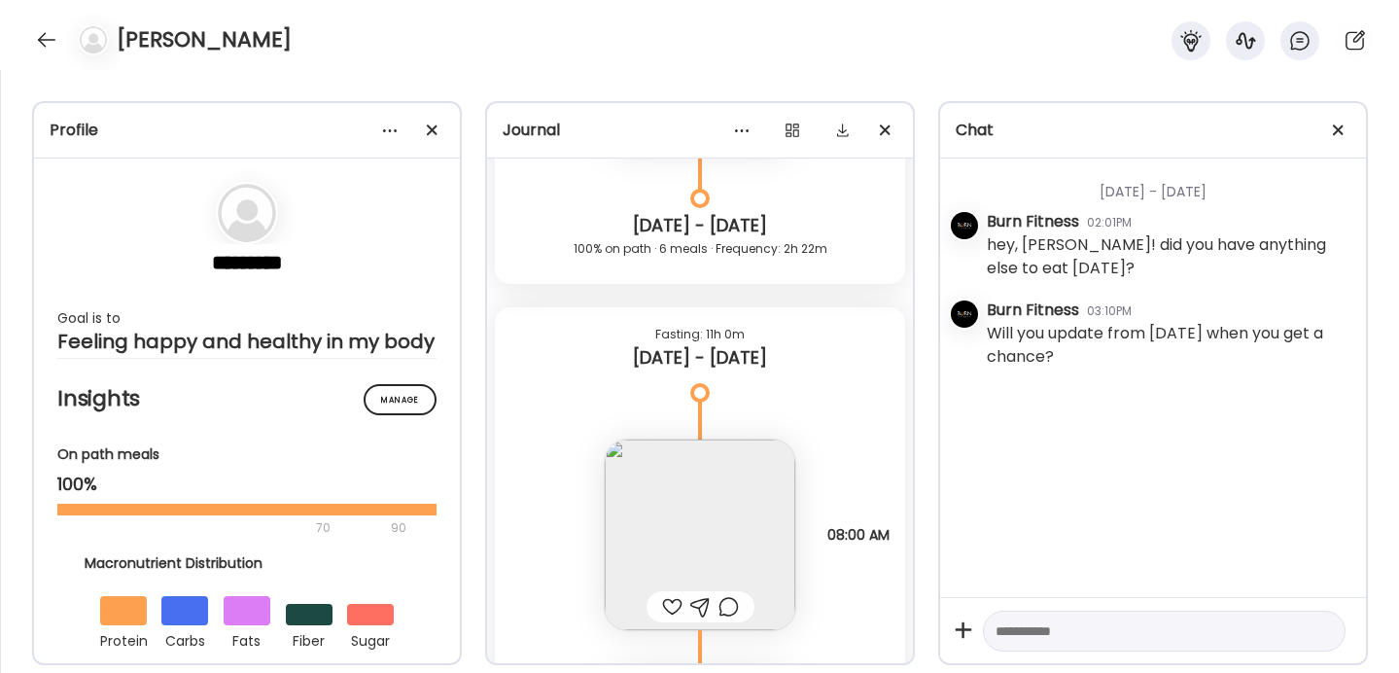
click at [1052, 636] on textarea at bounding box center [1146, 630] width 302 height 23
type textarea "*"
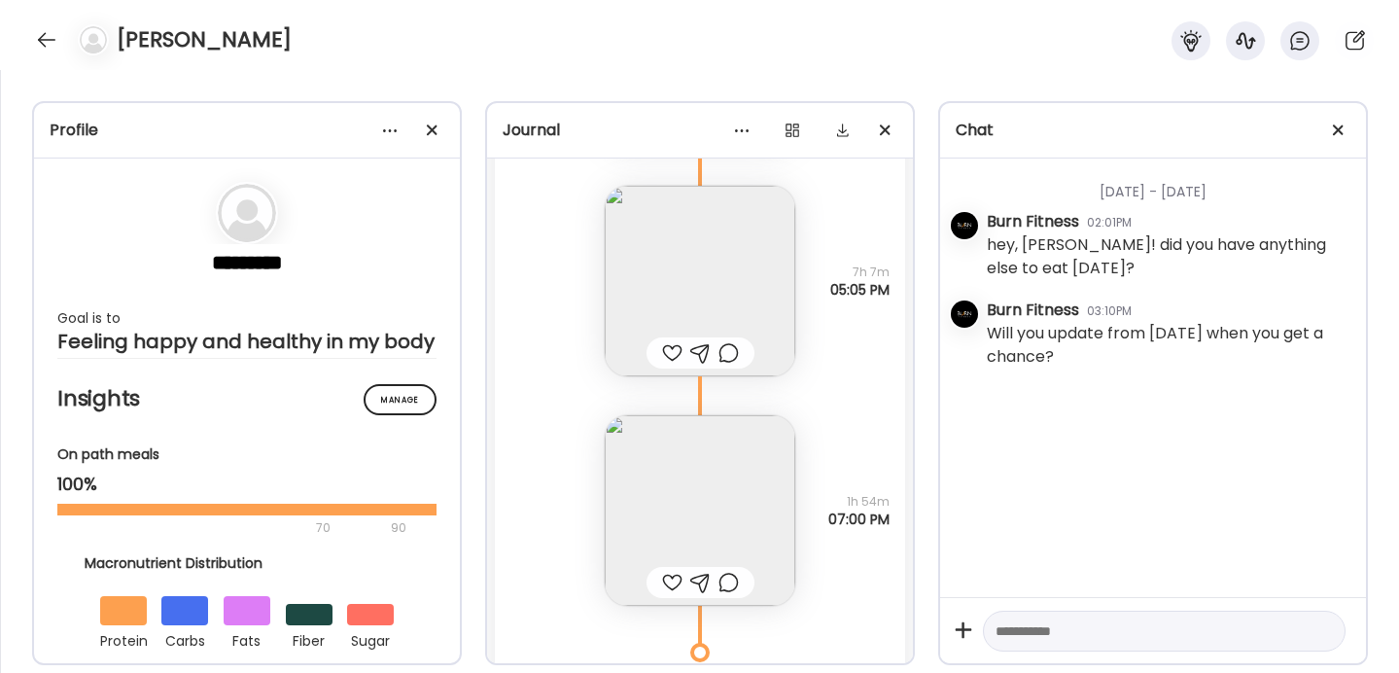
scroll to position [15257, 0]
click at [718, 494] on img at bounding box center [700, 508] width 190 height 190
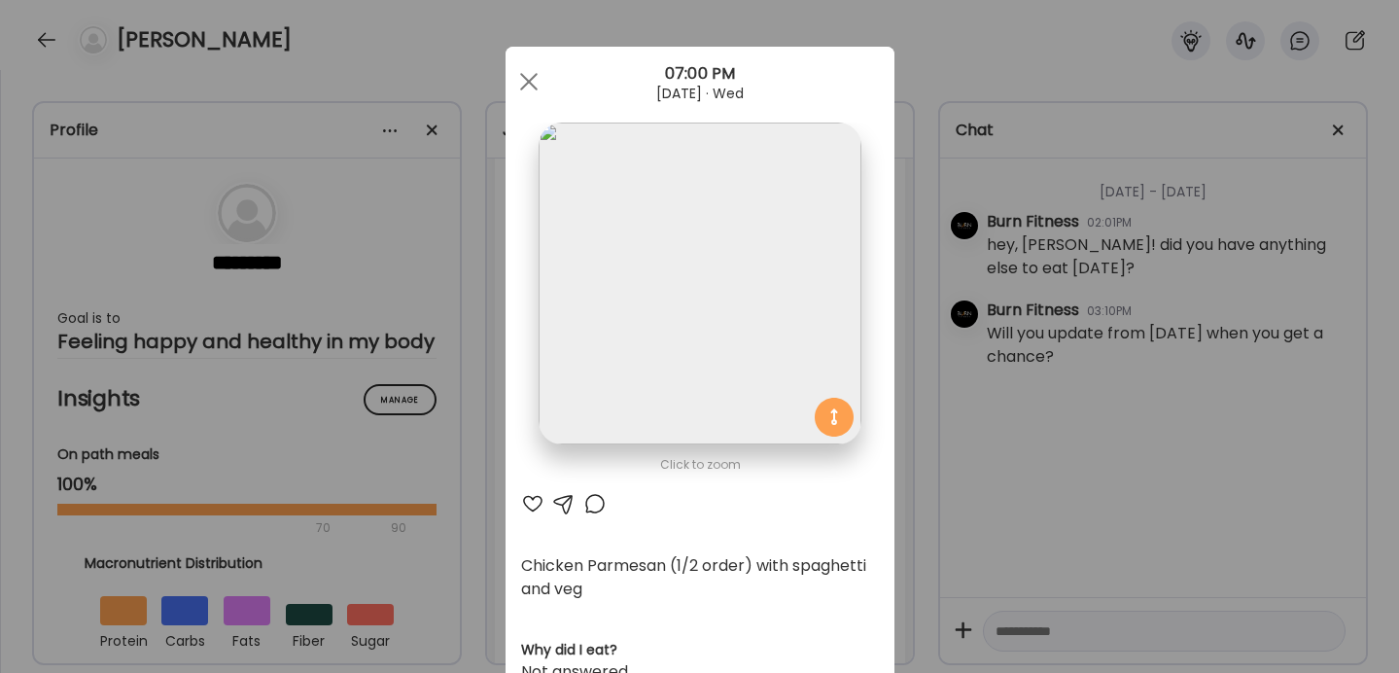
click at [896, 469] on div "Ate Coach Dashboard Wahoo! It’s official Take a moment to set up your Coach Pro…" at bounding box center [699, 336] width 1399 height 673
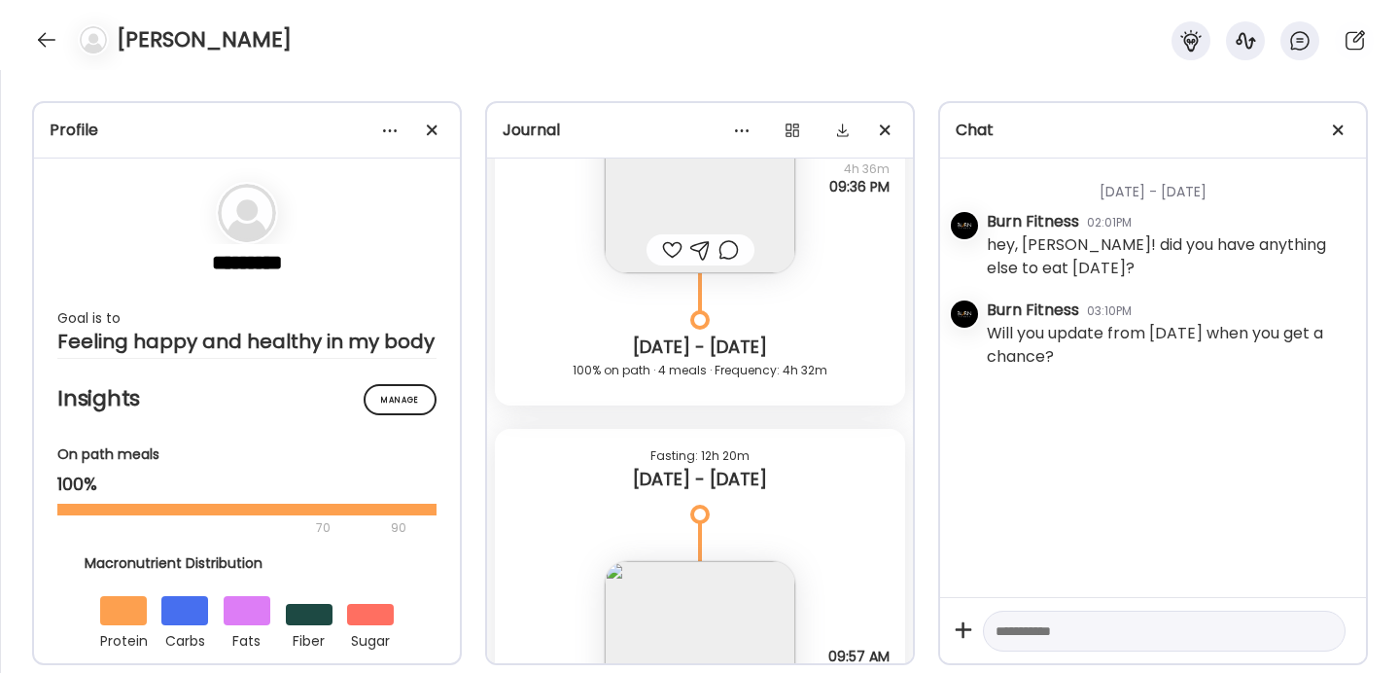
scroll to position [14296, 0]
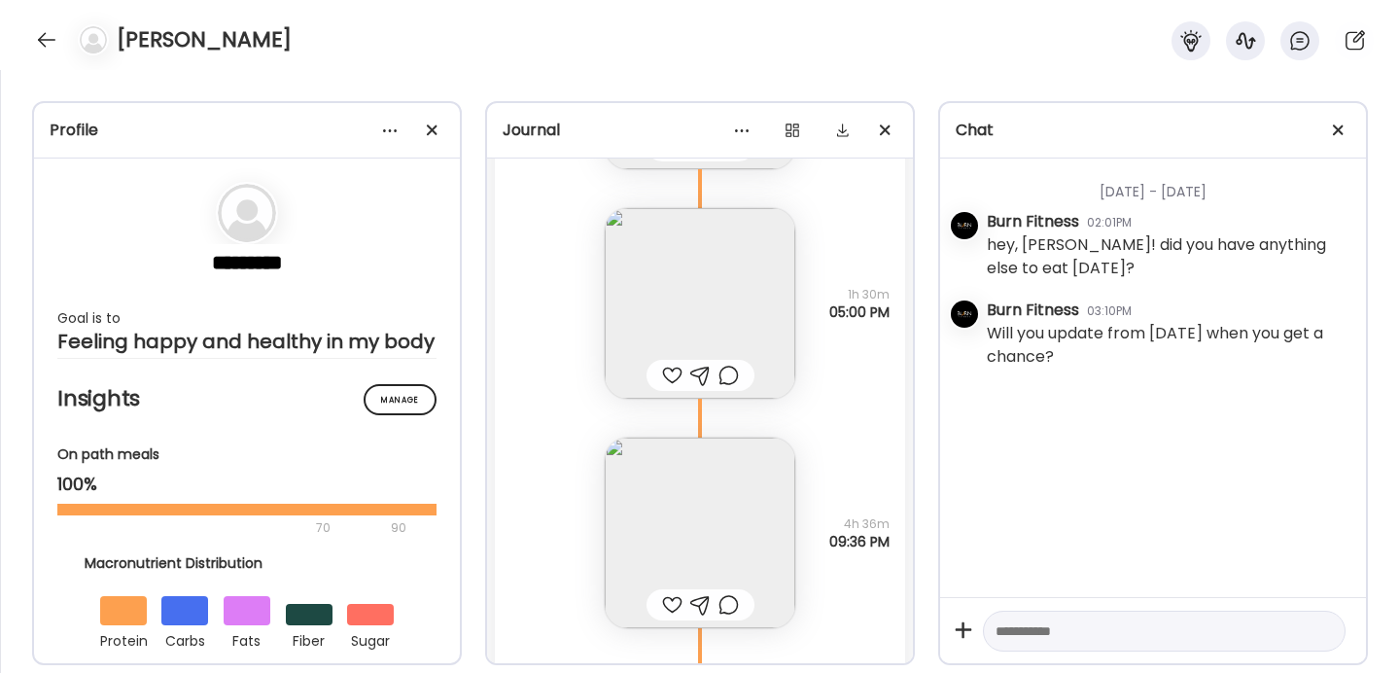
click at [691, 510] on img at bounding box center [700, 532] width 190 height 190
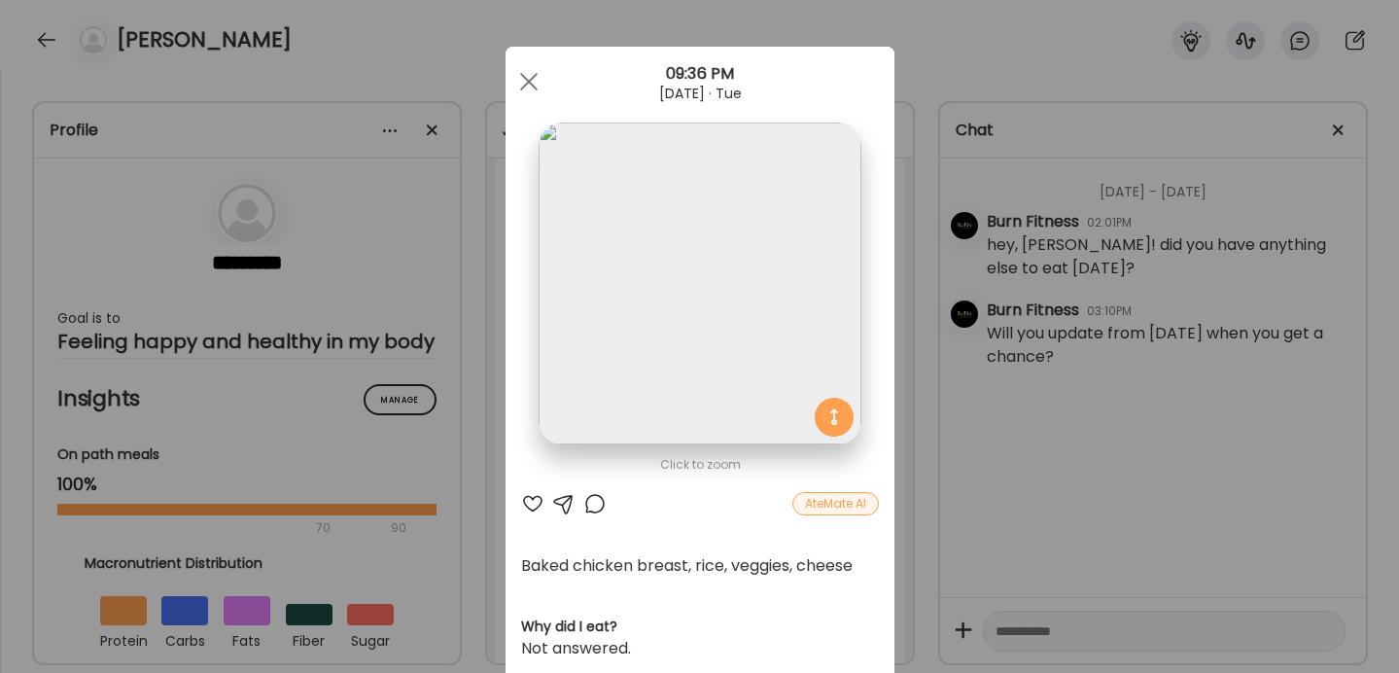
click at [941, 432] on div "Ate Coach Dashboard Wahoo! It’s official Take a moment to set up your Coach Pro…" at bounding box center [699, 336] width 1399 height 673
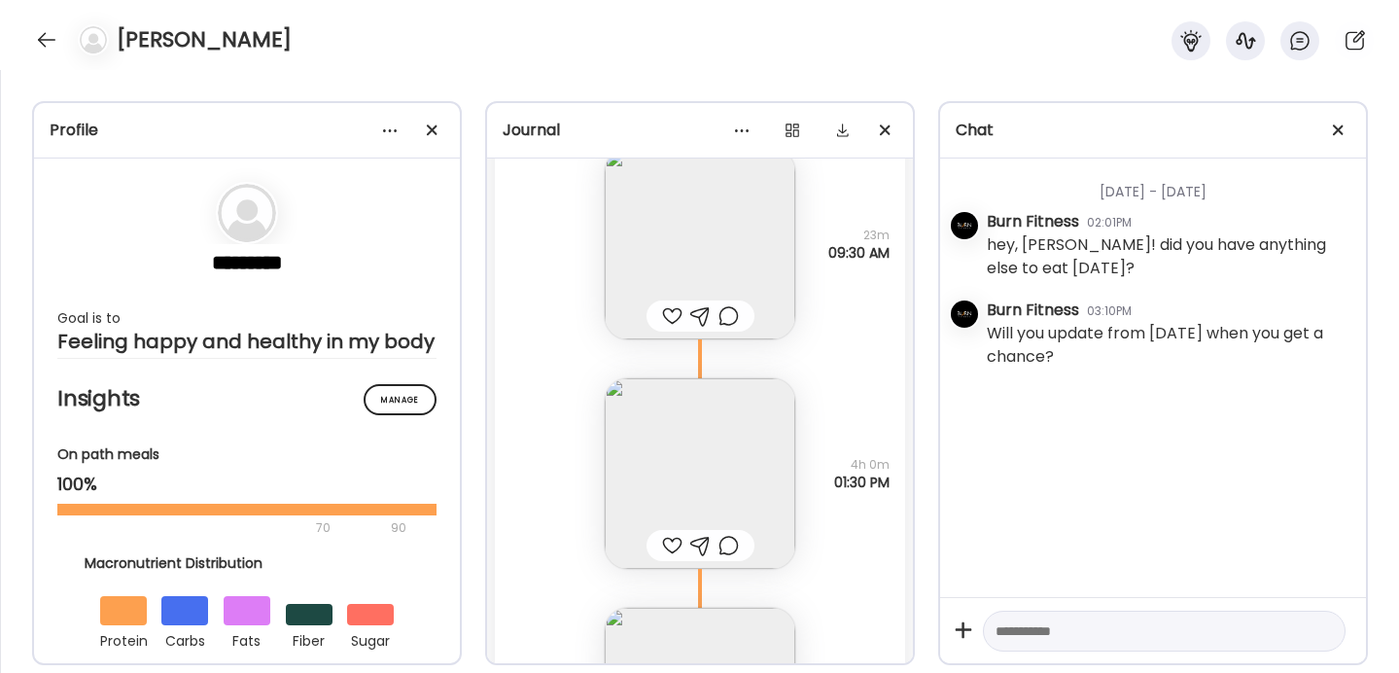
scroll to position [12500, 0]
click at [48, 51] on div at bounding box center [46, 39] width 31 height 31
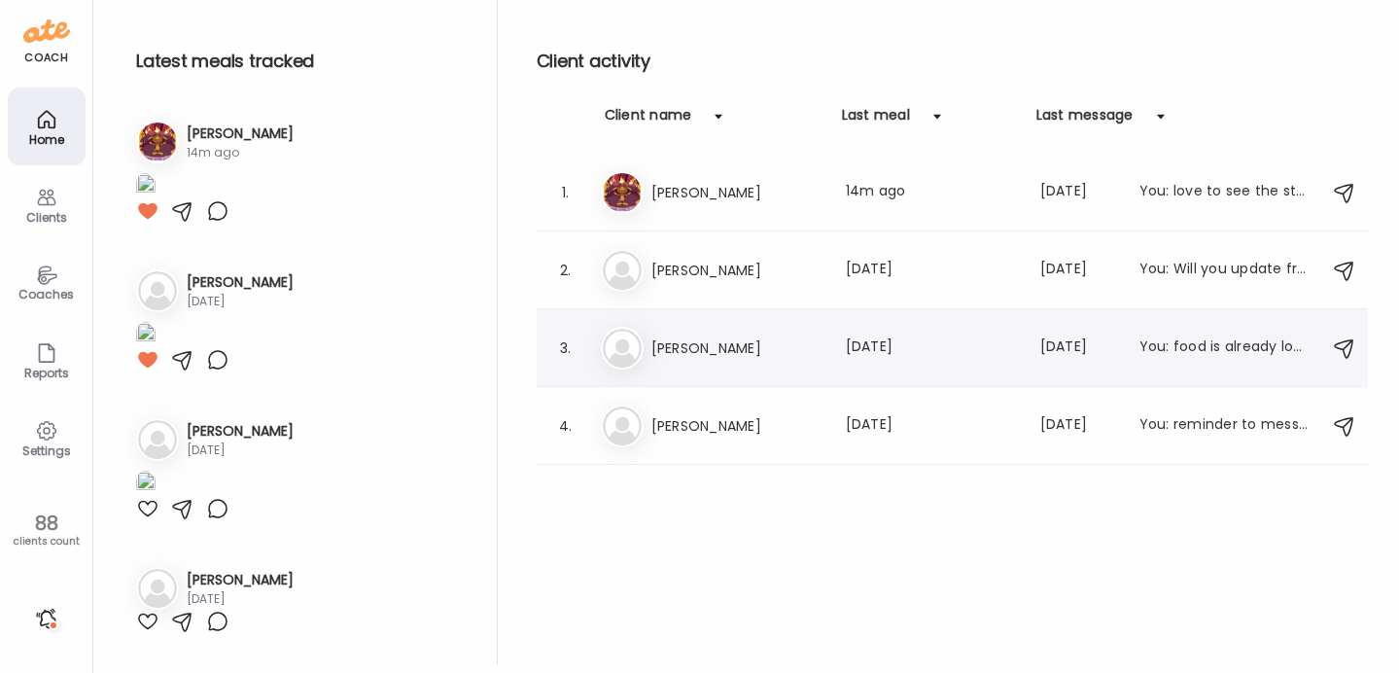
click at [731, 337] on h3 "Reva" at bounding box center [736, 347] width 171 height 23
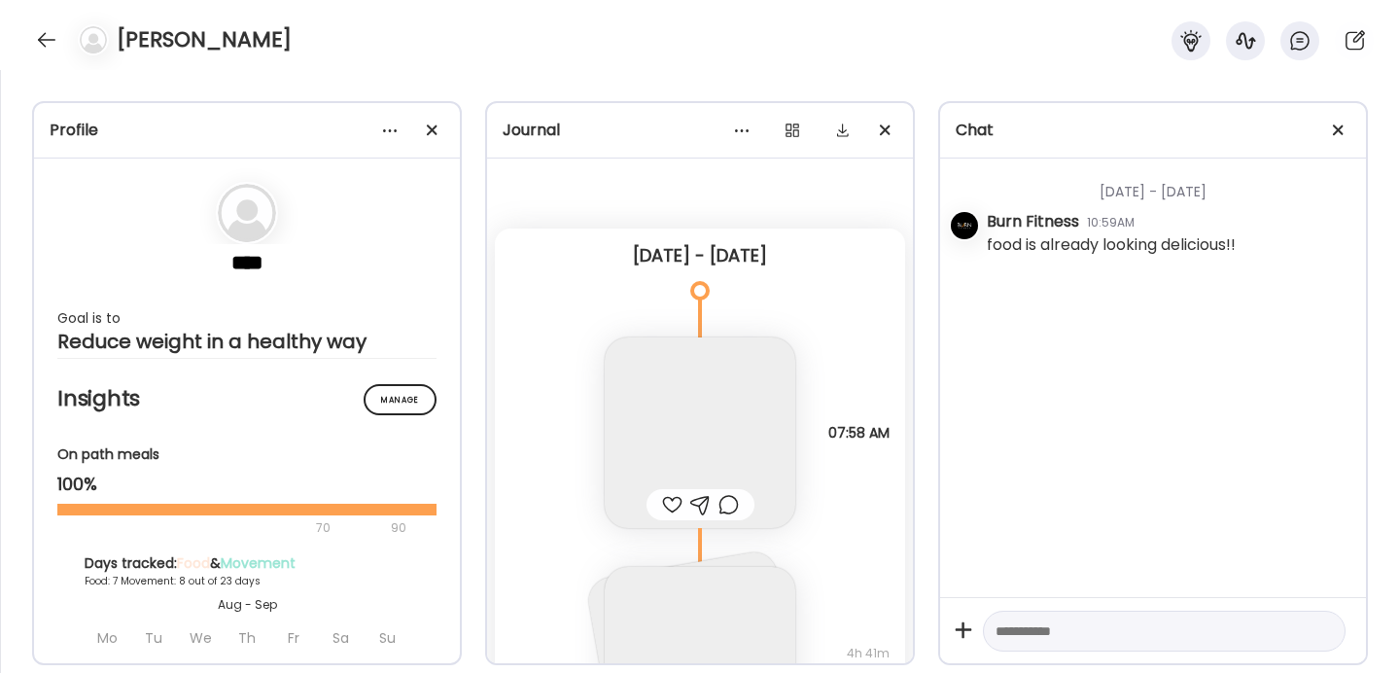
scroll to position [8533, 0]
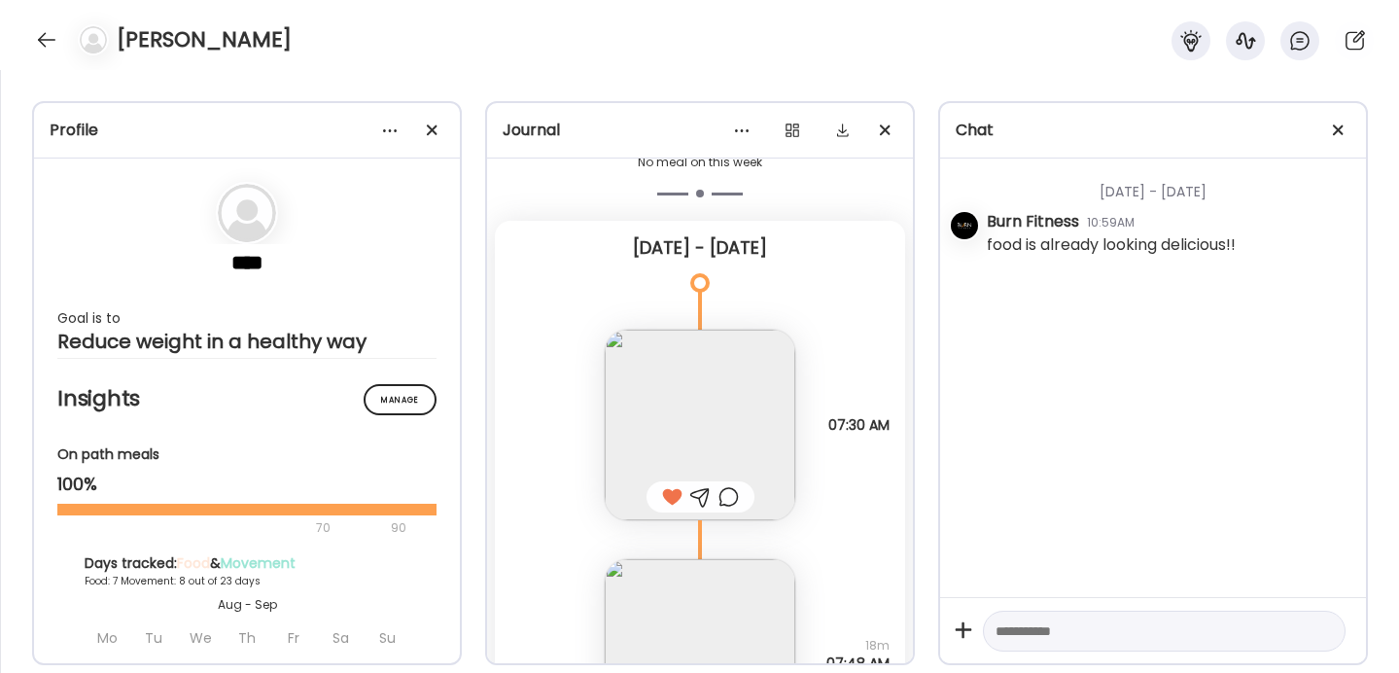
click at [746, 290] on div at bounding box center [699, 336] width 93 height 93
click at [799, 129] on div at bounding box center [792, 130] width 39 height 39
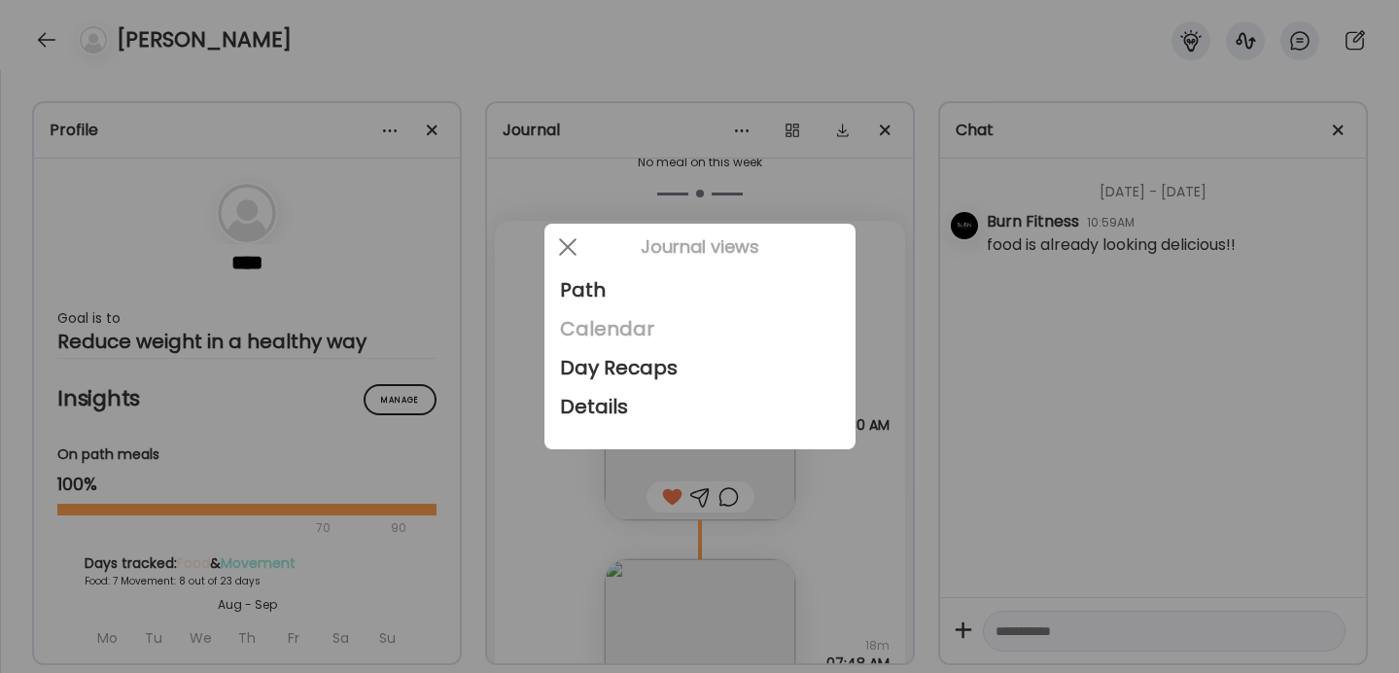
click at [613, 328] on div "Calendar" at bounding box center [700, 328] width 280 height 39
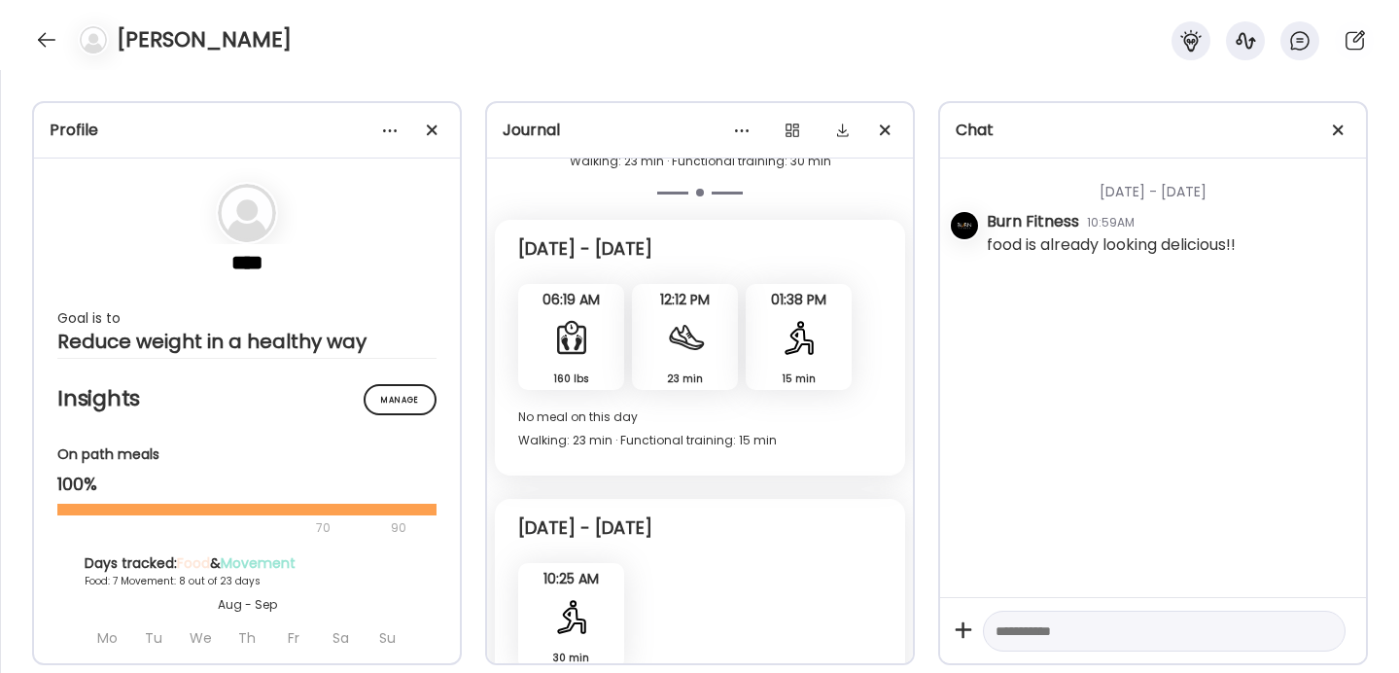
scroll to position [7506, 0]
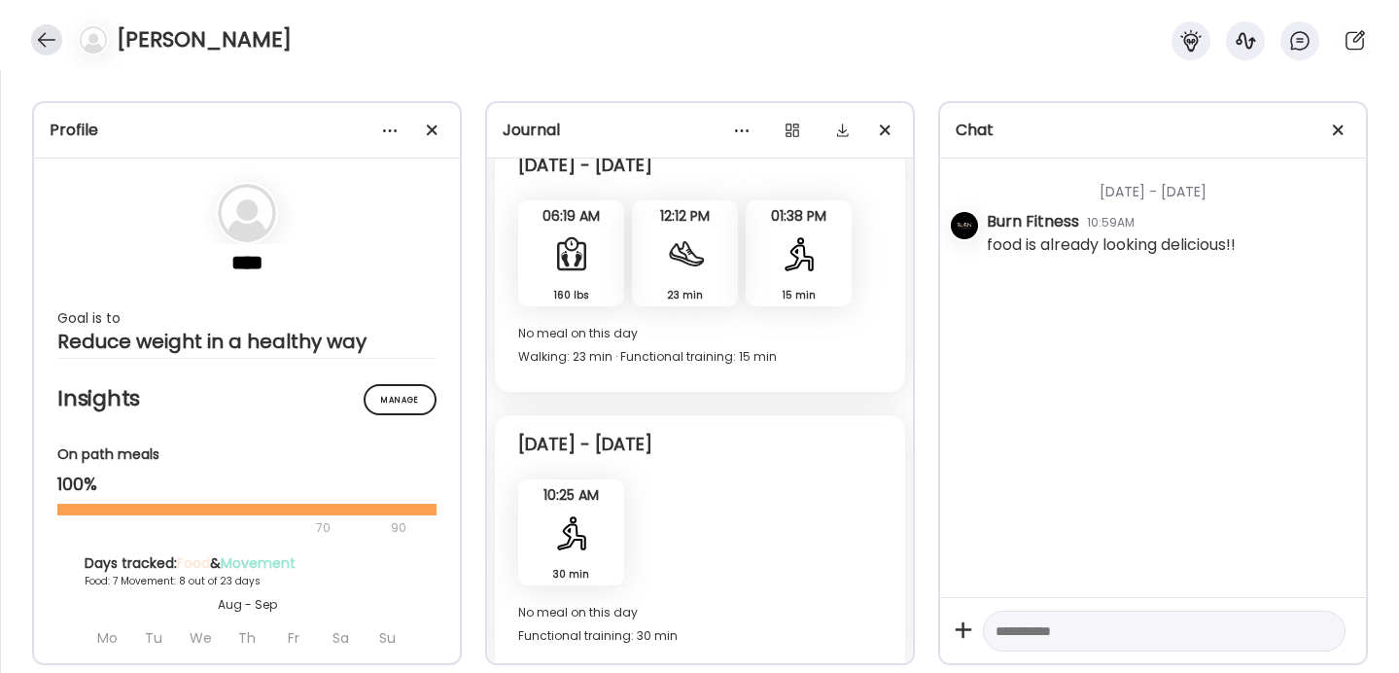
click at [41, 46] on div at bounding box center [46, 39] width 31 height 31
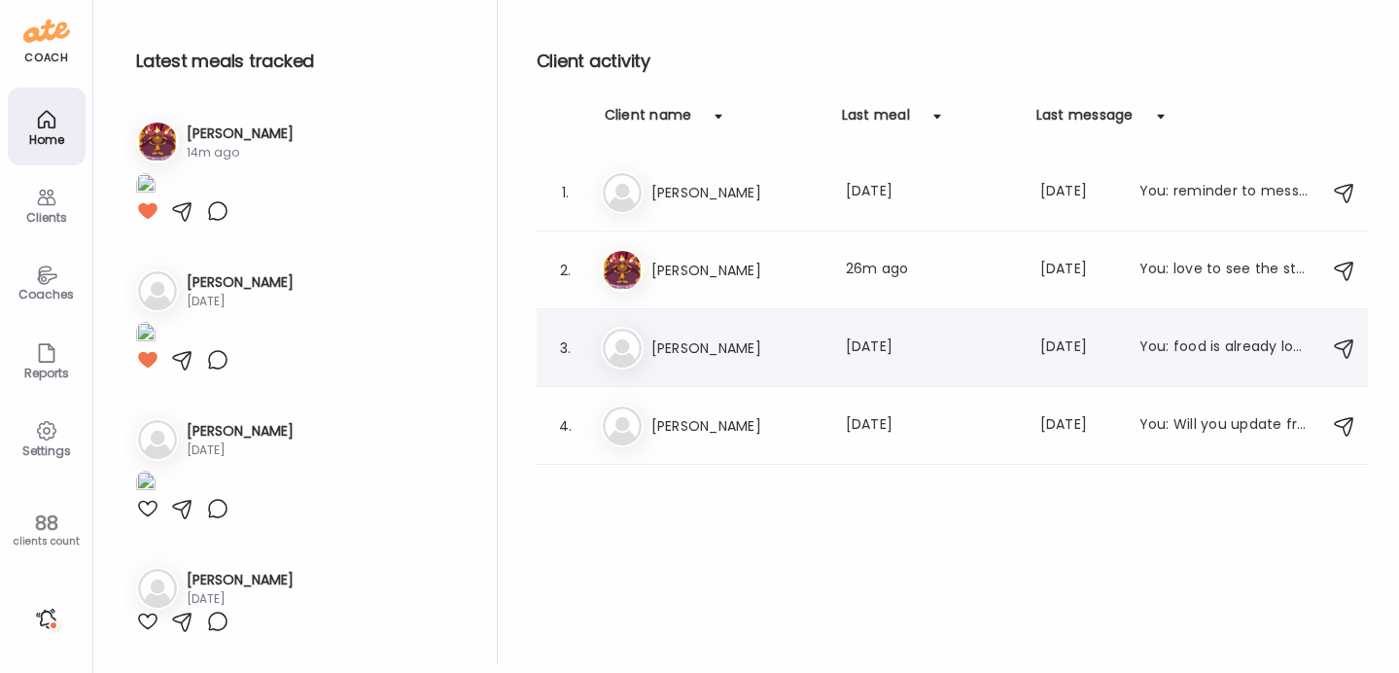
click at [652, 358] on h3 "Reva" at bounding box center [736, 347] width 171 height 23
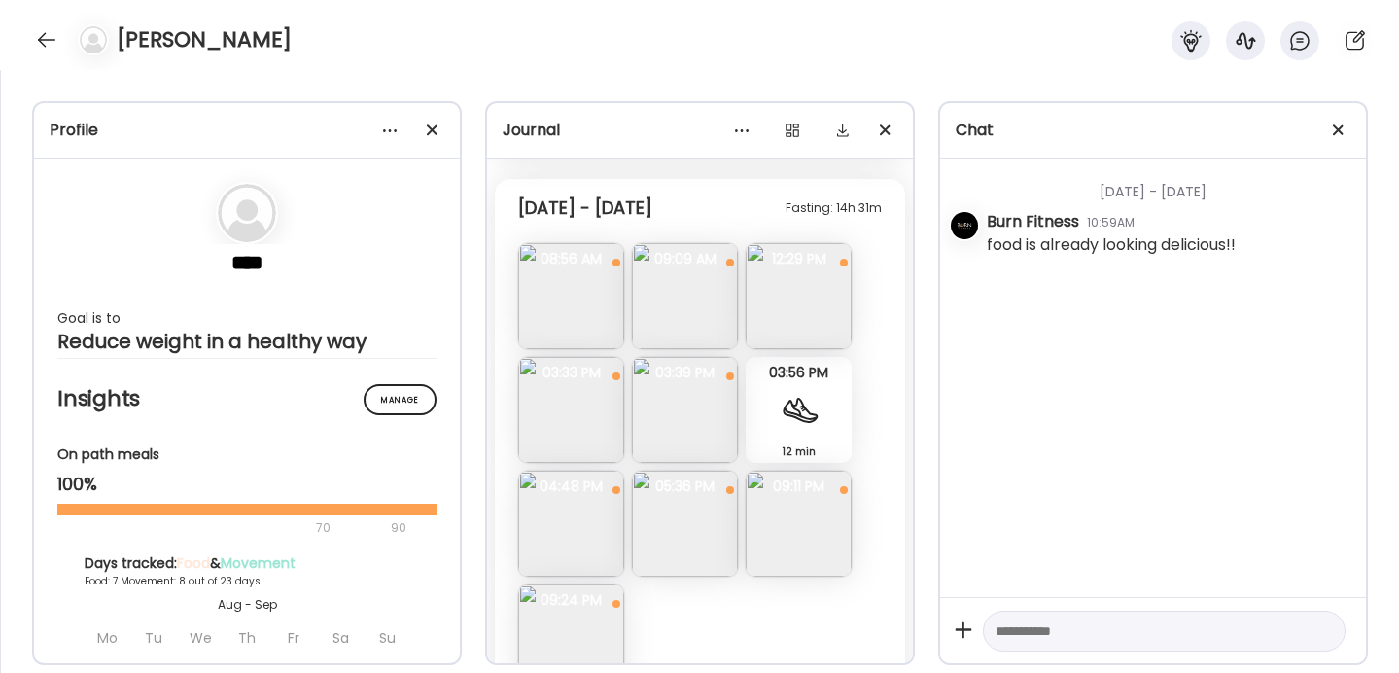
scroll to position [5935, 0]
click at [47, 35] on div at bounding box center [46, 39] width 31 height 31
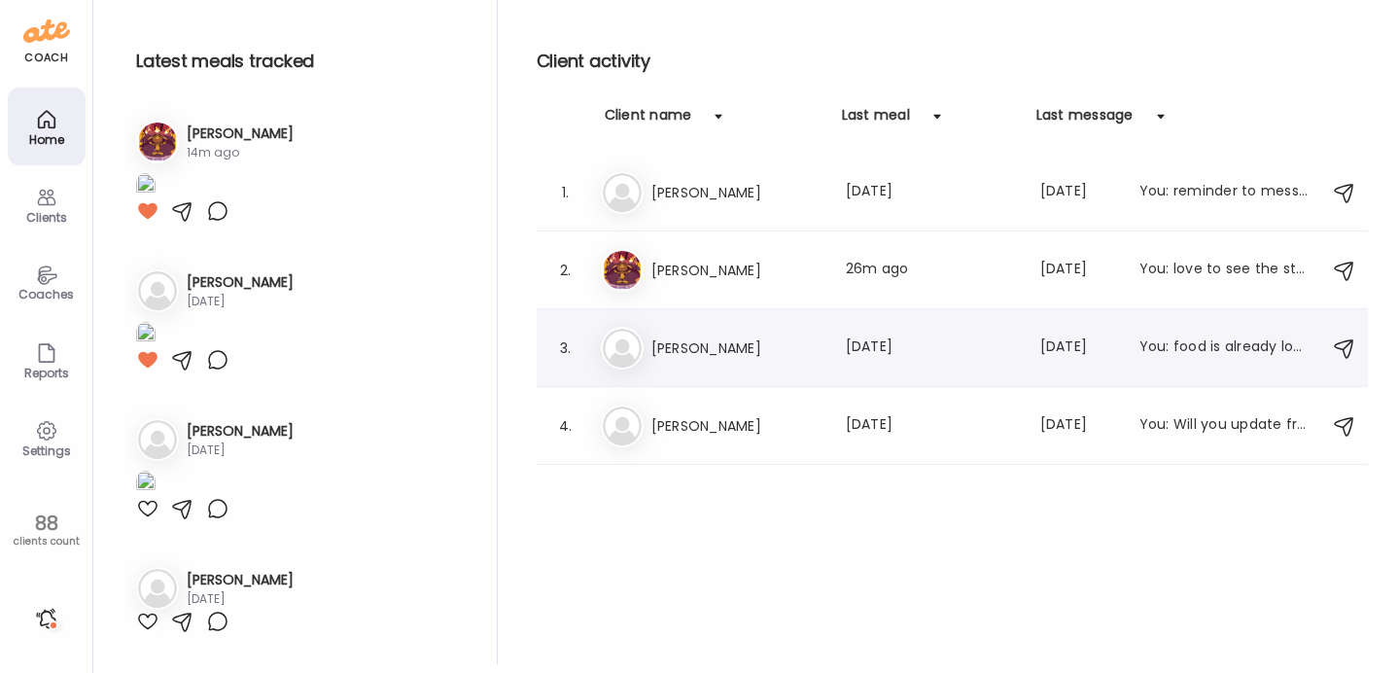
click at [730, 340] on h3 "Reva" at bounding box center [736, 347] width 171 height 23
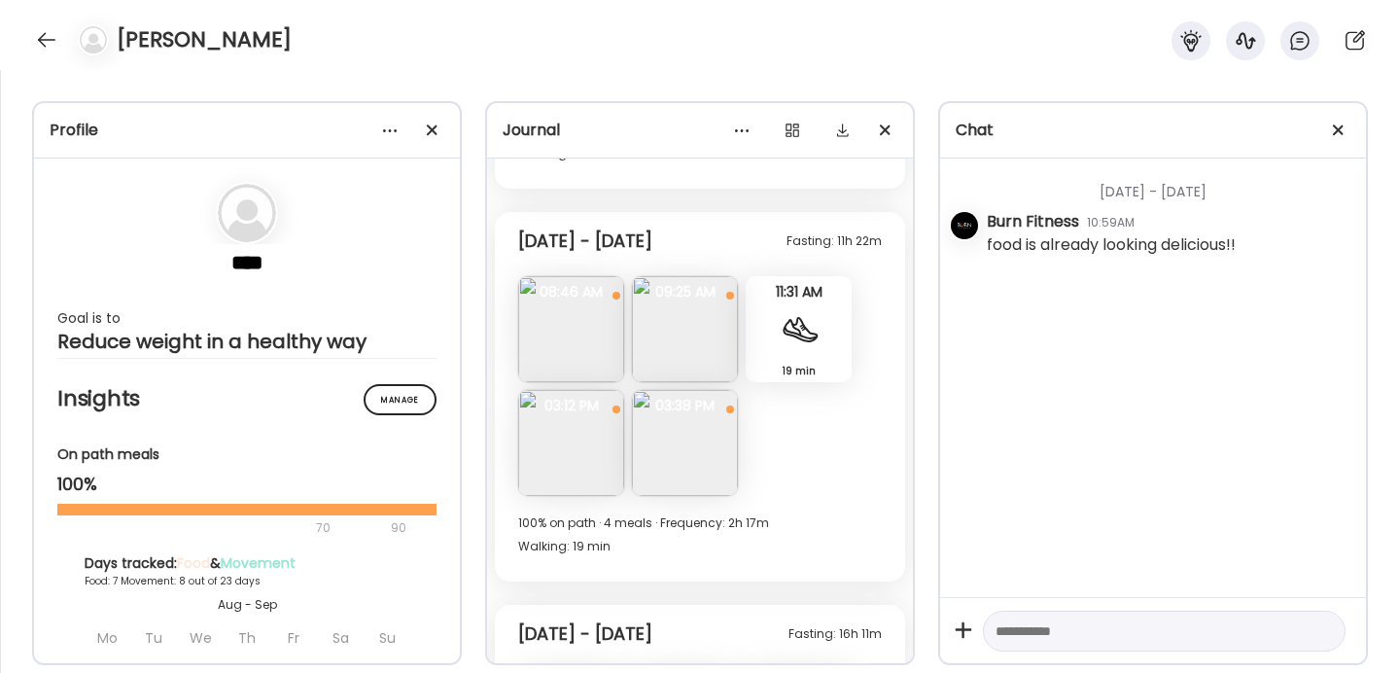
scroll to position [6516, 0]
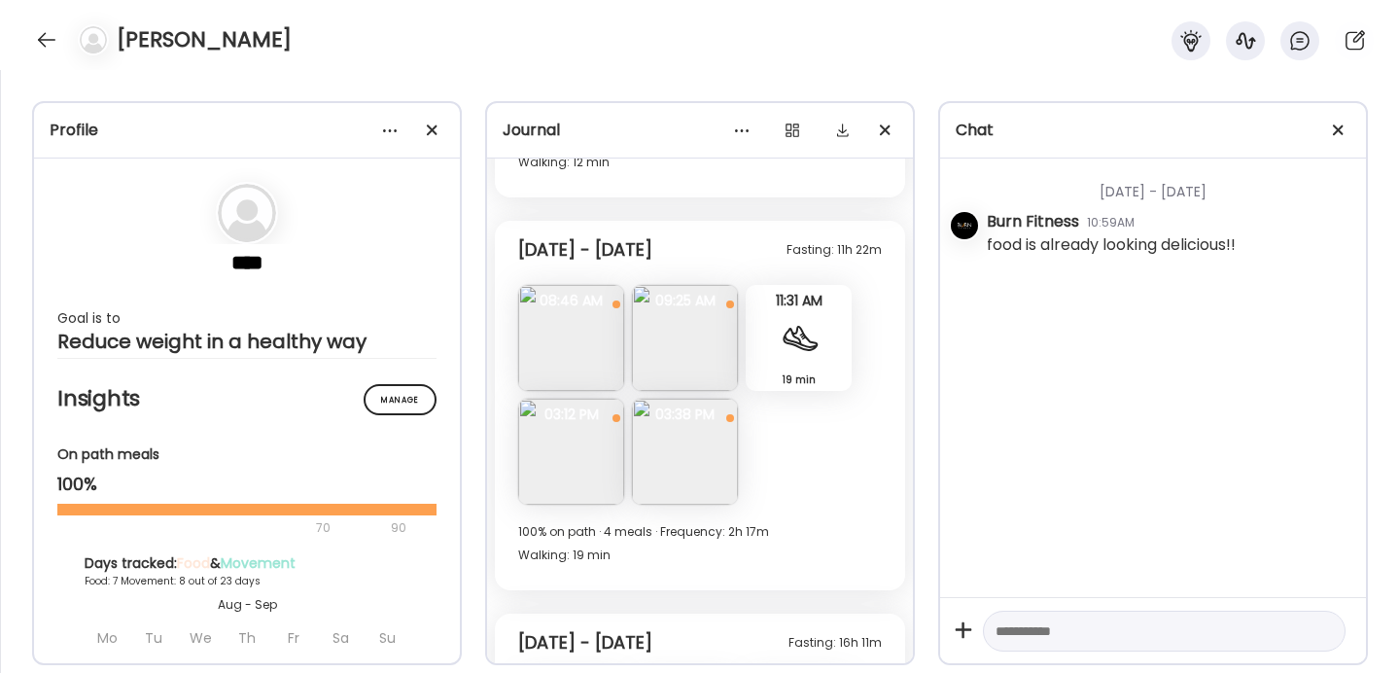
drag, startPoint x: 689, startPoint y: 254, endPoint x: 521, endPoint y: 249, distance: 168.2
click at [521, 249] on div "Fasting: 11h 22m Saturday - Aug 30" at bounding box center [699, 246] width 363 height 47
click at [521, 249] on div "Saturday - Aug 30" at bounding box center [585, 249] width 134 height 23
drag, startPoint x: 521, startPoint y: 249, endPoint x: 711, endPoint y: 254, distance: 190.6
click at [711, 254] on div "Fasting: 11h 22m Saturday - Aug 30" at bounding box center [699, 246] width 363 height 47
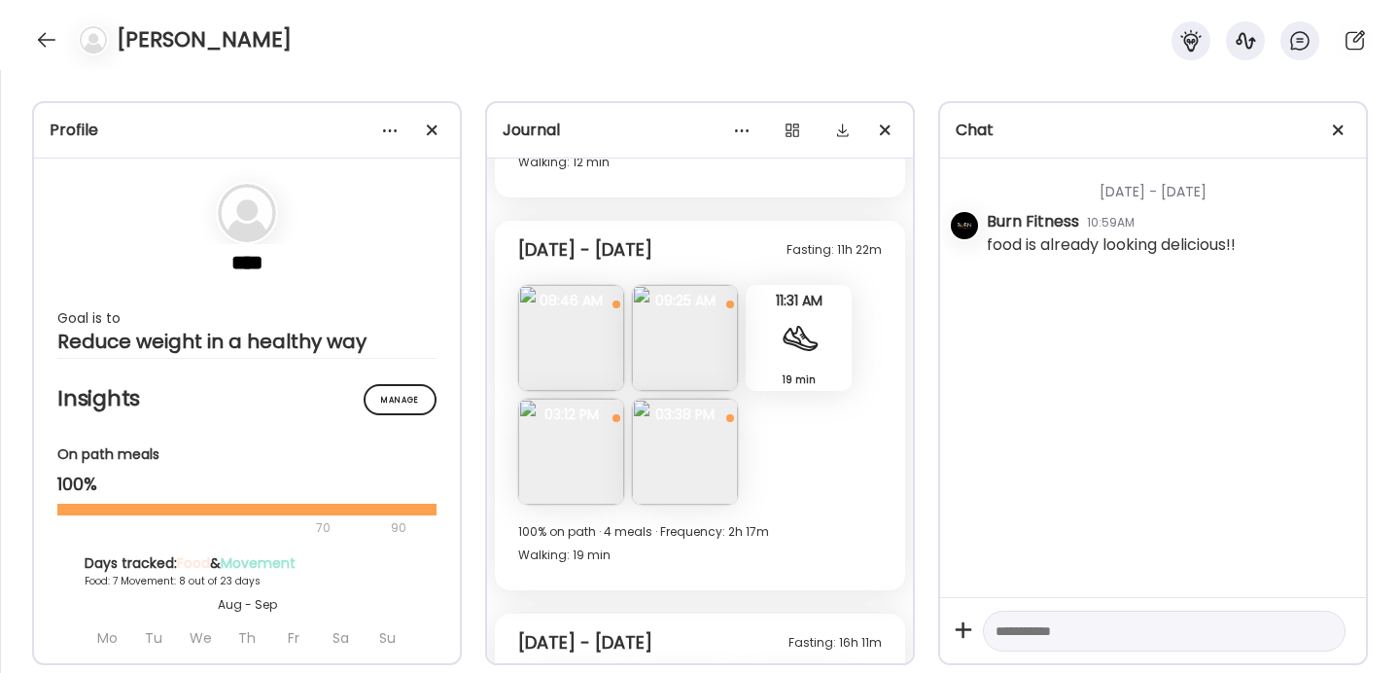
click at [710, 254] on div "Fasting: 11h 22m Saturday - Aug 30" at bounding box center [699, 246] width 363 height 47
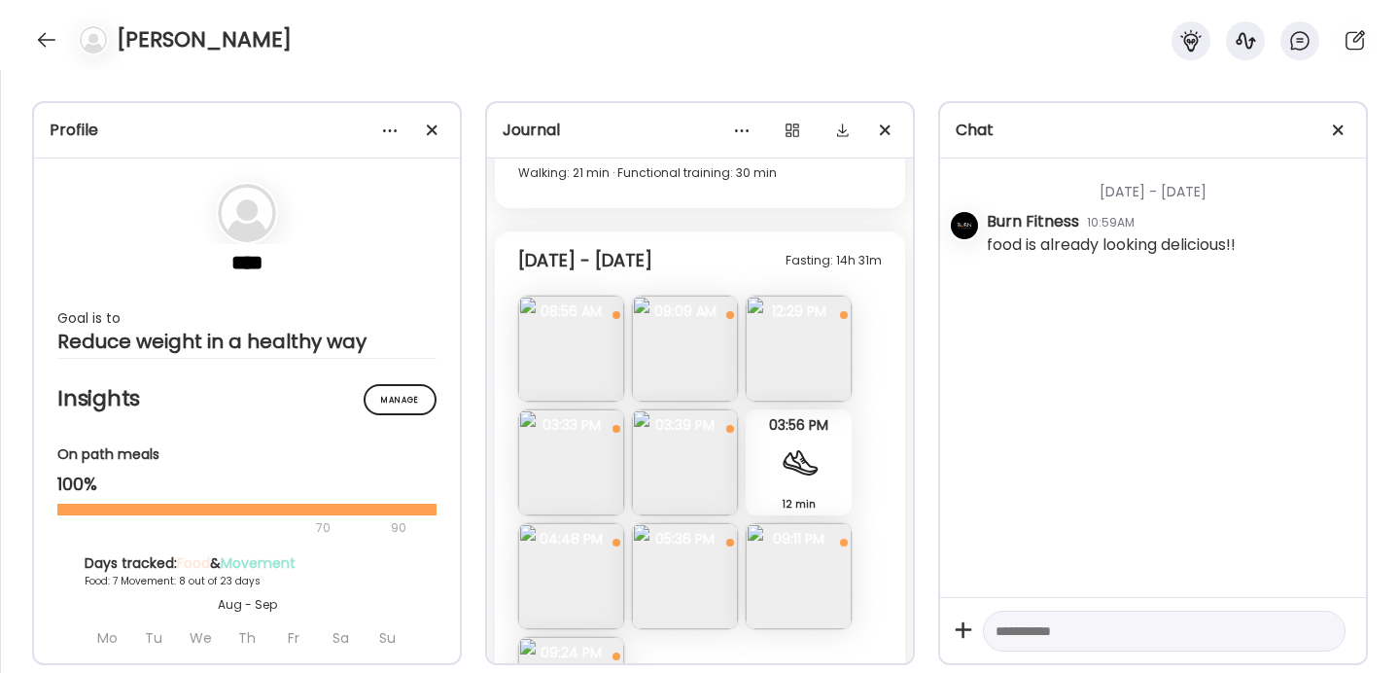
scroll to position [5887, 0]
click at [671, 354] on img at bounding box center [685, 347] width 106 height 106
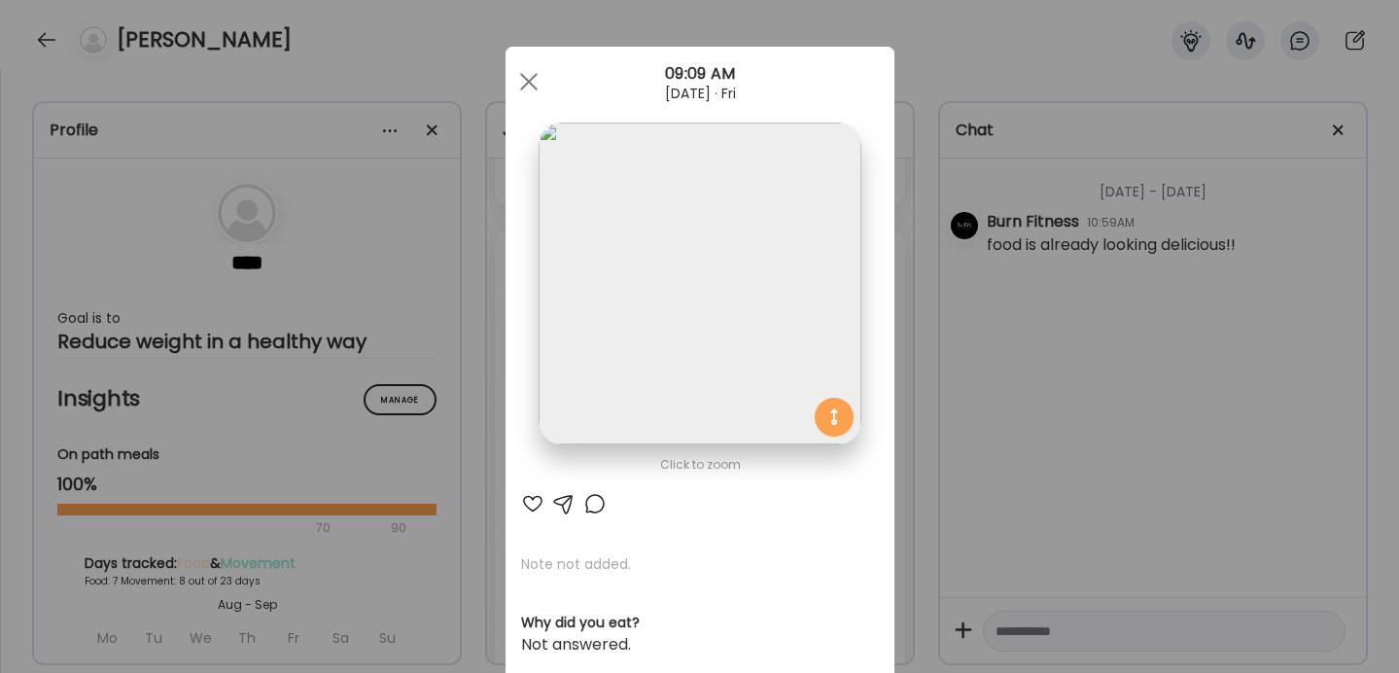
click at [1089, 343] on div "Ate Coach Dashboard Wahoo! It’s official Take a moment to set up your Coach Pro…" at bounding box center [699, 336] width 1399 height 673
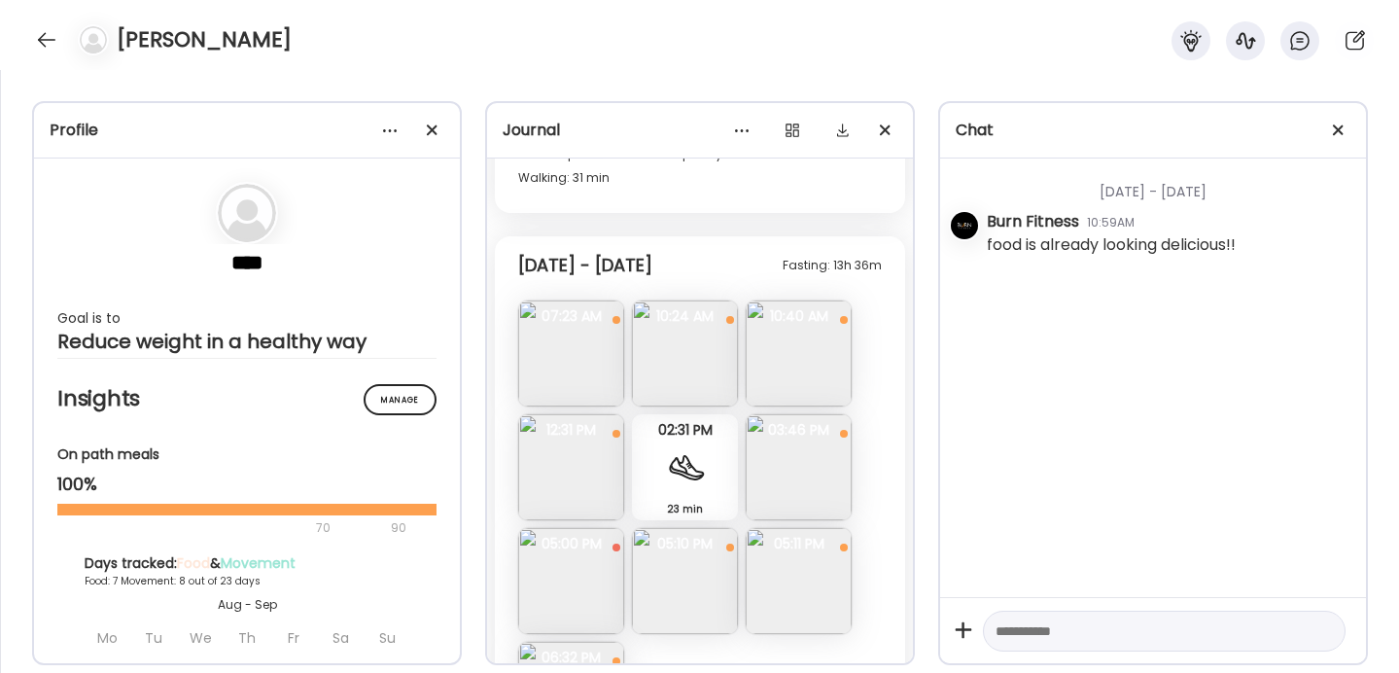
scroll to position [4638, 0]
drag, startPoint x: 525, startPoint y: 265, endPoint x: 714, endPoint y: 265, distance: 189.5
click at [714, 265] on div "Fasting: 13h 36m Wednesday - Aug 27" at bounding box center [699, 263] width 363 height 47
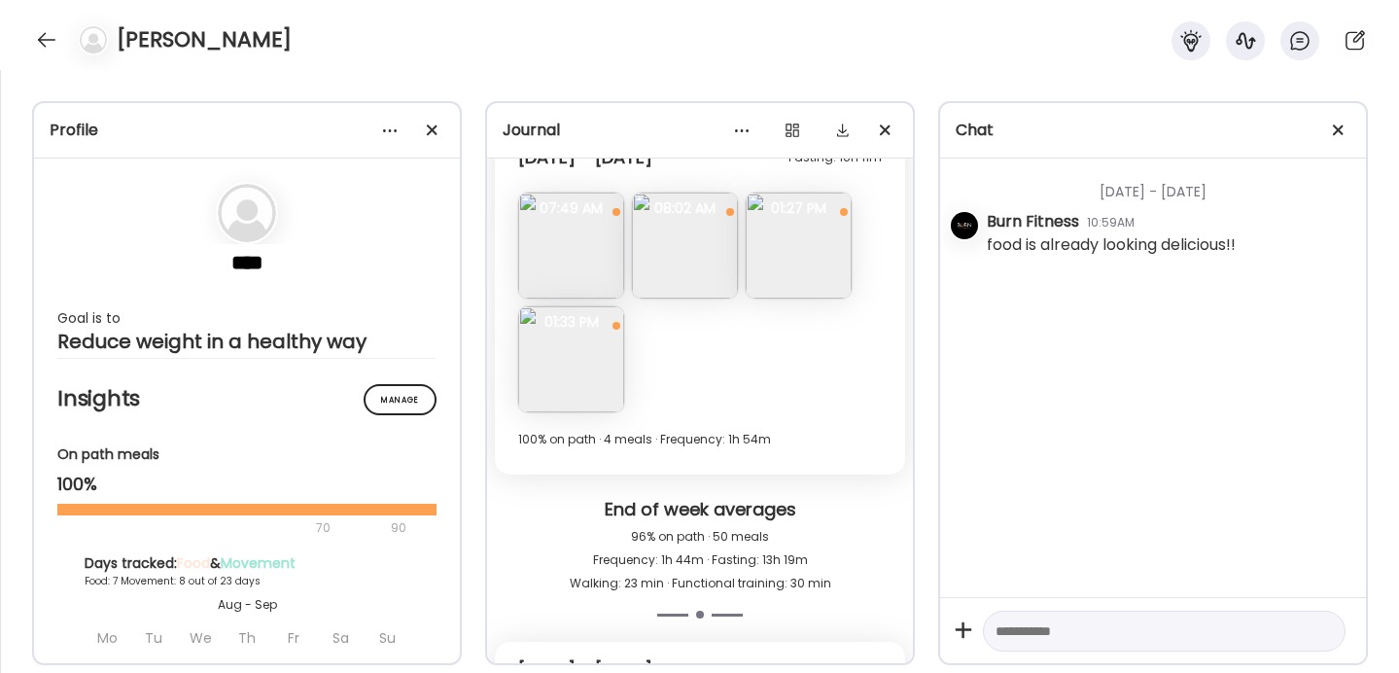
scroll to position [6893, 0]
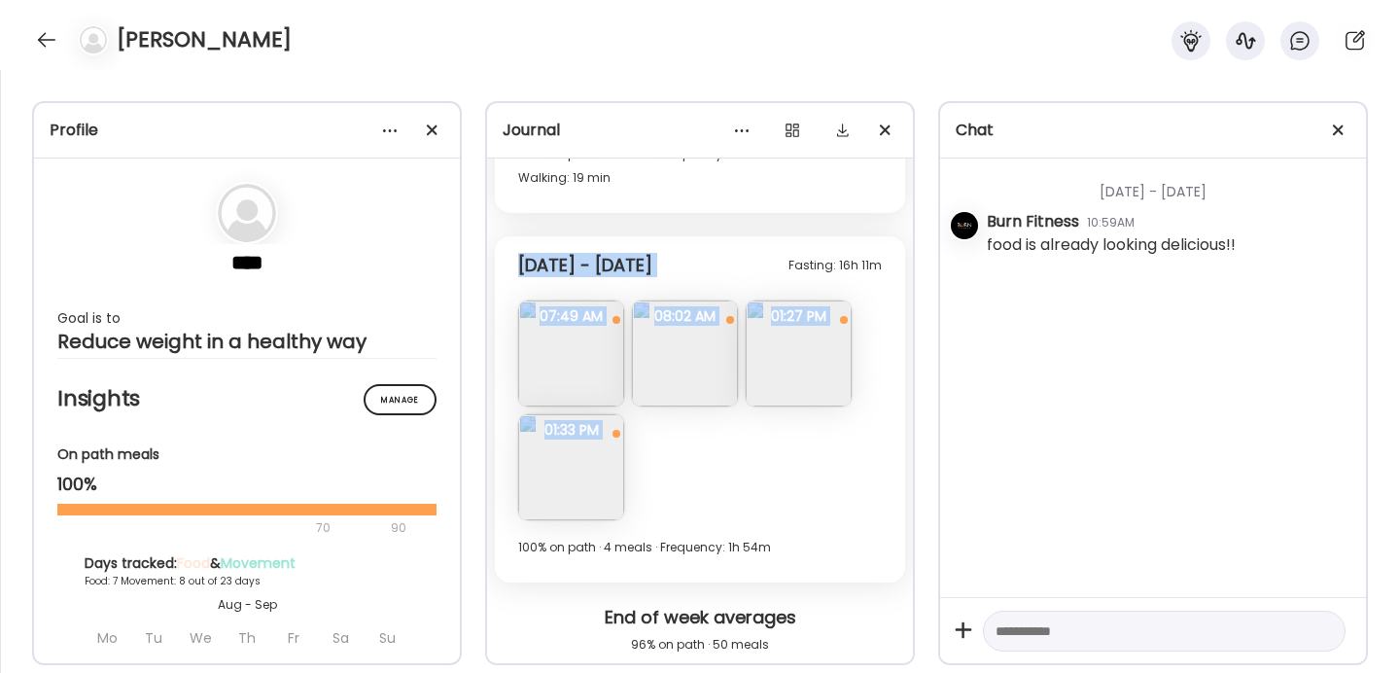
drag, startPoint x: 513, startPoint y: 243, endPoint x: 758, endPoint y: 515, distance: 366.1
click at [758, 515] on div "Fasting: 16h 11m Sunday - Aug 31 Note not added Questions not answered 07:49 AM…" at bounding box center [700, 409] width 410 height 346
click at [756, 515] on div "Fasting: 16h 11m Sunday - Aug 31 Note not added Questions not answered 07:49 AM…" at bounding box center [700, 409] width 410 height 346
drag, startPoint x: 712, startPoint y: 508, endPoint x: 515, endPoint y: 255, distance: 321.4
click at [515, 255] on div "Fasting: 16h 11m Sunday - Aug 31 Note not added Questions not answered 07:49 AM…" at bounding box center [700, 409] width 410 height 346
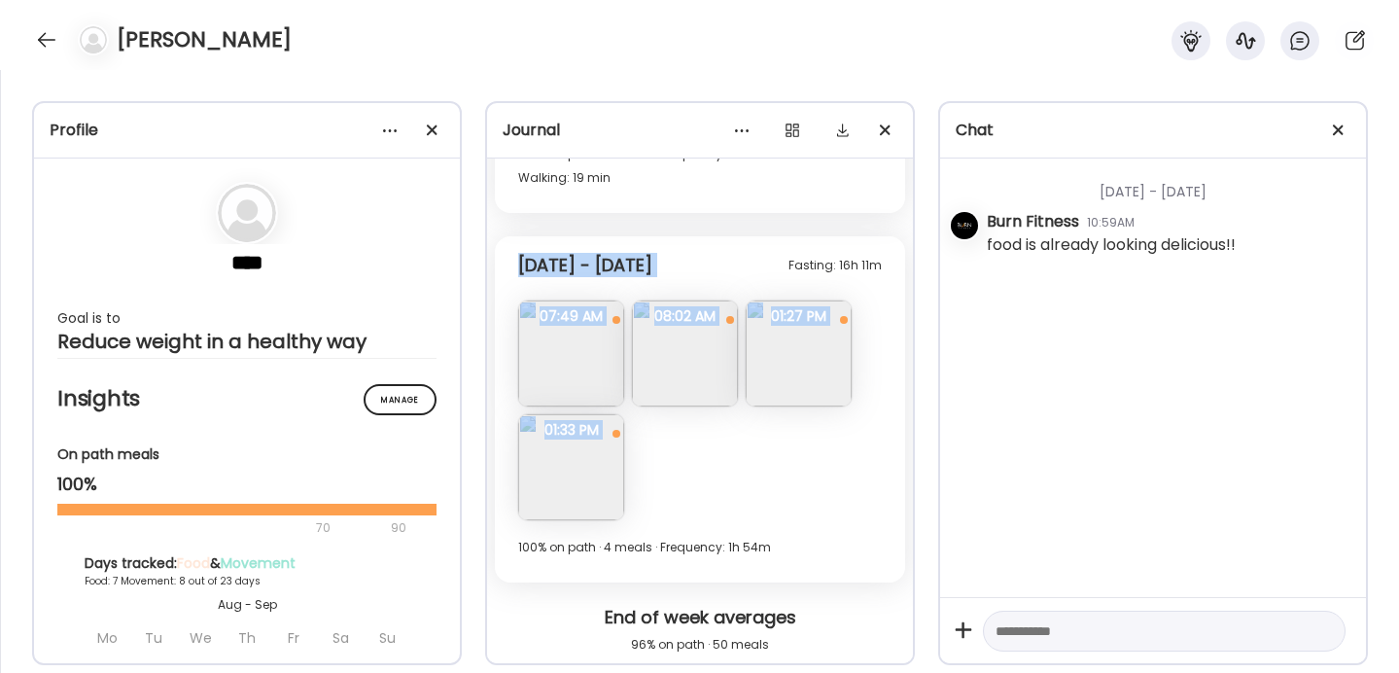
click at [515, 255] on div "Fasting: 16h 11m Sunday - Aug 31 Note not added Questions not answered 07:49 AM…" at bounding box center [700, 409] width 410 height 346
